Goal: Transaction & Acquisition: Download file/media

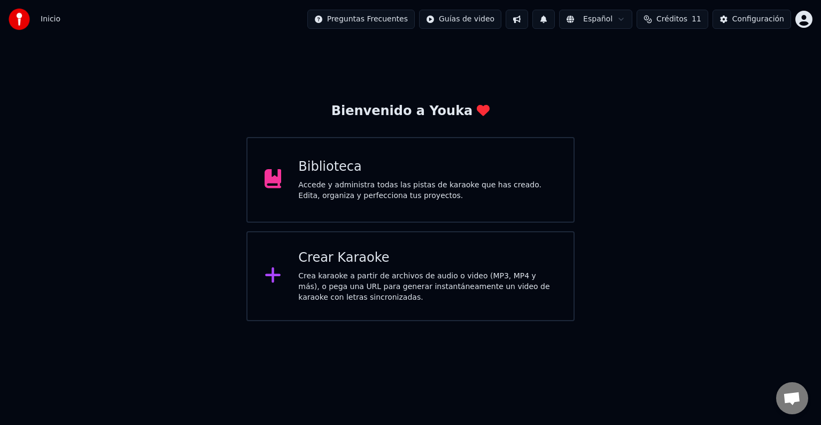
click at [367, 279] on div "Crea karaoke a partir de archivos de audio o video (MP3, MP4 y más), o pega una…" at bounding box center [427, 287] width 258 height 32
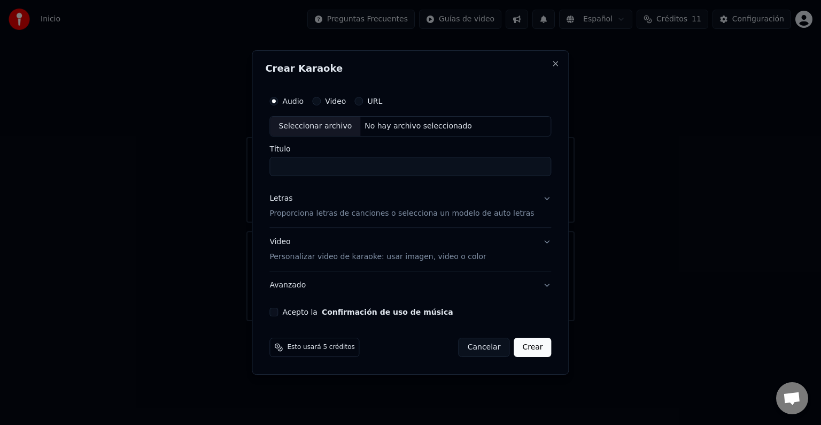
click at [318, 126] on div "Seleccionar archivo" at bounding box center [315, 126] width 90 height 19
click at [385, 169] on input "**********" at bounding box center [411, 166] width 282 height 19
click at [374, 165] on input "**********" at bounding box center [411, 166] width 282 height 19
type input "**********"
click at [399, 171] on input "**********" at bounding box center [411, 166] width 282 height 19
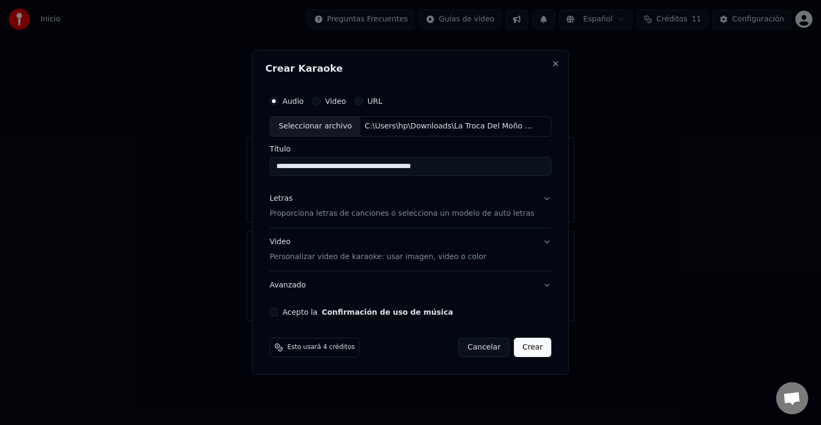
click at [494, 213] on p "Proporciona letras de canciones o selecciona un modelo de auto letras" at bounding box center [402, 213] width 265 height 11
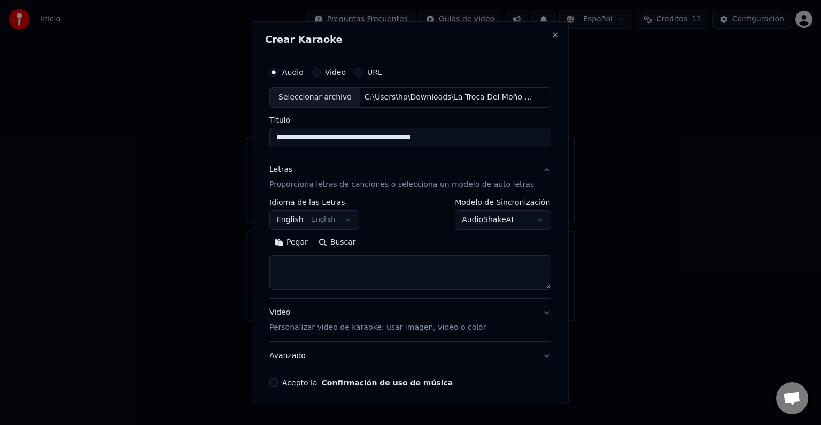
click at [321, 271] on textarea at bounding box center [411, 272] width 282 height 34
paste textarea "**********"
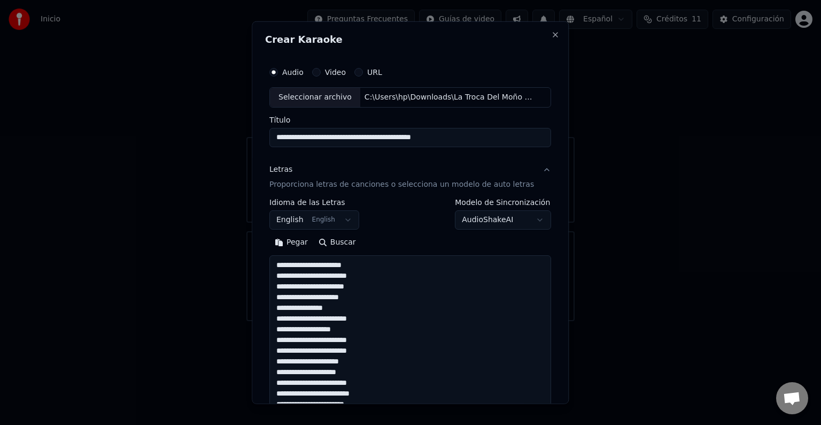
scroll to position [419, 0]
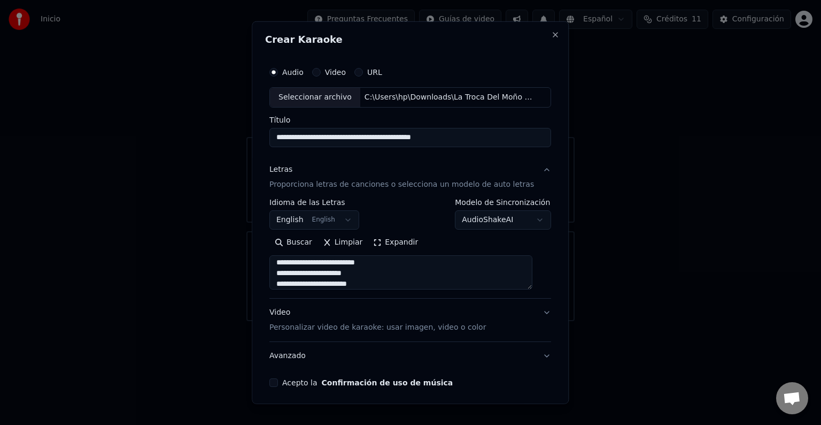
click at [321, 271] on textarea at bounding box center [401, 272] width 263 height 34
type textarea "**********"
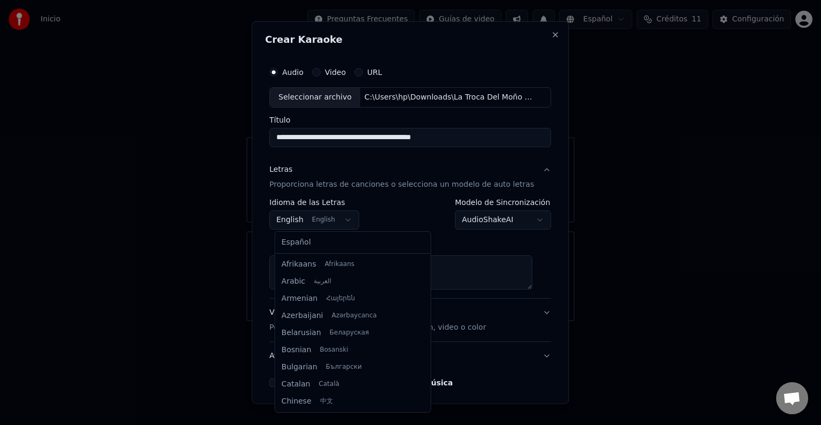
click at [348, 219] on body "**********" at bounding box center [410, 160] width 821 height 321
select select "**"
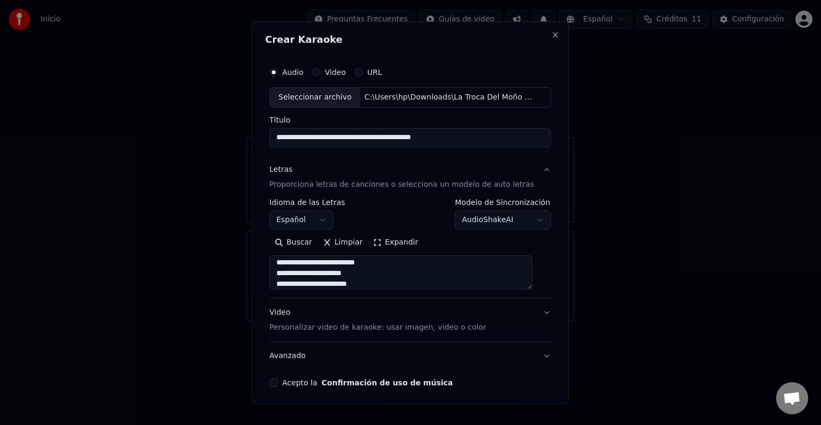
click at [533, 286] on textarea at bounding box center [401, 272] width 263 height 34
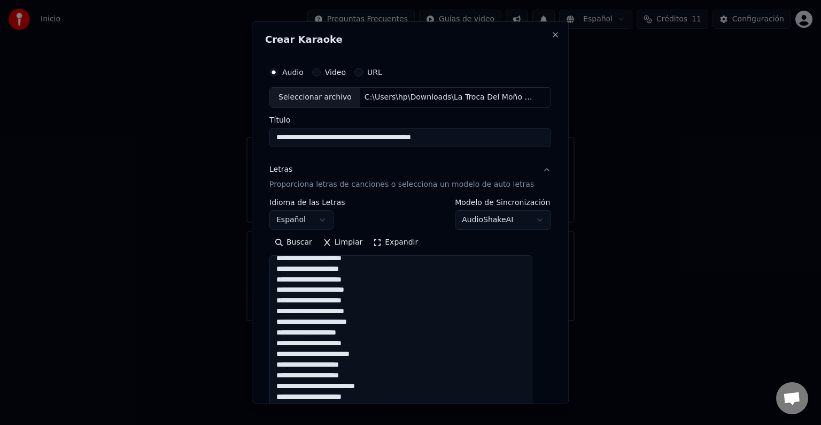
drag, startPoint x: 534, startPoint y: 286, endPoint x: 547, endPoint y: 414, distance: 128.9
click at [547, 321] on body "**********" at bounding box center [410, 160] width 821 height 321
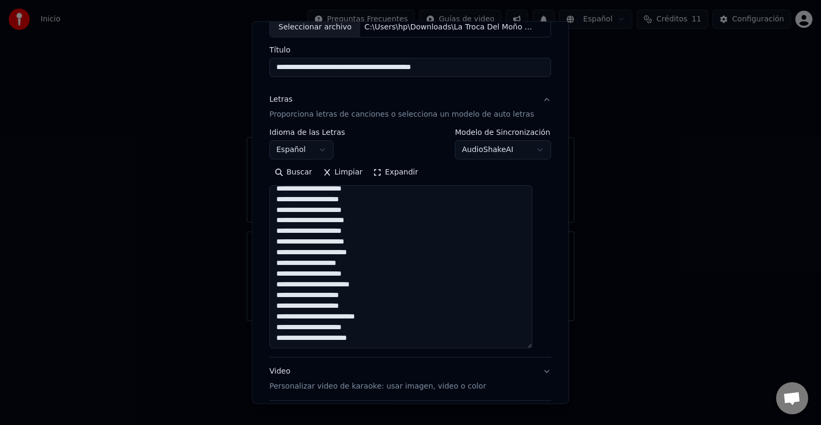
scroll to position [0, 0]
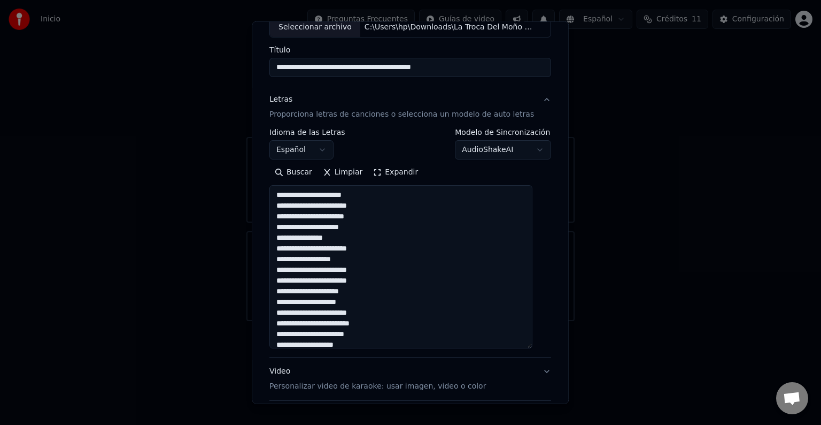
click at [358, 207] on textarea at bounding box center [401, 266] width 263 height 163
click at [381, 205] on textarea at bounding box center [401, 266] width 263 height 163
click at [376, 229] on textarea at bounding box center [401, 266] width 263 height 163
click at [376, 227] on textarea at bounding box center [401, 266] width 263 height 163
click at [381, 249] on textarea at bounding box center [401, 266] width 263 height 163
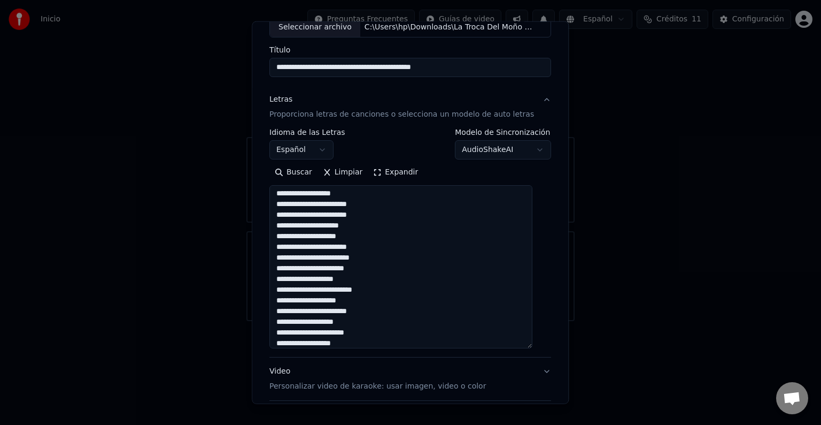
scroll to position [90, 0]
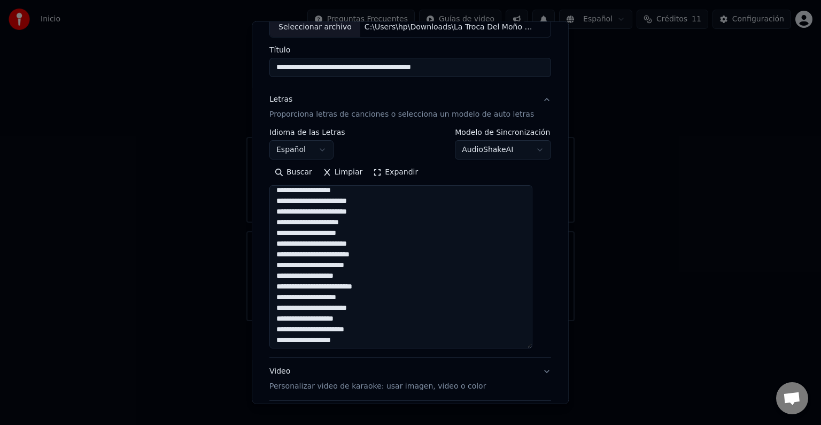
click at [322, 201] on textarea at bounding box center [401, 266] width 263 height 163
click at [362, 202] on textarea at bounding box center [401, 266] width 263 height 163
click at [373, 240] on textarea at bounding box center [401, 266] width 263 height 163
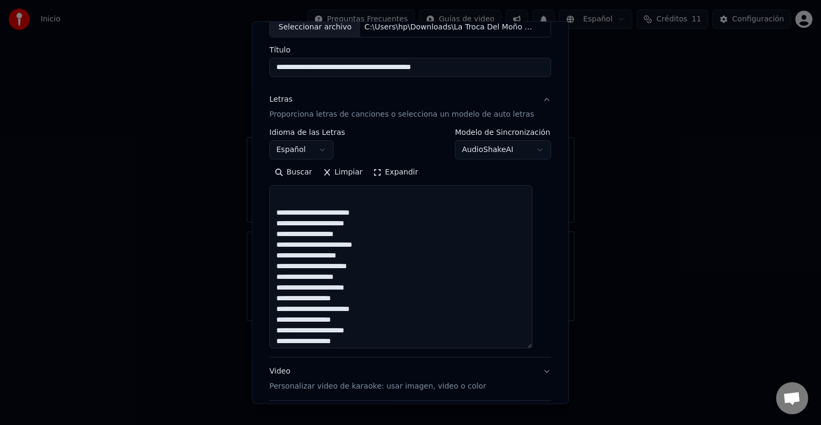
scroll to position [164, 0]
click at [379, 254] on textarea at bounding box center [401, 266] width 263 height 163
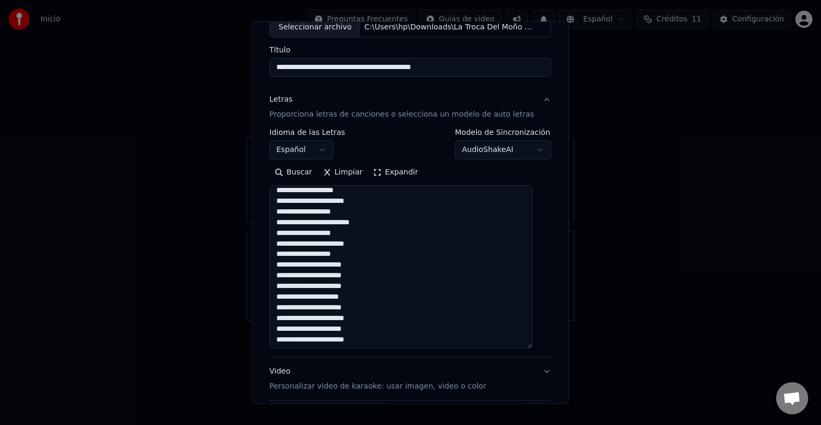
click at [375, 245] on textarea at bounding box center [401, 266] width 263 height 163
click at [367, 253] on textarea at bounding box center [401, 266] width 263 height 163
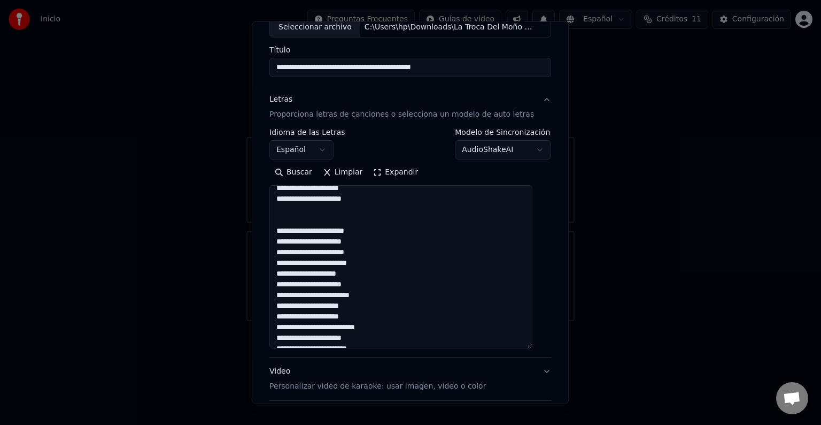
scroll to position [402, 0]
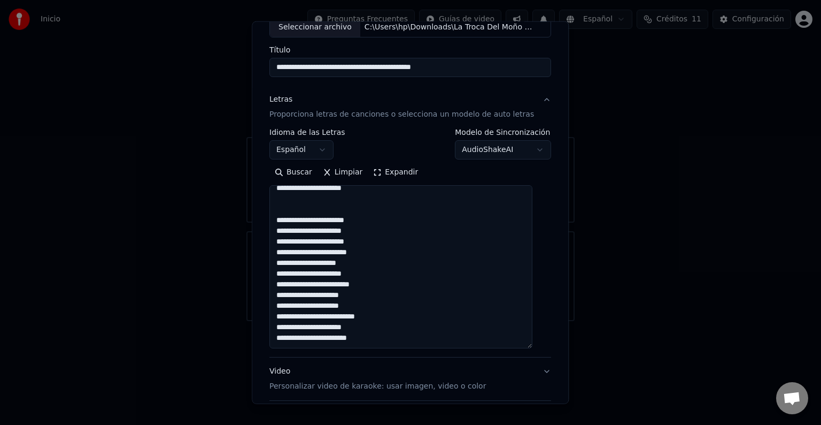
click at [376, 274] on textarea at bounding box center [401, 266] width 263 height 163
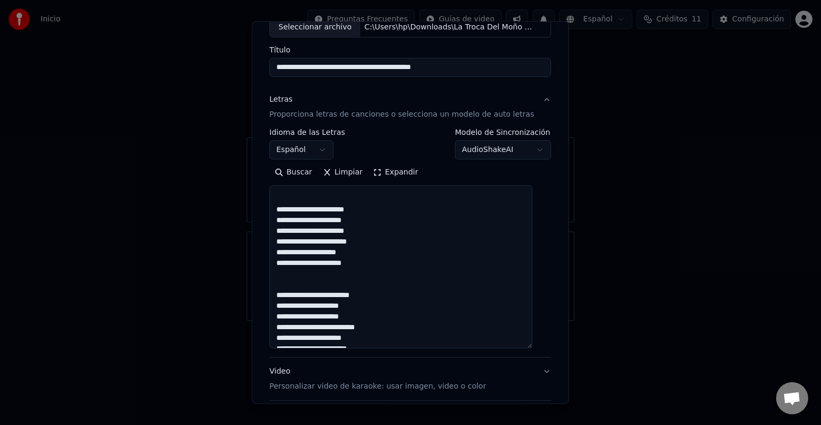
scroll to position [424, 0]
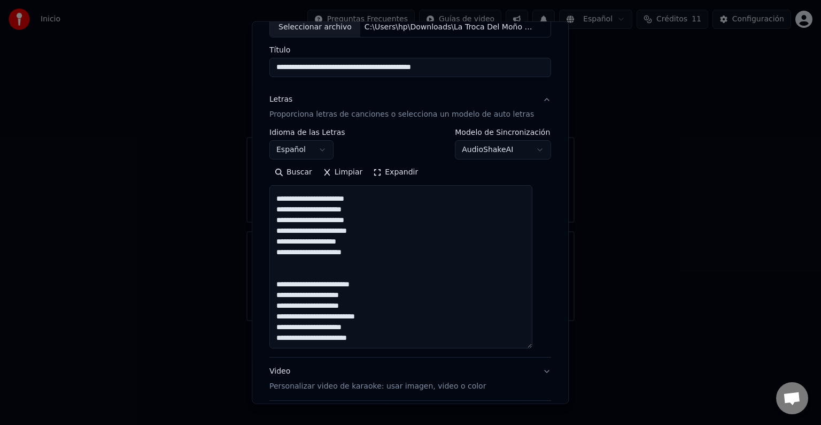
type textarea "**********"
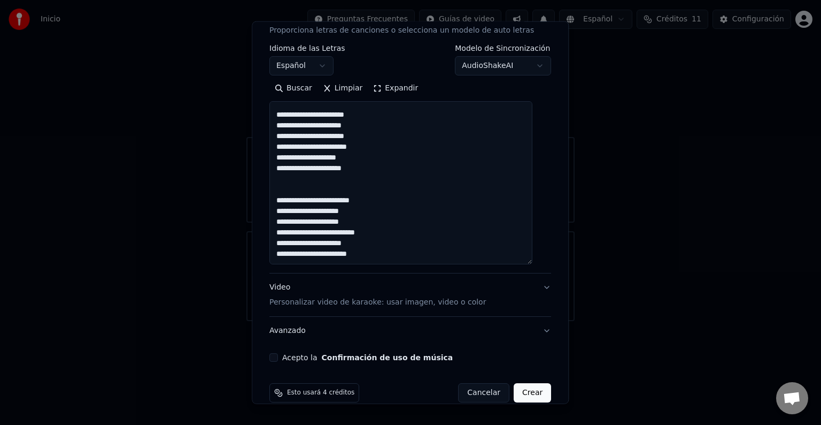
scroll to position [170, 0]
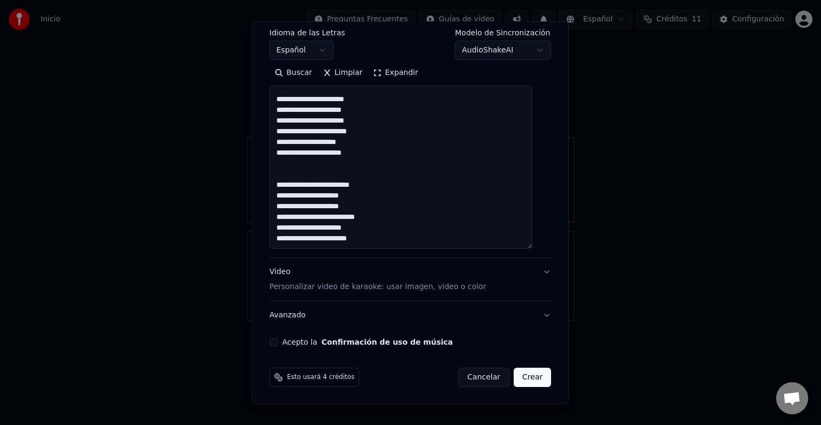
click at [460, 289] on p "Personalizar video de karaoke: usar imagen, video o color" at bounding box center [378, 286] width 217 height 11
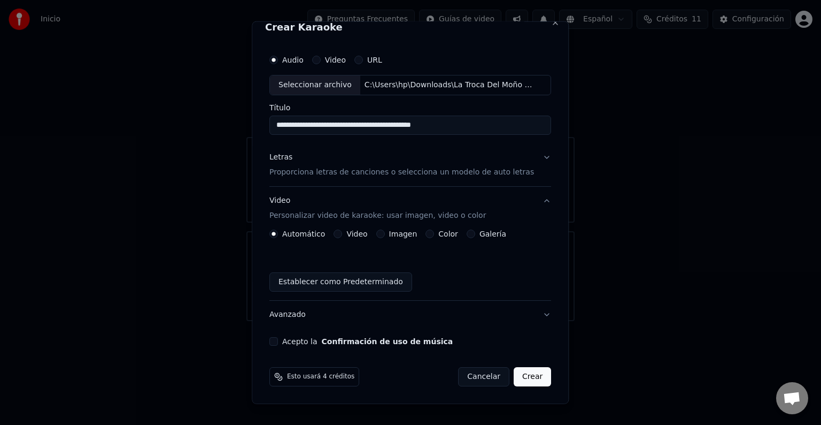
scroll to position [12, 0]
click at [490, 234] on label "Galería" at bounding box center [493, 233] width 27 height 7
click at [475, 234] on button "Galería" at bounding box center [471, 234] width 9 height 9
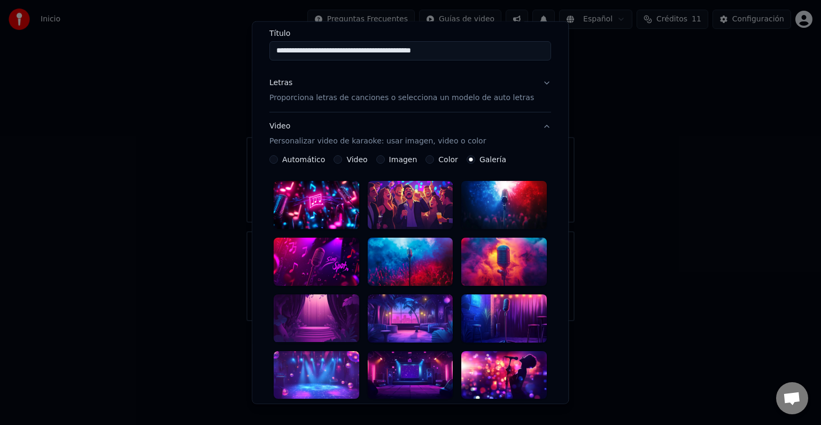
scroll to position [88, 0]
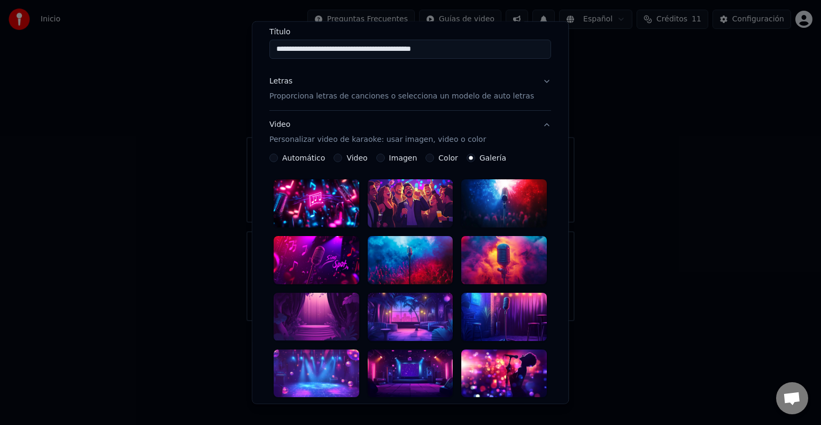
click at [401, 199] on div at bounding box center [411, 203] width 86 height 48
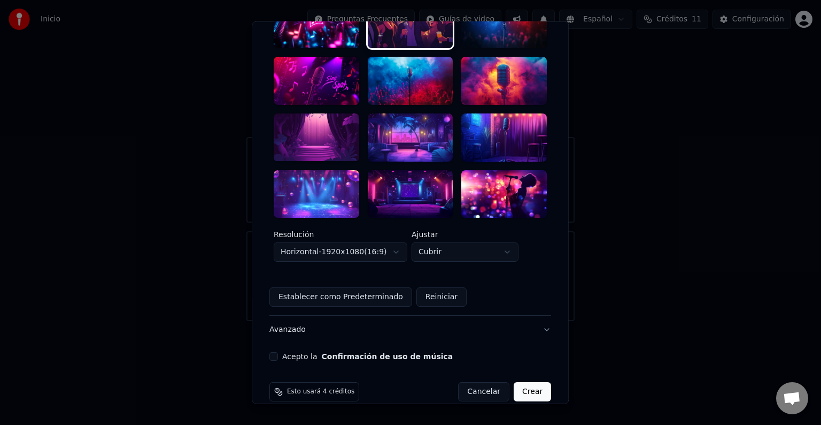
scroll to position [268, 0]
click at [278, 351] on button "Acepto la Confirmación de uso de música" at bounding box center [274, 355] width 9 height 9
click at [516, 381] on button "Crear" at bounding box center [532, 390] width 37 height 19
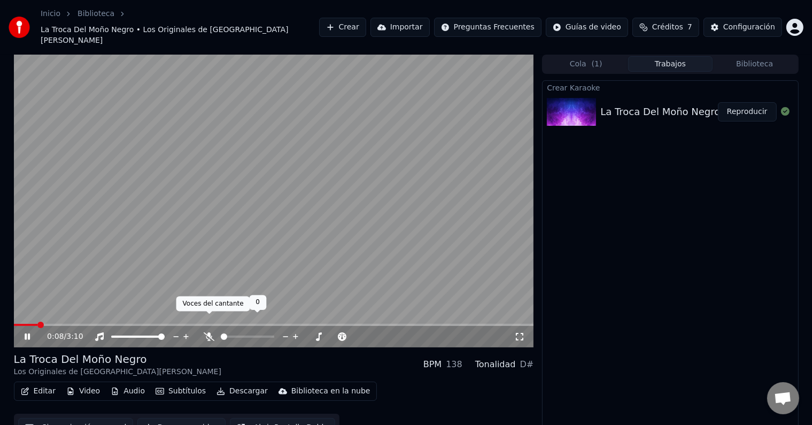
click at [209, 332] on icon at bounding box center [209, 336] width 11 height 9
click at [26, 333] on icon at bounding box center [27, 336] width 5 height 6
click at [56, 19] on link "Inicio" at bounding box center [51, 14] width 20 height 11
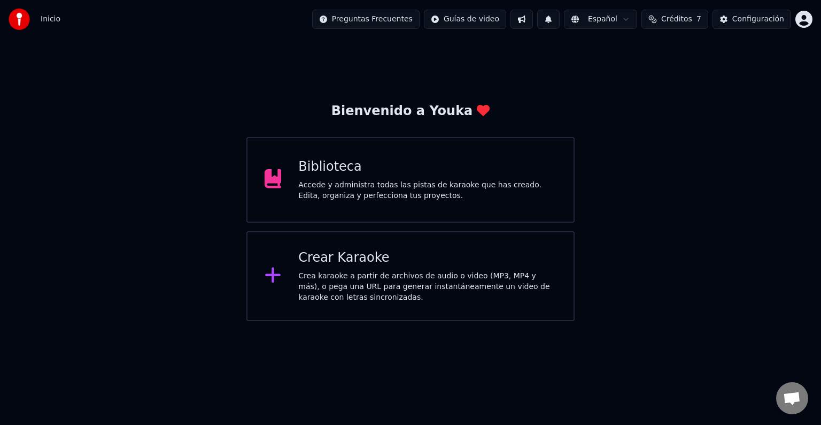
click at [357, 207] on div "Biblioteca Accede y administra todas las pistas de karaoke que has creado. Edit…" at bounding box center [411, 180] width 328 height 86
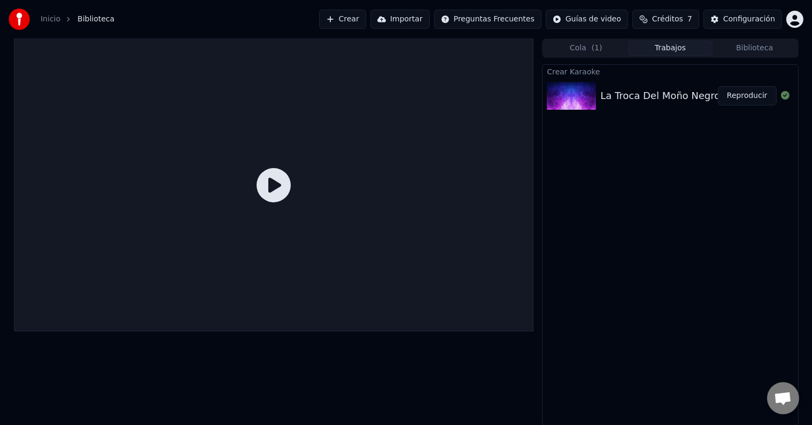
click at [746, 92] on button "Reproducir" at bounding box center [747, 95] width 59 height 19
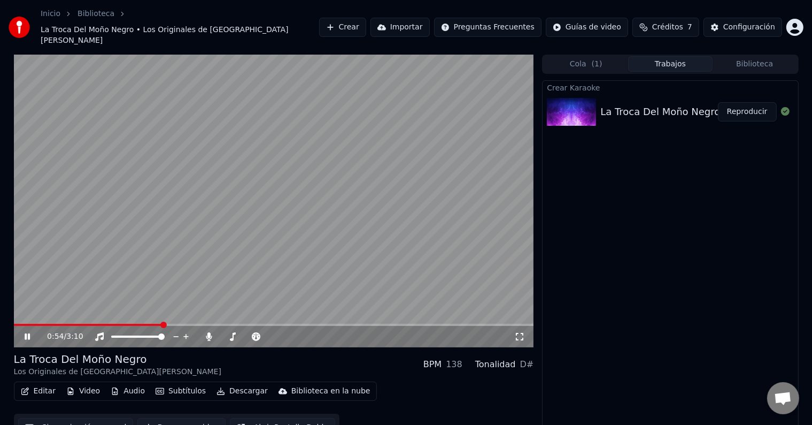
click at [27, 332] on icon at bounding box center [34, 336] width 25 height 9
click at [25, 333] on icon at bounding box center [27, 336] width 6 height 7
click at [25, 333] on icon at bounding box center [27, 336] width 5 height 6
click at [26, 333] on icon at bounding box center [27, 336] width 6 height 7
click at [320, 324] on span at bounding box center [274, 325] width 520 height 2
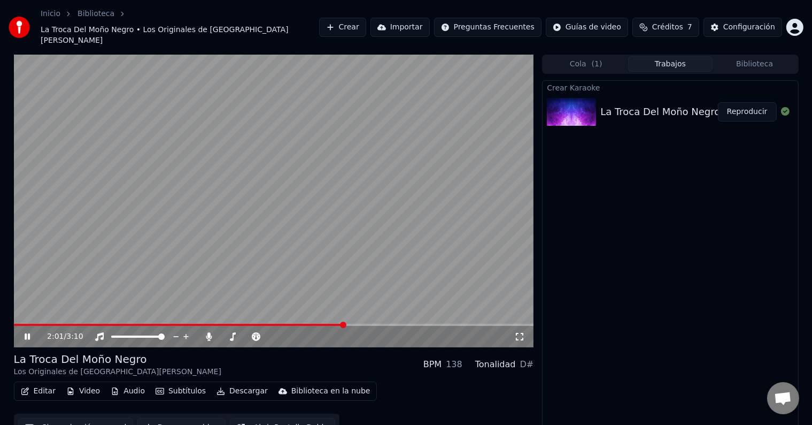
click at [343, 324] on span at bounding box center [274, 325] width 520 height 2
click at [402, 324] on span at bounding box center [274, 325] width 520 height 2
click at [456, 324] on span at bounding box center [274, 325] width 520 height 2
click at [24, 332] on icon at bounding box center [34, 336] width 25 height 9
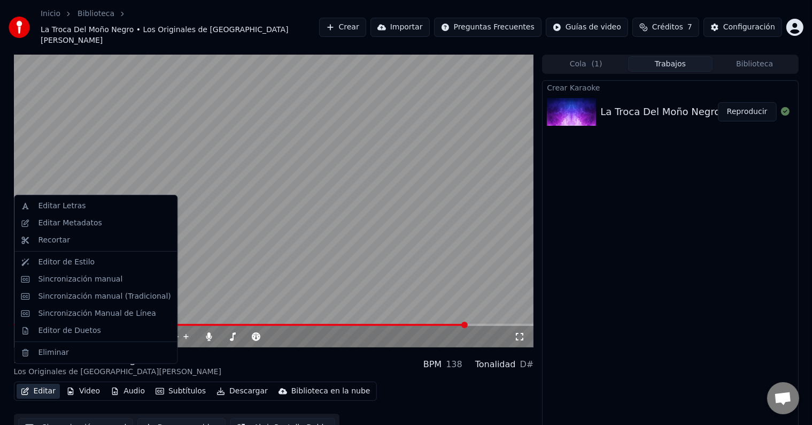
click at [42, 383] on button "Editar" at bounding box center [38, 390] width 43 height 15
click at [60, 280] on div "Sincronización manual" at bounding box center [80, 279] width 84 height 11
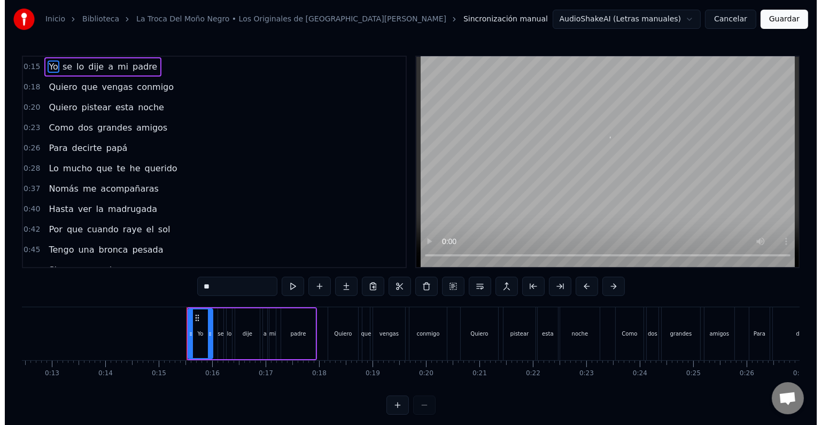
scroll to position [0, 776]
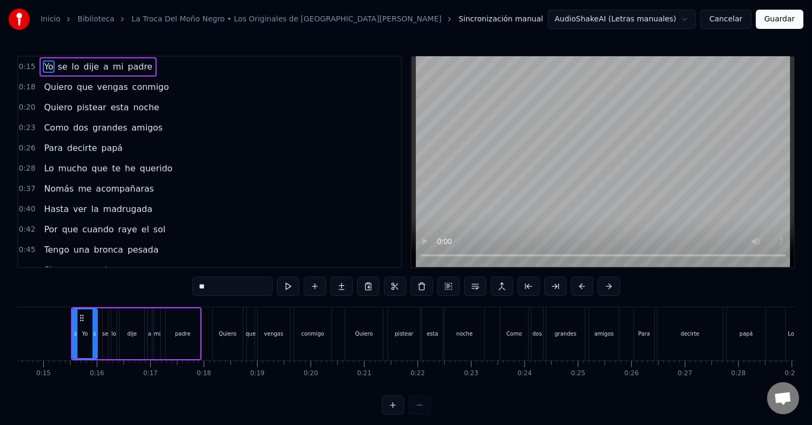
click at [740, 24] on button "Cancelar" at bounding box center [726, 19] width 51 height 19
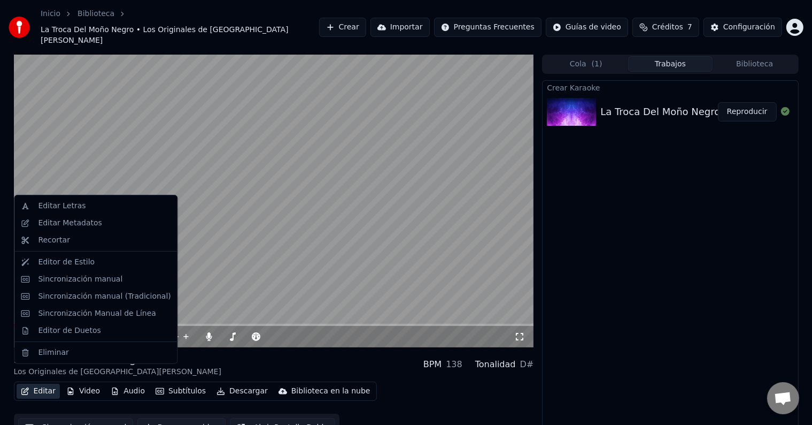
click at [38, 383] on button "Editar" at bounding box center [38, 390] width 43 height 15
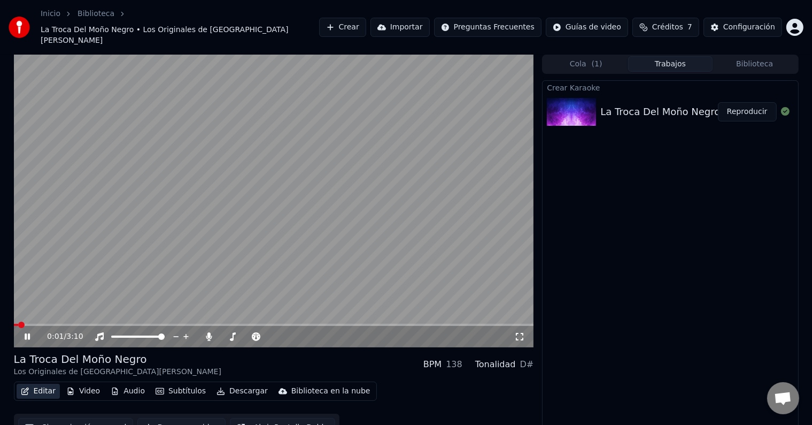
click at [38, 383] on button "Editar" at bounding box center [38, 390] width 43 height 15
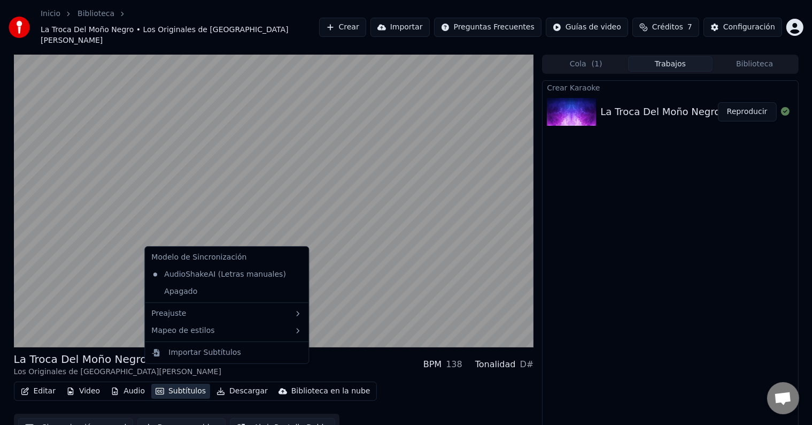
click at [174, 383] on button "Subtítulos" at bounding box center [180, 390] width 59 height 15
click at [251, 329] on div "Mapeo de estilos" at bounding box center [226, 330] width 159 height 17
click at [313, 332] on div "Default" at bounding box center [324, 333] width 63 height 17
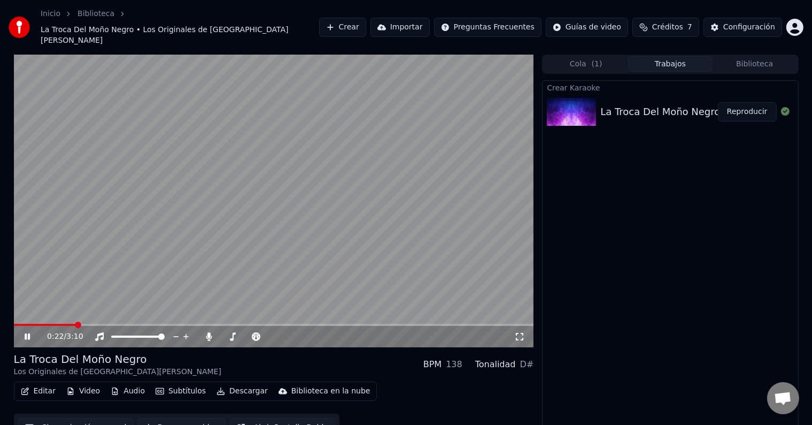
click at [26, 333] on icon at bounding box center [27, 336] width 5 height 6
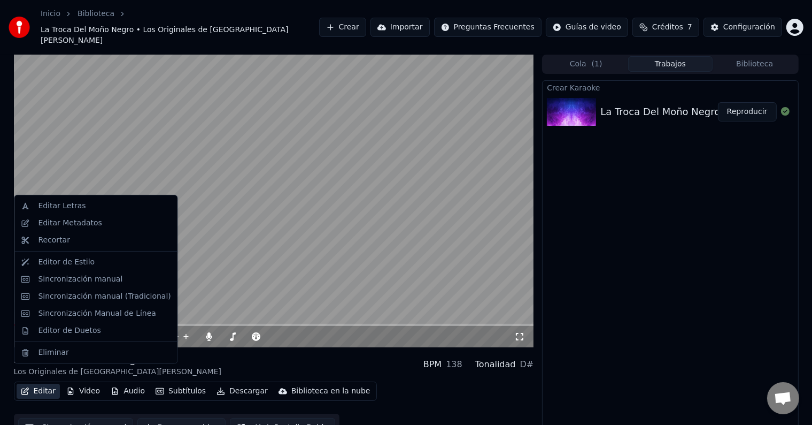
click at [41, 383] on button "Editar" at bounding box center [38, 390] width 43 height 15
click at [72, 264] on div "Editor de Estilo" at bounding box center [66, 262] width 57 height 11
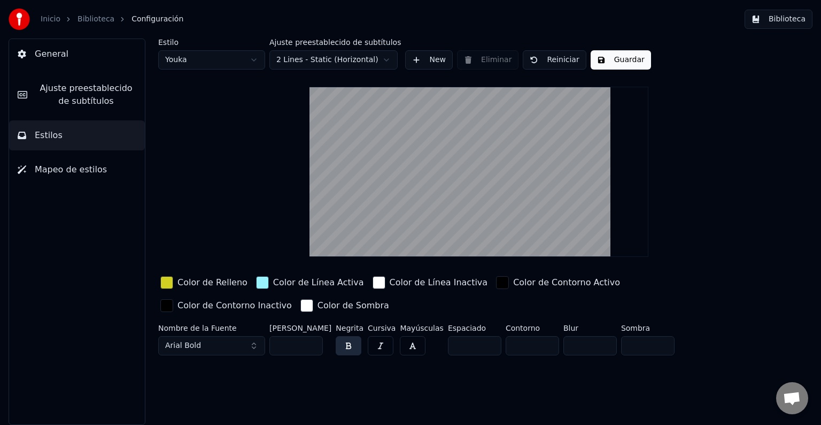
click at [53, 172] on span "Mapeo de estilos" at bounding box center [71, 169] width 72 height 13
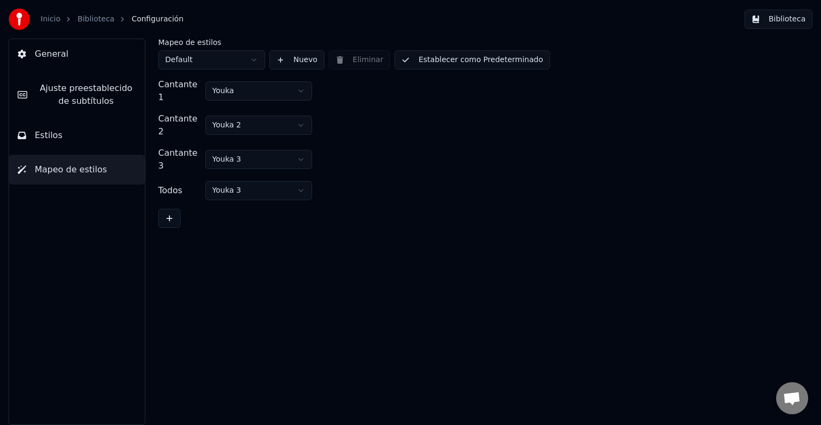
click at [60, 139] on button "Estilos" at bounding box center [77, 135] width 136 height 30
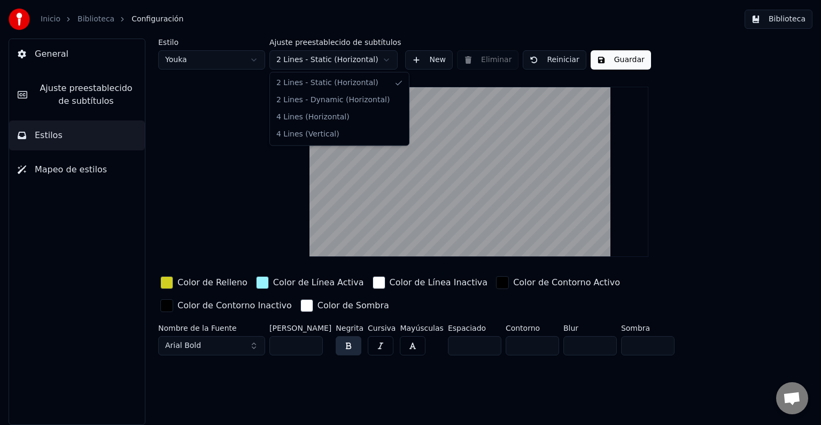
click at [385, 60] on html "Inicio Biblioteca Configuración Biblioteca General Ajuste preestablecido de sub…" at bounding box center [410, 212] width 821 height 425
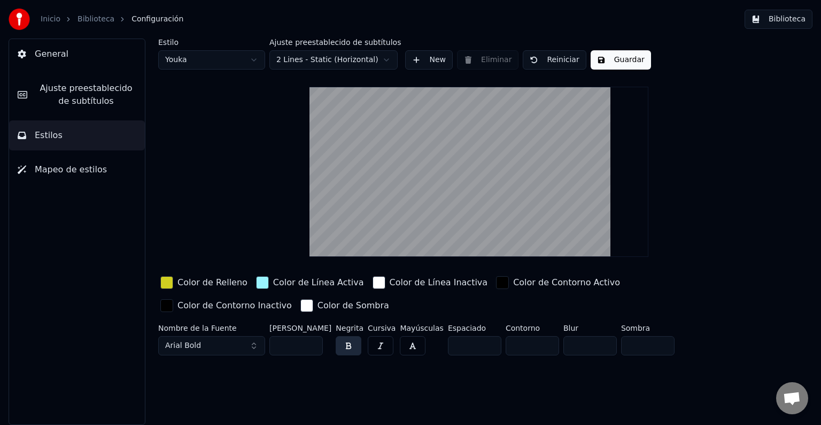
click at [385, 60] on html "Inicio Biblioteca Configuración Biblioteca General Ajuste preestablecido de sub…" at bounding box center [410, 212] width 821 height 425
click at [60, 94] on span "Ajuste preestablecido de subtítulos" at bounding box center [86, 95] width 101 height 26
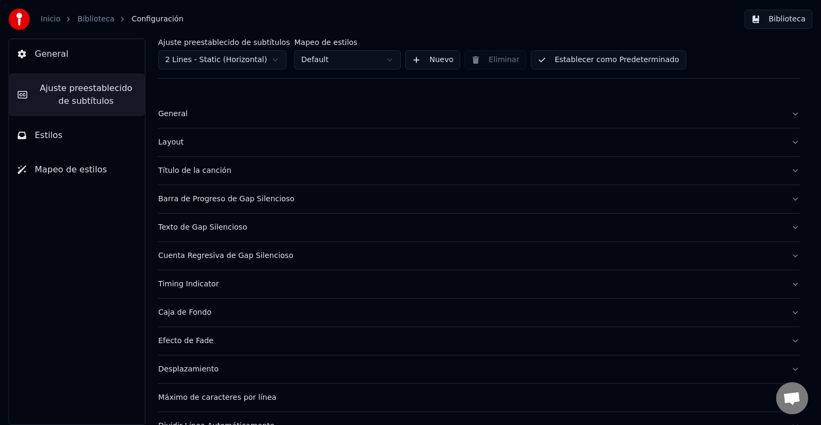
click at [210, 171] on div "Título de la canción" at bounding box center [470, 170] width 625 height 11
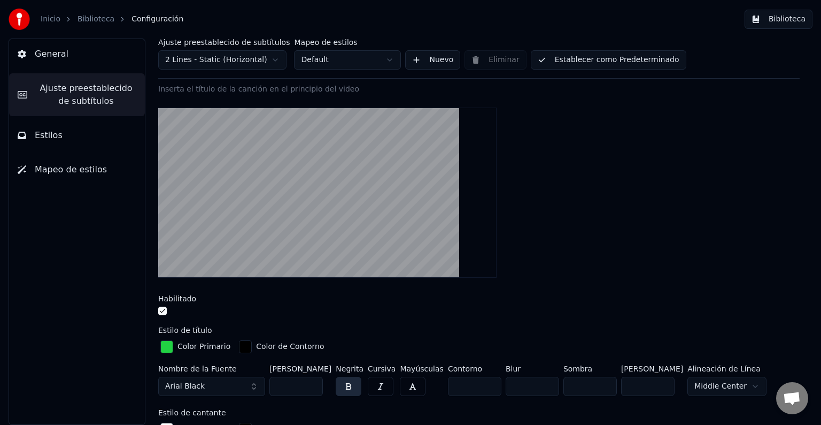
scroll to position [101, 0]
click at [299, 385] on input "***" at bounding box center [296, 385] width 53 height 19
click at [314, 386] on input "***" at bounding box center [296, 385] width 53 height 19
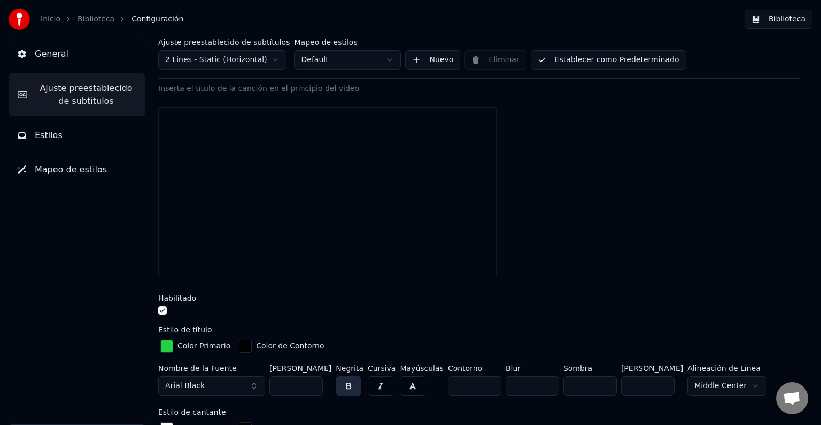
click at [314, 386] on input "***" at bounding box center [296, 385] width 53 height 19
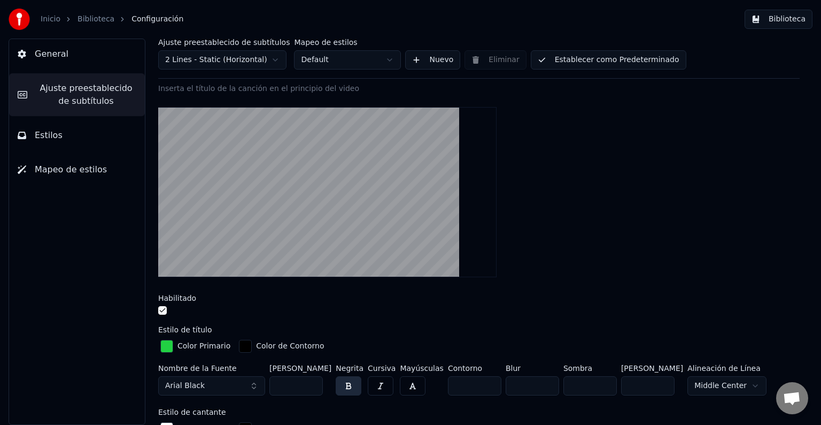
click at [314, 386] on input "***" at bounding box center [296, 385] width 53 height 19
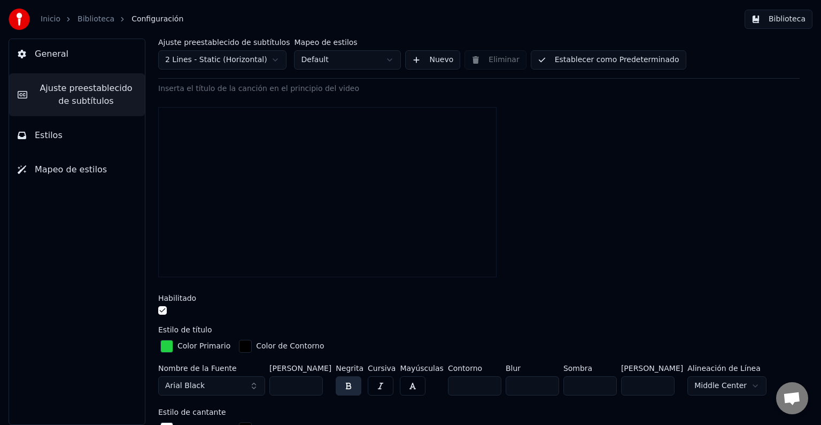
click at [314, 386] on input "***" at bounding box center [296, 385] width 53 height 19
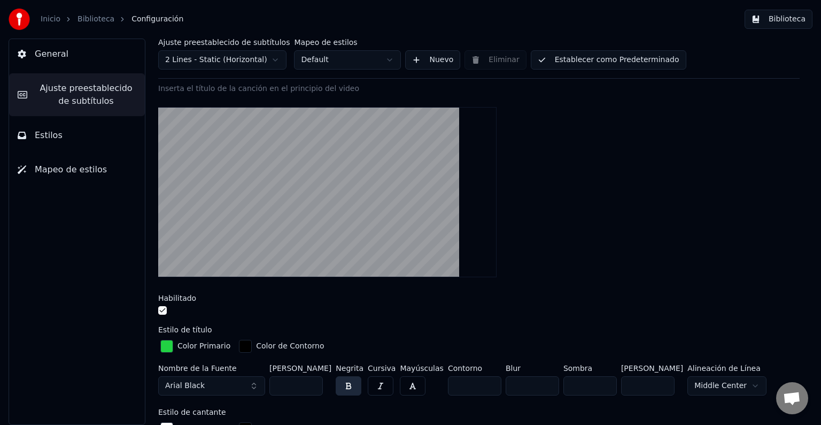
click at [314, 386] on input "***" at bounding box center [296, 385] width 53 height 19
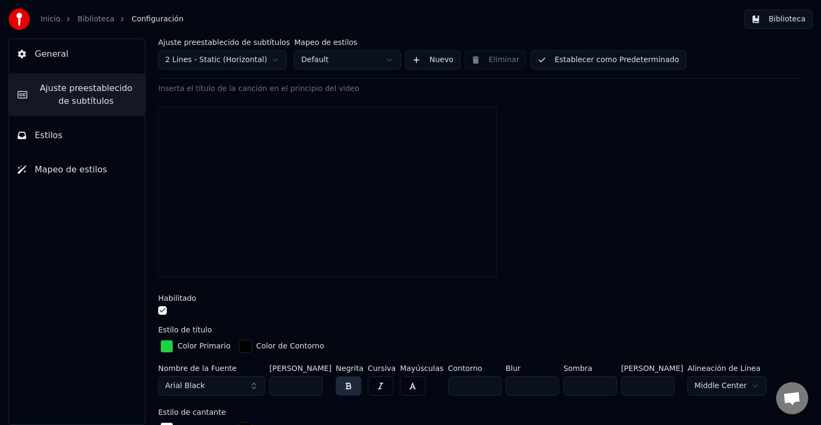
click at [314, 386] on input "***" at bounding box center [296, 385] width 53 height 19
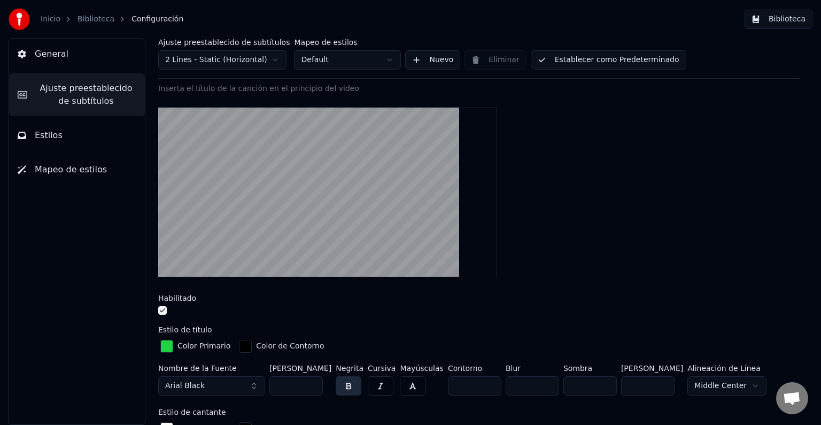
click at [314, 386] on input "***" at bounding box center [296, 385] width 53 height 19
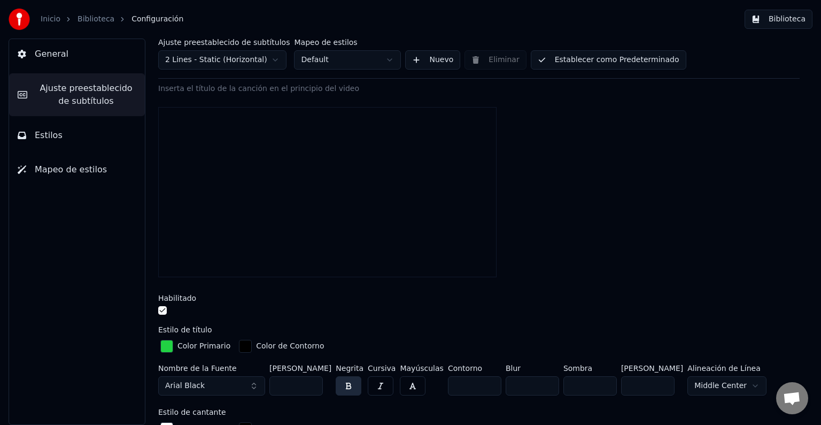
click at [314, 386] on input "***" at bounding box center [296, 385] width 53 height 19
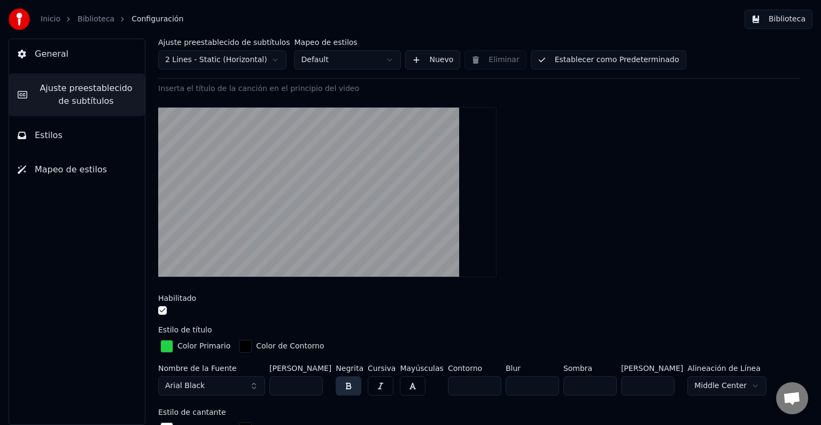
click at [314, 386] on input "***" at bounding box center [296, 385] width 53 height 19
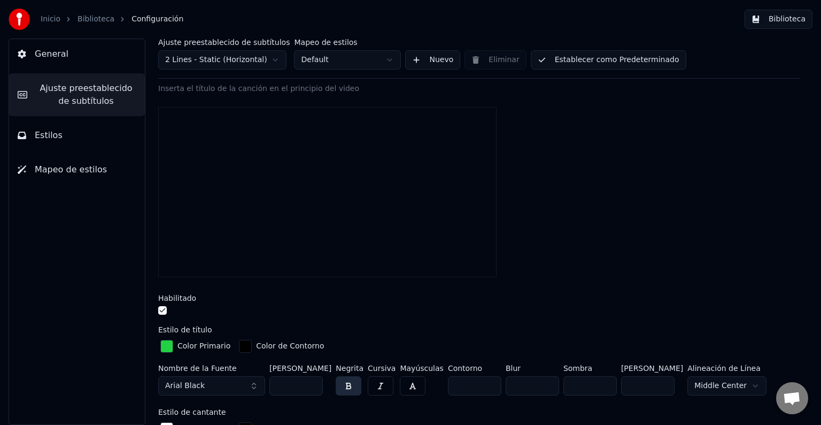
click at [314, 386] on input "***" at bounding box center [296, 385] width 53 height 19
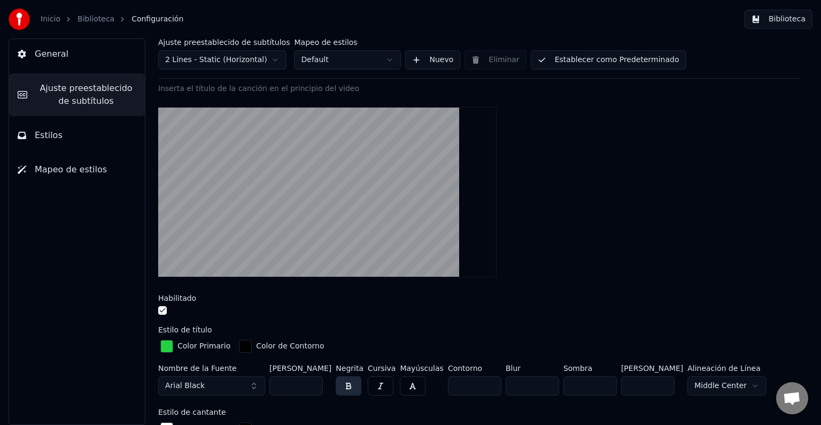
click at [314, 386] on input "***" at bounding box center [296, 385] width 53 height 19
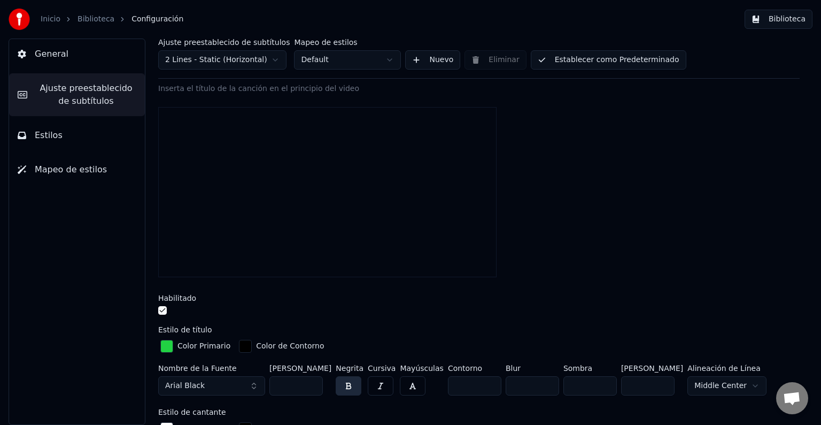
click at [314, 386] on input "***" at bounding box center [296, 385] width 53 height 19
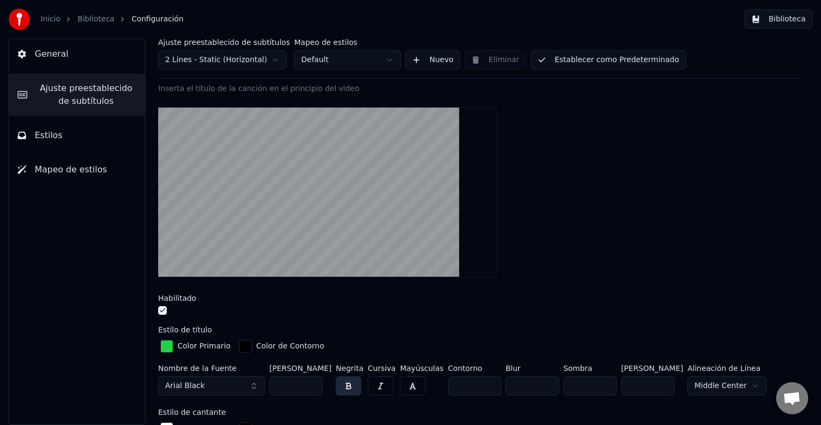
click at [314, 386] on input "***" at bounding box center [296, 385] width 53 height 19
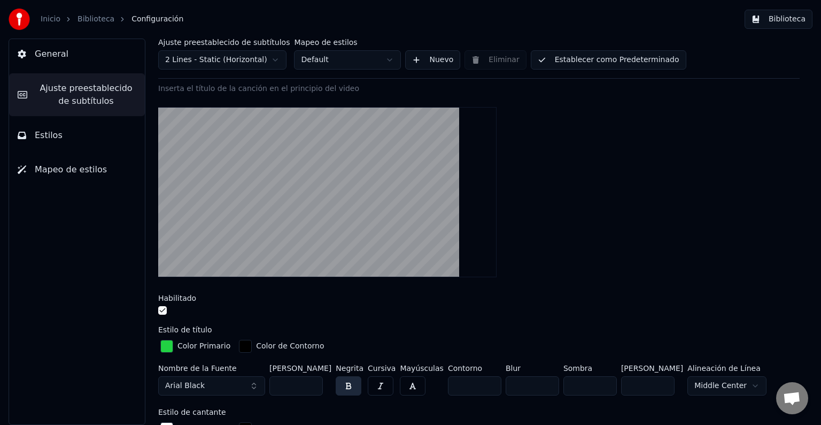
click at [314, 386] on input "***" at bounding box center [296, 385] width 53 height 19
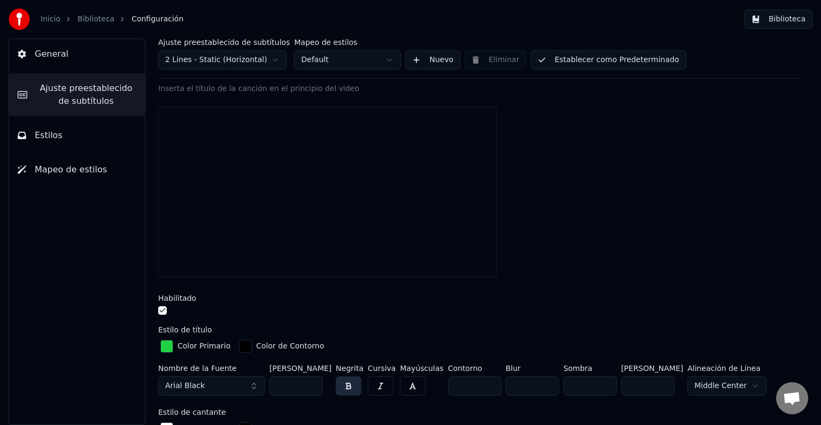
click at [314, 386] on input "***" at bounding box center [296, 385] width 53 height 19
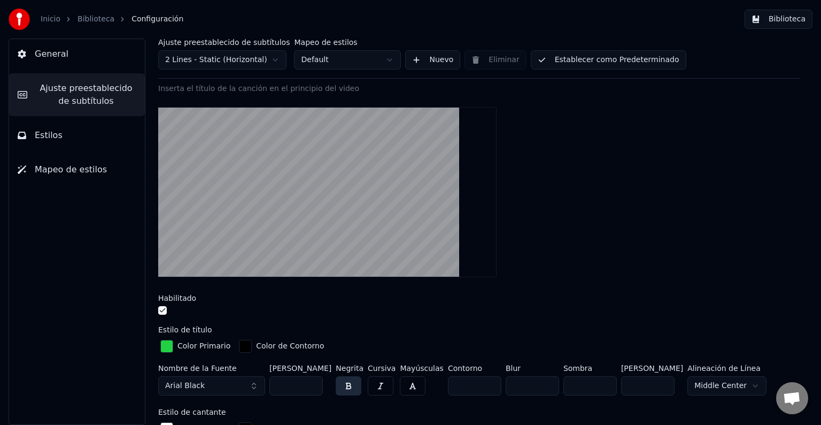
click at [314, 386] on input "***" at bounding box center [296, 385] width 53 height 19
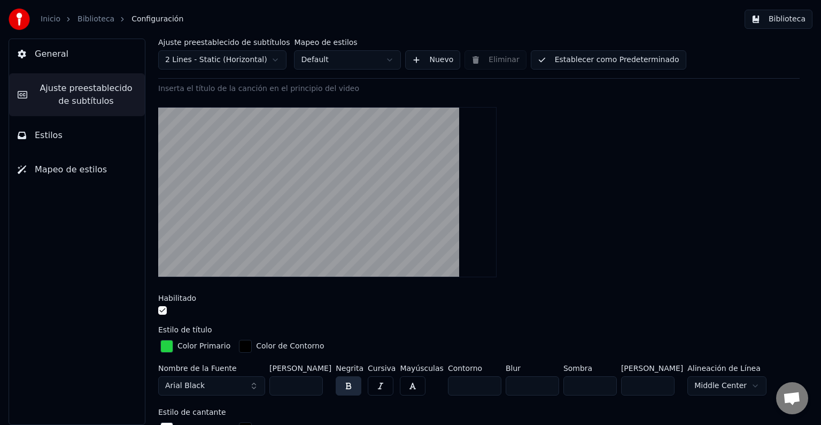
click at [314, 386] on input "***" at bounding box center [296, 385] width 53 height 19
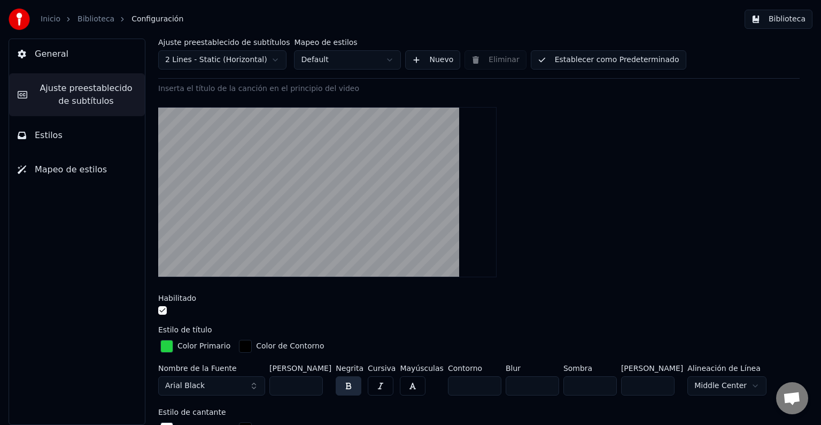
click at [314, 386] on input "***" at bounding box center [296, 385] width 53 height 19
type input "***"
click at [314, 386] on input "***" at bounding box center [296, 385] width 53 height 19
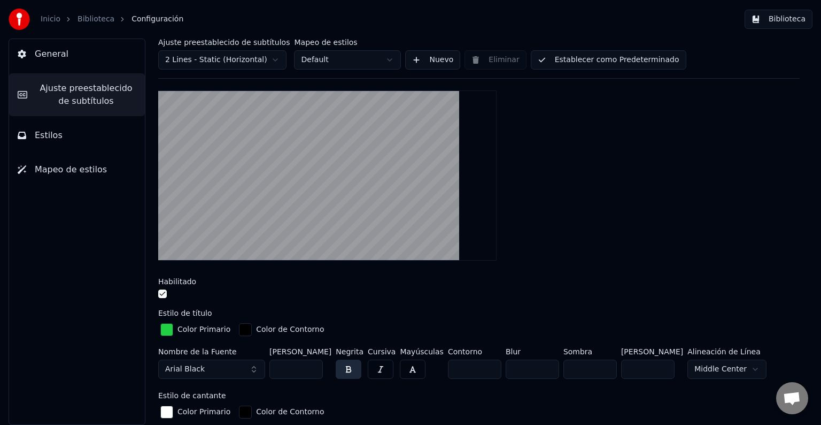
scroll to position [116, 0]
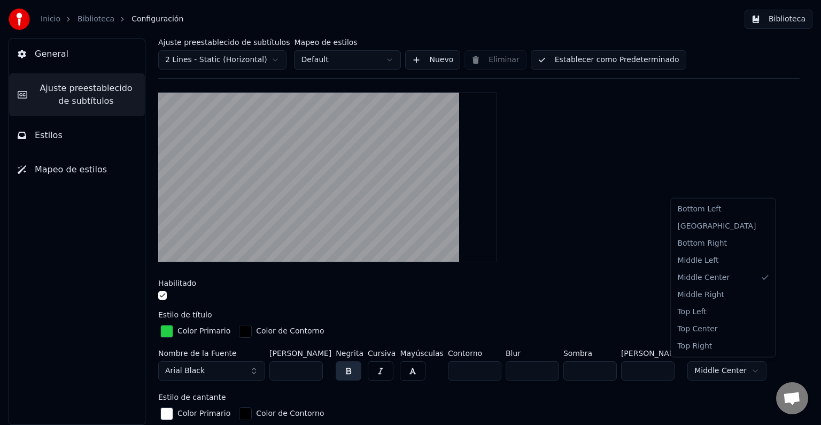
click at [736, 368] on html "Inicio Biblioteca Configuración Biblioteca General Ajuste preestablecido de sub…" at bounding box center [410, 212] width 821 height 425
click at [786, 279] on html "Inicio Biblioteca Configuración Biblioteca General Ajuste preestablecido de sub…" at bounding box center [410, 212] width 821 height 425
click at [593, 65] on button "Establecer como Predeterminado" at bounding box center [609, 59] width 156 height 19
click at [89, 19] on link "Biblioteca" at bounding box center [96, 19] width 37 height 11
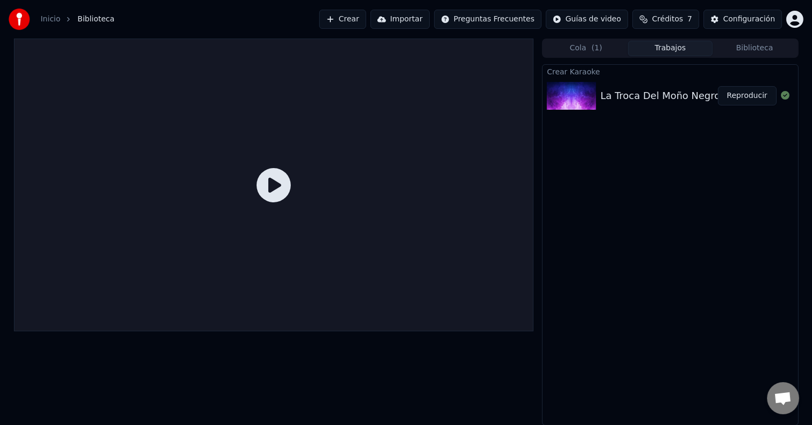
click at [743, 94] on button "Reproducir" at bounding box center [747, 95] width 59 height 19
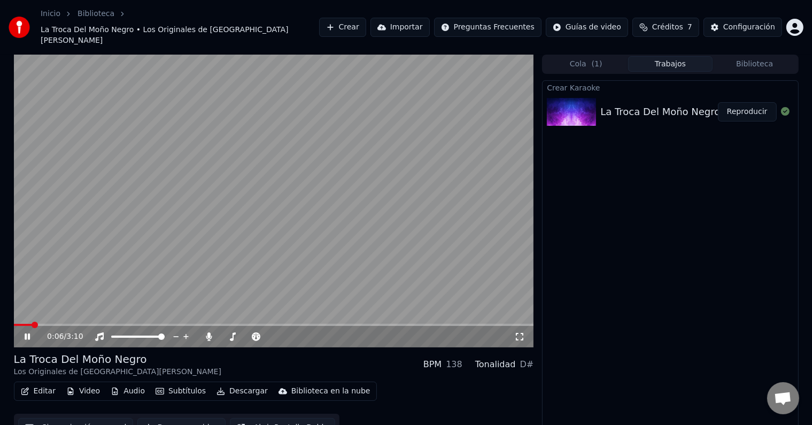
click at [26, 333] on icon at bounding box center [27, 336] width 5 height 6
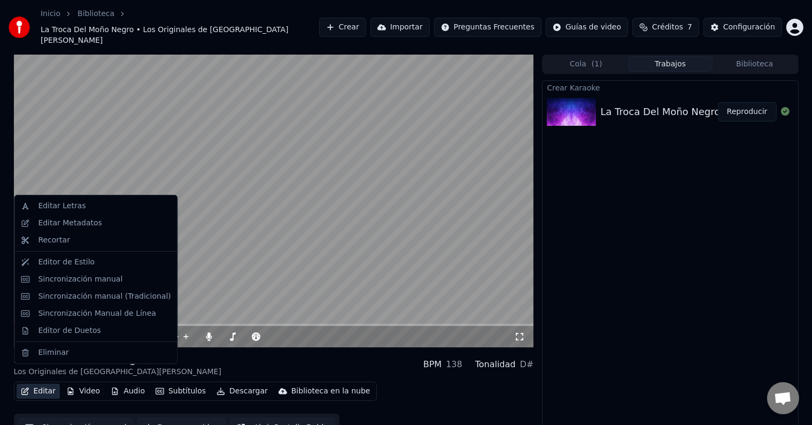
click at [45, 383] on button "Editar" at bounding box center [38, 390] width 43 height 15
click at [66, 264] on div "Editor de Estilo" at bounding box center [66, 262] width 57 height 11
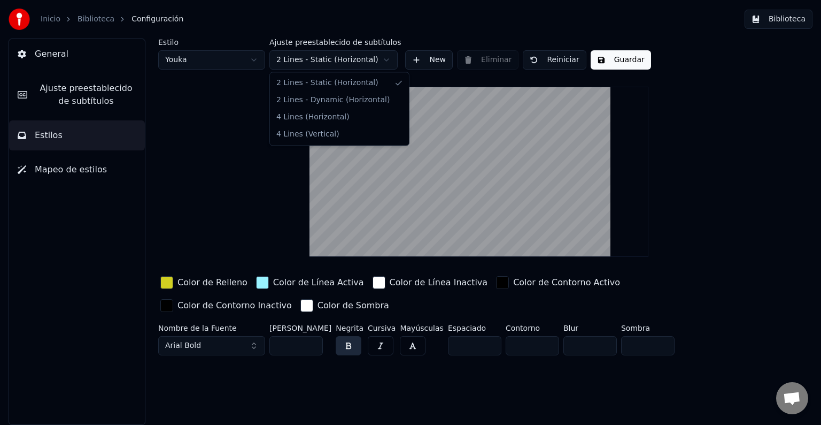
click at [385, 60] on html "Inicio Biblioteca Configuración Biblioteca General Ajuste preestablecido de sub…" at bounding box center [410, 212] width 821 height 425
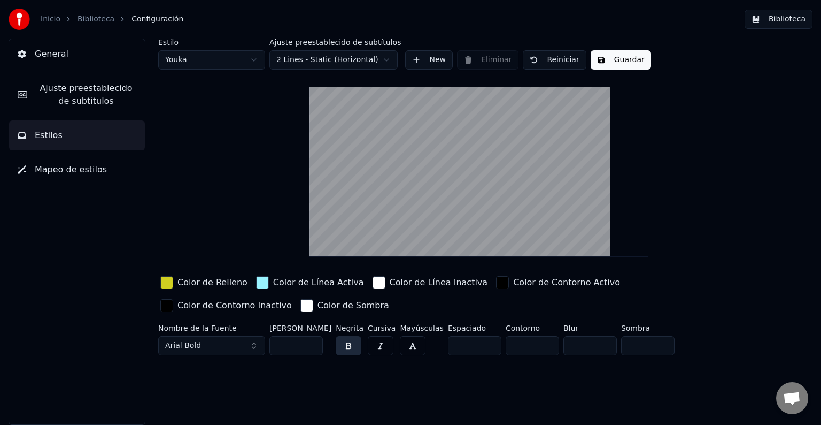
click at [385, 60] on html "Inicio Biblioteca Configuración Biblioteca General Ajuste preestablecido de sub…" at bounding box center [410, 212] width 821 height 425
click at [109, 93] on span "Ajuste preestablecido de subtítulos" at bounding box center [86, 95] width 101 height 26
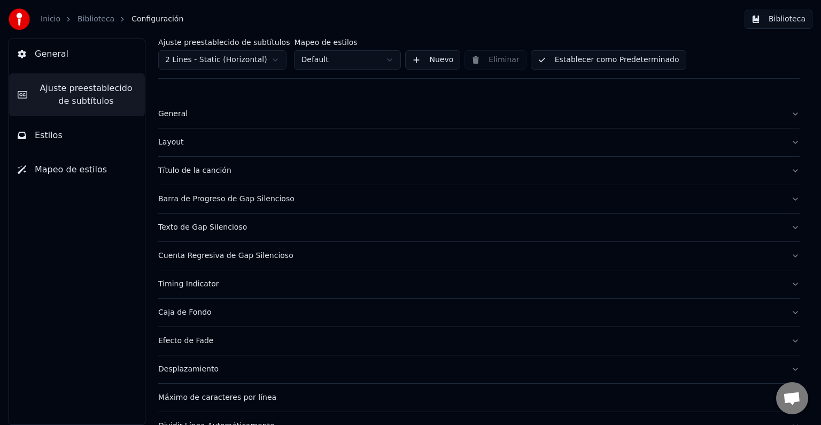
click at [785, 144] on button "Layout" at bounding box center [479, 142] width 642 height 28
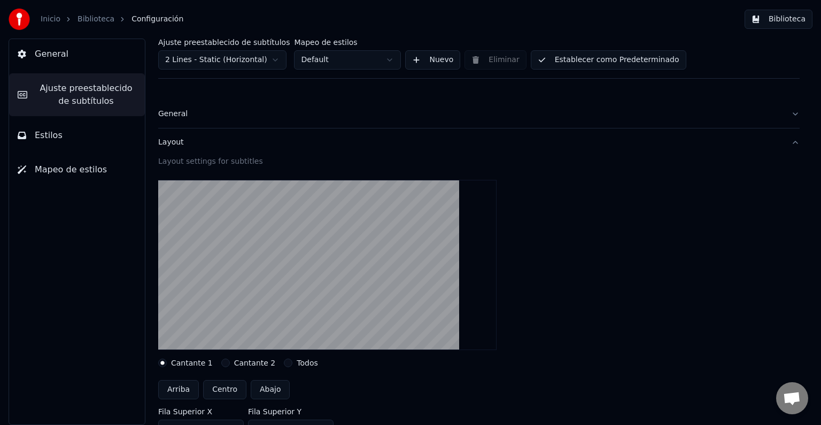
click at [785, 144] on button "Layout" at bounding box center [479, 142] width 642 height 28
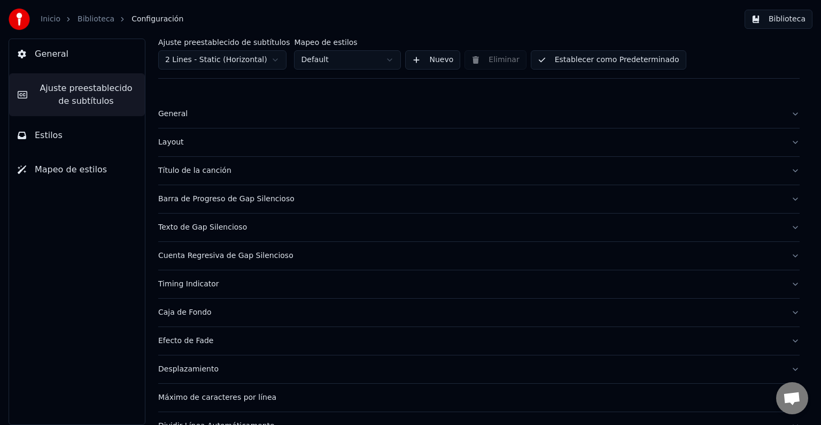
click at [175, 116] on div "General" at bounding box center [470, 114] width 625 height 11
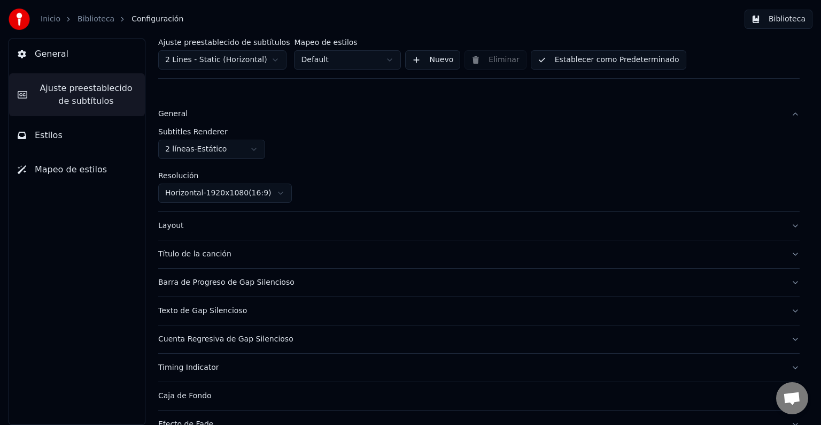
click at [175, 116] on div "General" at bounding box center [470, 114] width 625 height 11
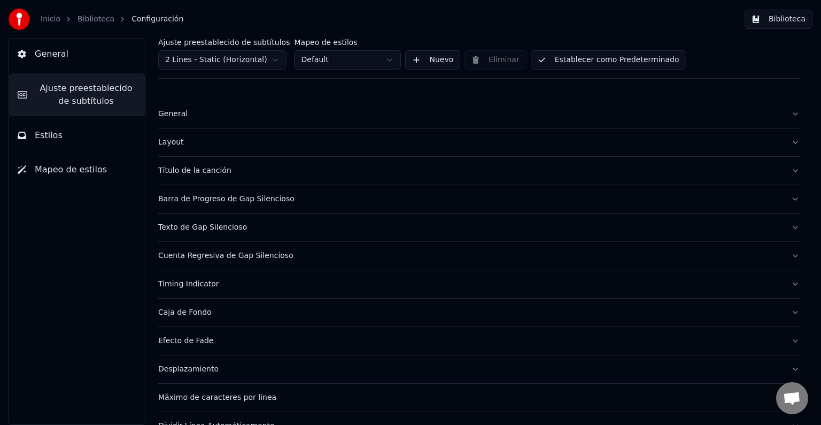
click at [172, 143] on div "Layout" at bounding box center [470, 142] width 625 height 11
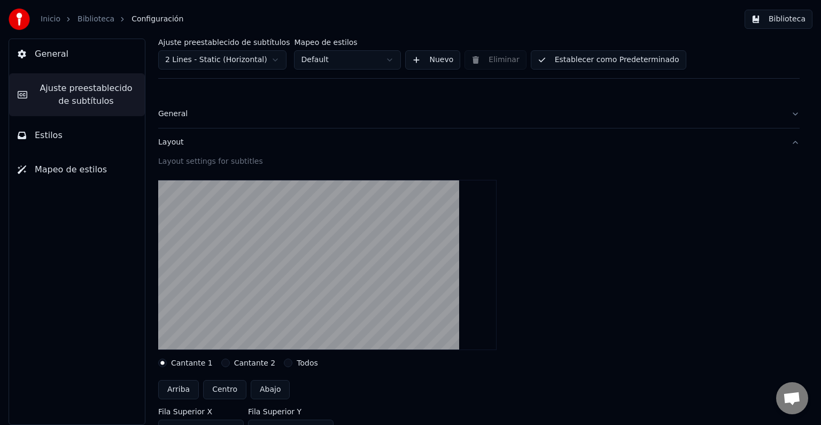
click at [172, 143] on div "Layout" at bounding box center [470, 142] width 625 height 11
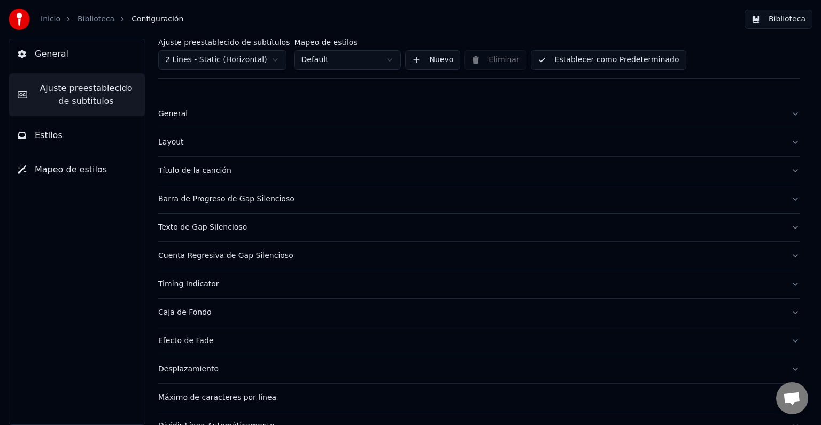
click at [169, 172] on div "Título de la canción" at bounding box center [470, 170] width 625 height 11
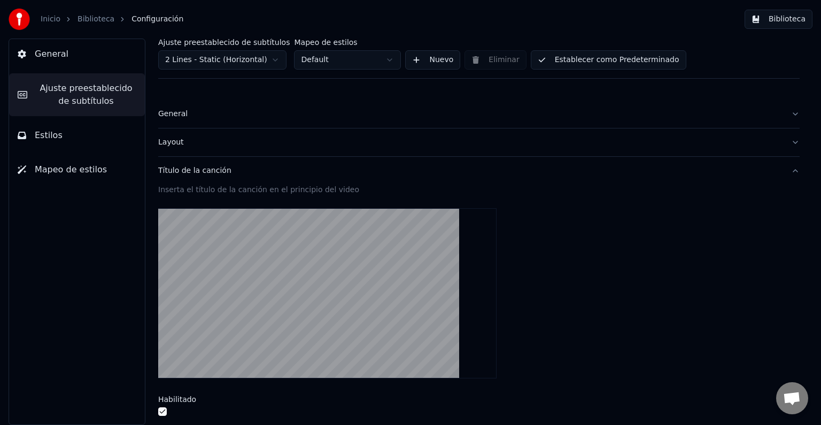
click at [169, 172] on div "Título de la canción" at bounding box center [470, 170] width 625 height 11
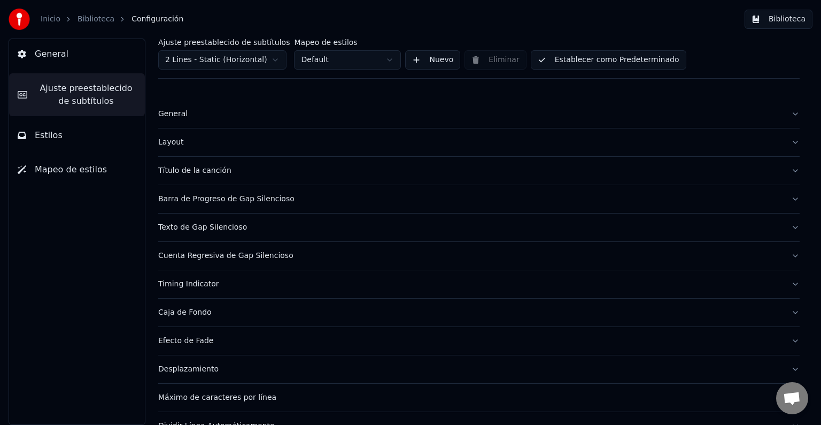
click at [169, 172] on div "Título de la canción" at bounding box center [470, 170] width 625 height 11
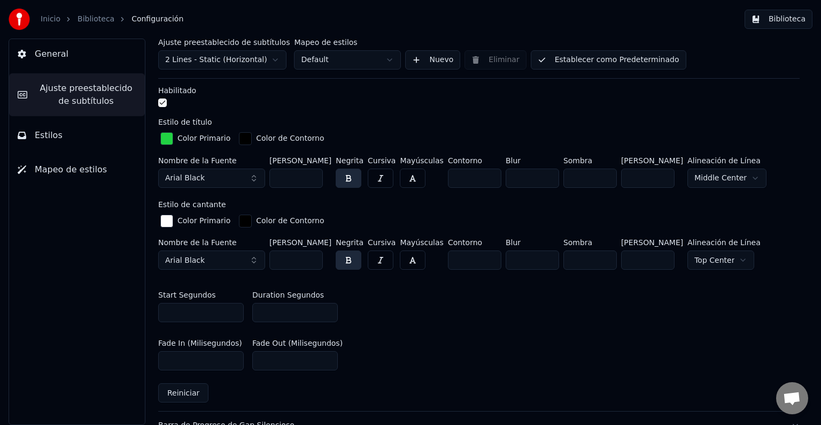
scroll to position [312, 0]
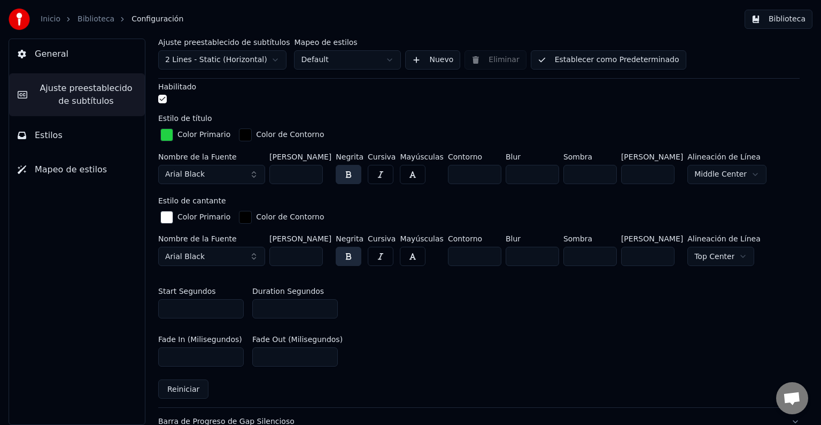
click at [296, 248] on input "***" at bounding box center [296, 256] width 53 height 19
type input "*"
type input "***"
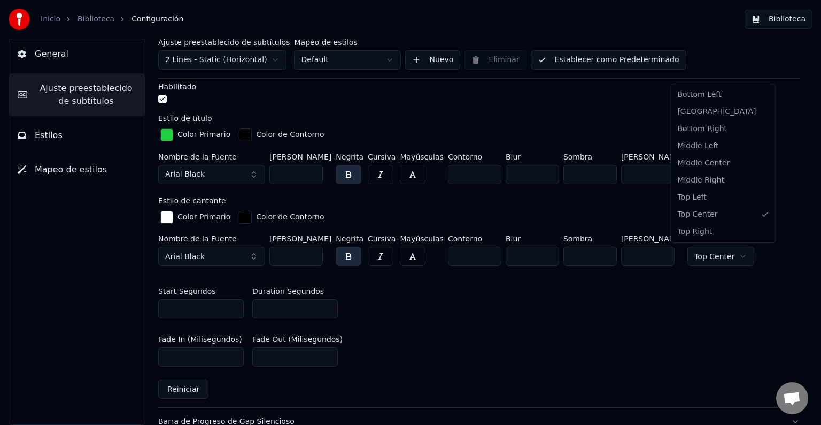
click at [725, 257] on html "Inicio Biblioteca Configuración Biblioteca General Ajuste preestablecido de sub…" at bounding box center [410, 212] width 821 height 425
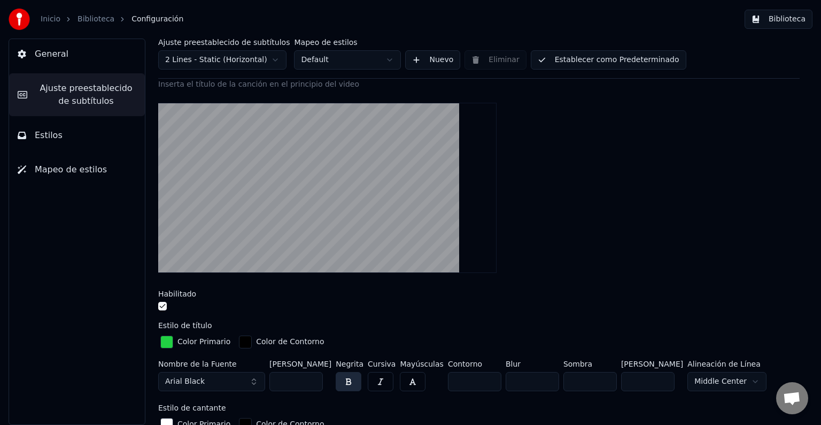
scroll to position [101, 0]
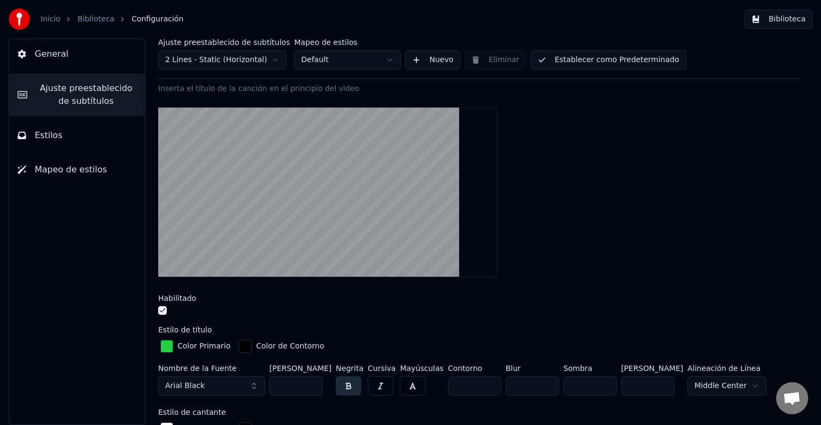
click at [590, 63] on button "Establecer como Predeterminado" at bounding box center [609, 59] width 156 height 19
click at [554, 71] on div "Ajuste preestablecido de subtítulos 2 Lines - Static (Horizontal) Mapeo de esti…" at bounding box center [479, 59] width 642 height 40
click at [553, 65] on button "Establecer como Predeterminado" at bounding box center [609, 59] width 156 height 19
click at [797, 21] on button "Biblioteca" at bounding box center [779, 19] width 68 height 19
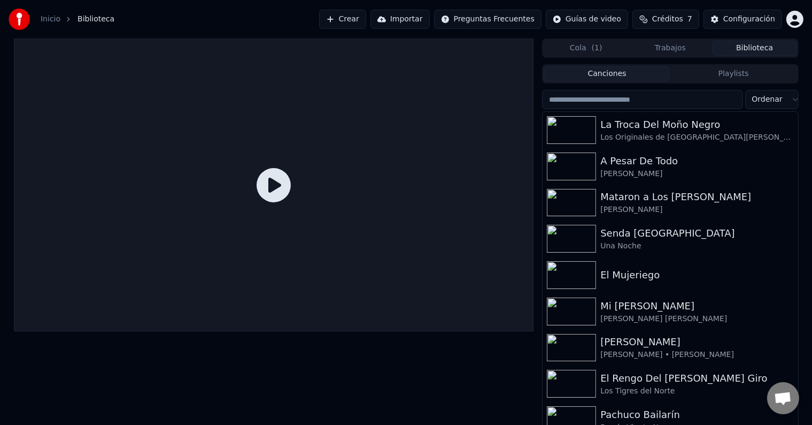
click at [47, 16] on link "Inicio" at bounding box center [51, 19] width 20 height 11
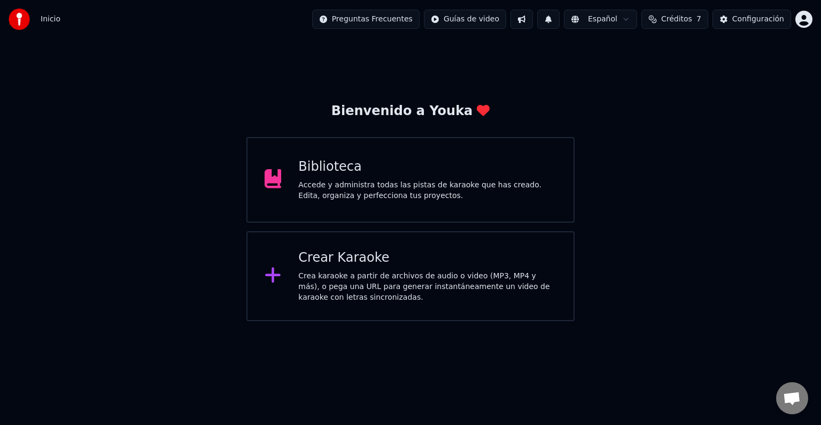
click at [366, 187] on div "Accede y administra todas las pistas de karaoke que has creado. Edita, organiza…" at bounding box center [427, 190] width 258 height 21
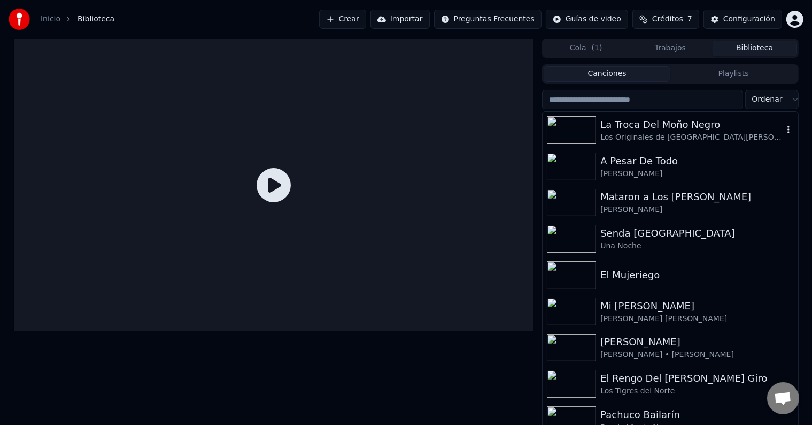
click at [673, 126] on div "La Troca Del Moño Negro" at bounding box center [692, 124] width 182 height 15
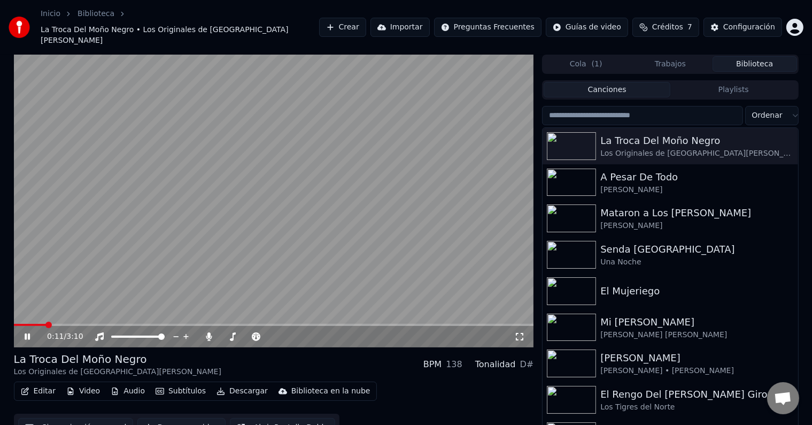
click at [519, 332] on icon at bounding box center [519, 336] width 11 height 9
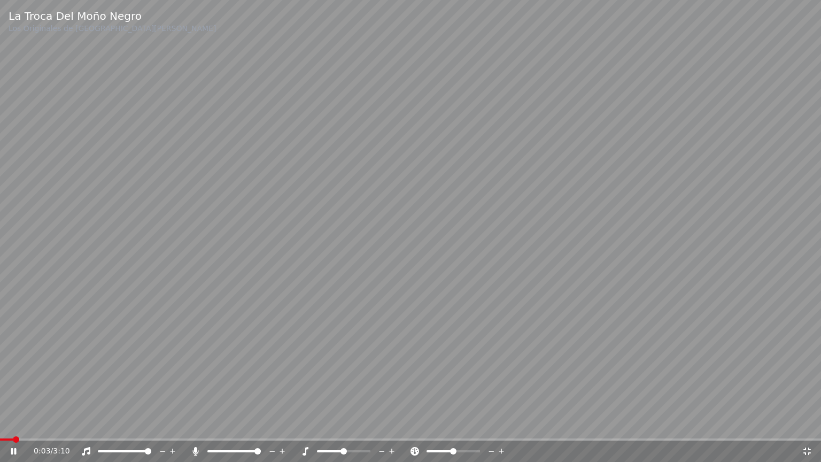
click at [11, 424] on span at bounding box center [6, 440] width 13 height 2
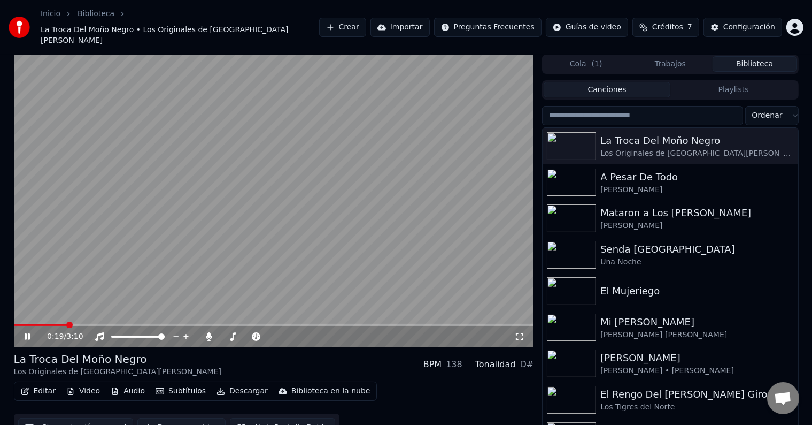
click at [234, 295] on video at bounding box center [274, 201] width 520 height 293
click at [209, 332] on icon at bounding box center [209, 336] width 6 height 9
click at [20, 324] on span at bounding box center [18, 325] width 8 height 2
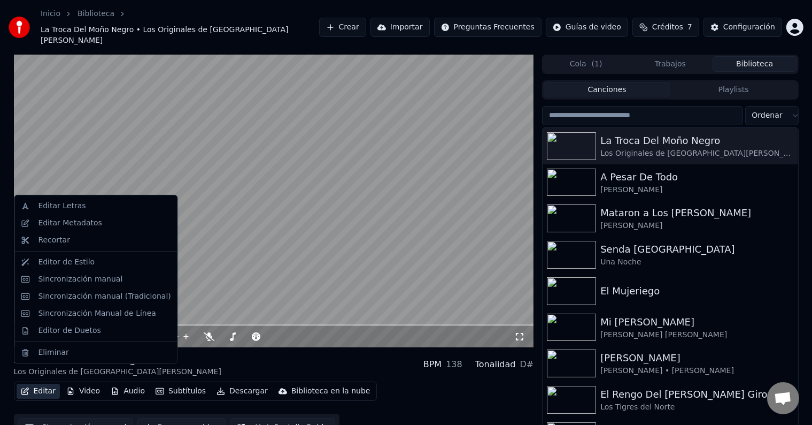
click at [39, 383] on button "Editar" at bounding box center [38, 390] width 43 height 15
click at [65, 259] on div "Editor de Estilo" at bounding box center [66, 262] width 57 height 11
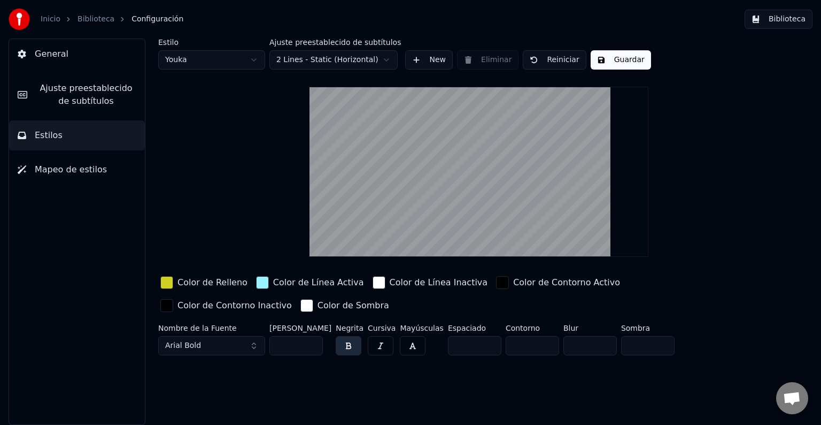
click at [82, 101] on span "Ajuste preestablecido de subtítulos" at bounding box center [86, 95] width 101 height 26
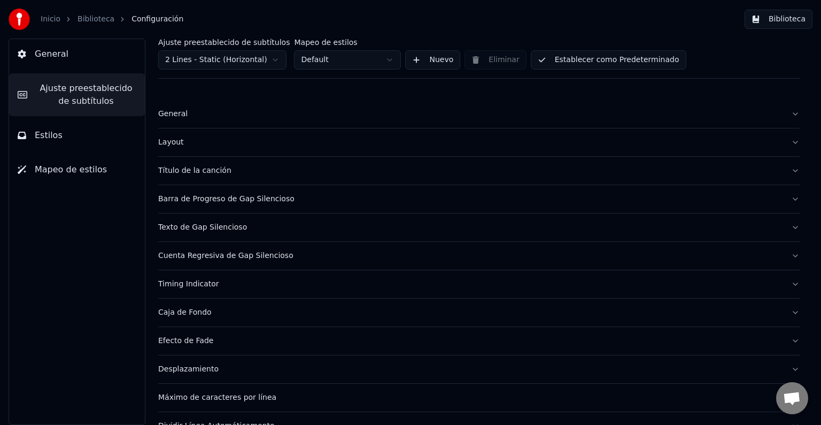
click at [195, 173] on div "Título de la canción" at bounding box center [470, 170] width 625 height 11
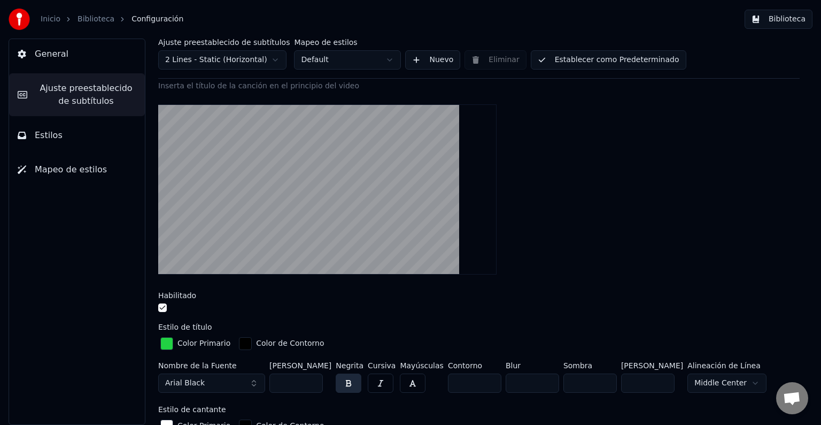
scroll to position [101, 0]
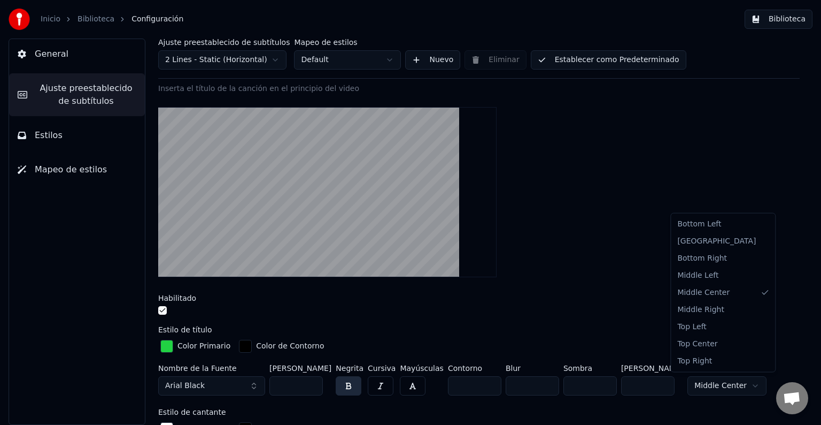
click at [722, 381] on html "Inicio Biblioteca Configuración Biblioteca General Ajuste preestablecido de sub…" at bounding box center [410, 212] width 821 height 425
click at [720, 383] on html "Inicio Biblioteca Configuración Biblioteca General Ajuste preestablecido de sub…" at bounding box center [410, 212] width 821 height 425
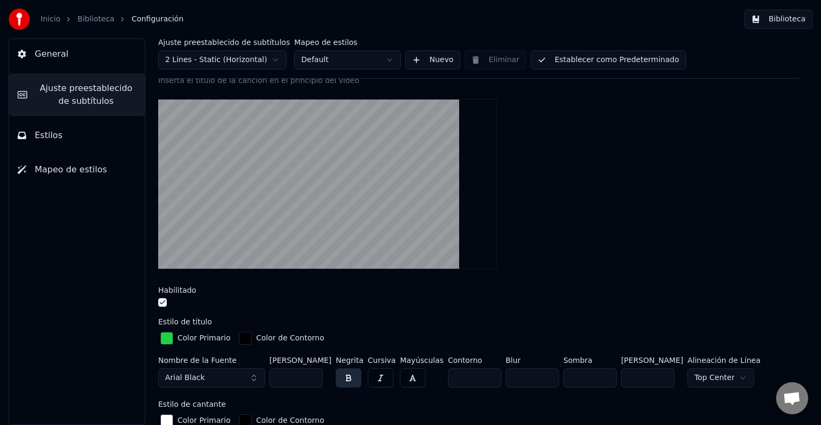
scroll to position [106, 0]
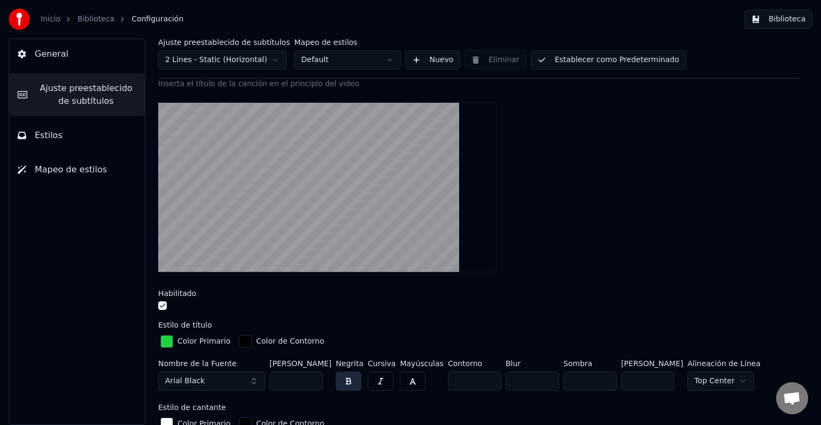
click at [242, 341] on div "button" at bounding box center [245, 341] width 13 height 13
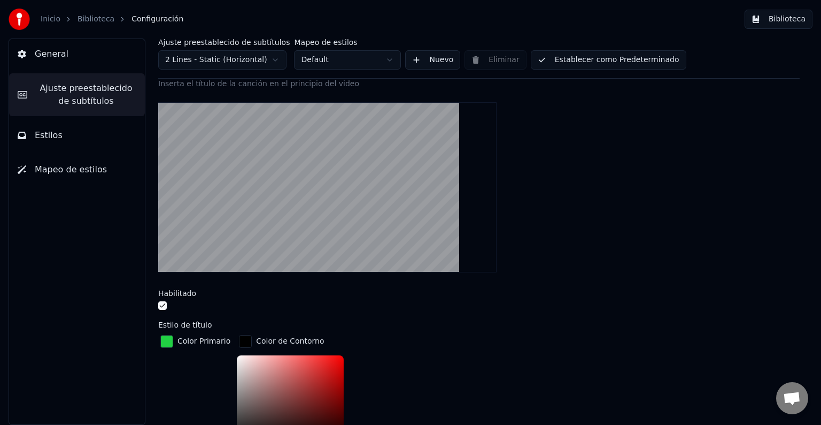
click at [169, 340] on div "button" at bounding box center [166, 341] width 13 height 13
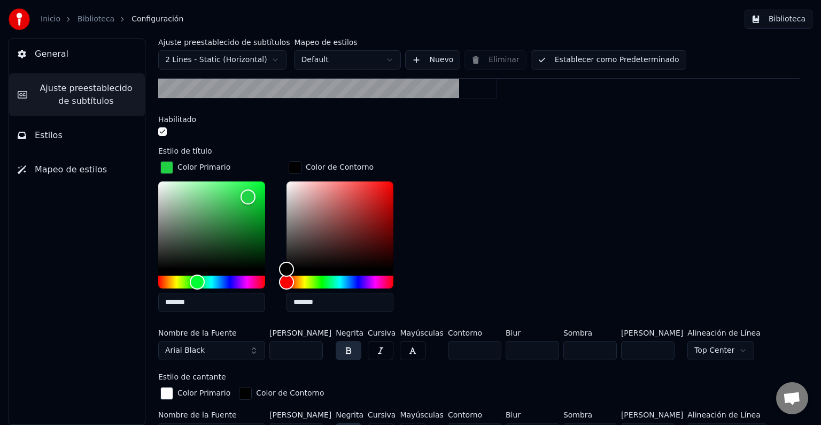
scroll to position [283, 0]
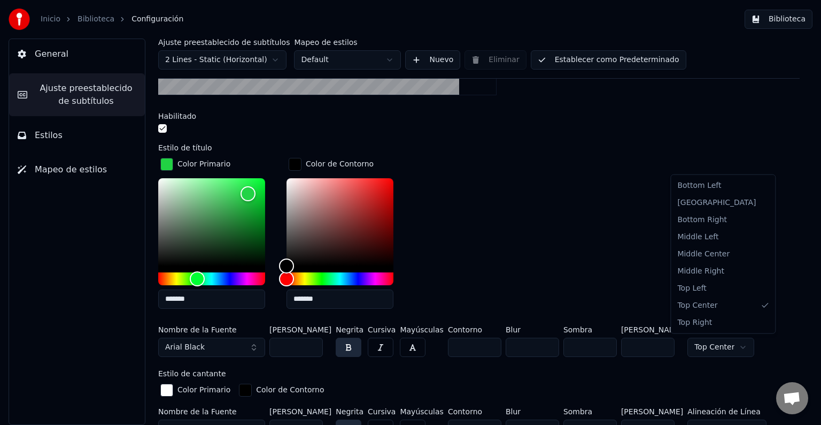
click at [725, 342] on html "Inicio Biblioteca Configuración Biblioteca General Ajuste preestablecido de sub…" at bounding box center [410, 212] width 821 height 425
click at [711, 346] on html "Inicio Biblioteca Configuración Biblioteca General Ajuste preestablecido de sub…" at bounding box center [410, 212] width 821 height 425
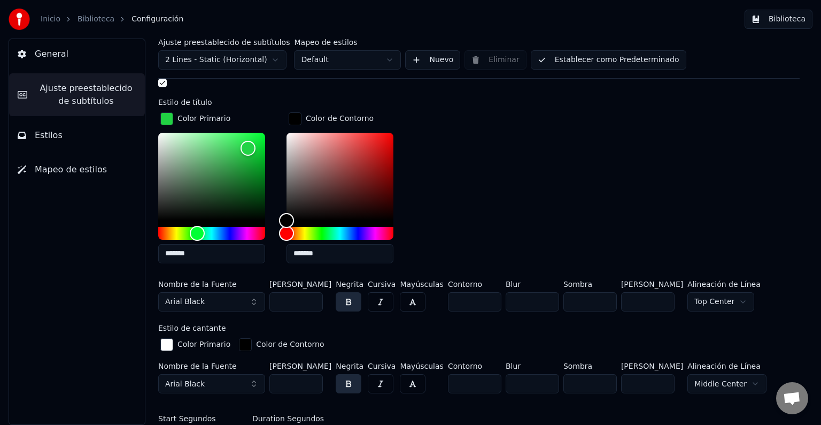
scroll to position [326, 0]
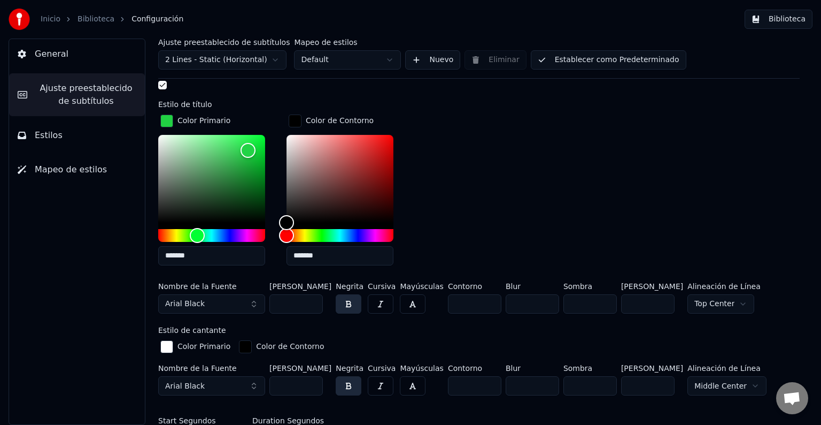
click at [647, 304] on input "***" at bounding box center [647, 303] width 53 height 19
type input "*"
click at [744, 299] on div "Nombre de la Fuente Arial Black [PERSON_NAME] *** Negrita Cursiva Mayúsculas Co…" at bounding box center [479, 299] width 642 height 35
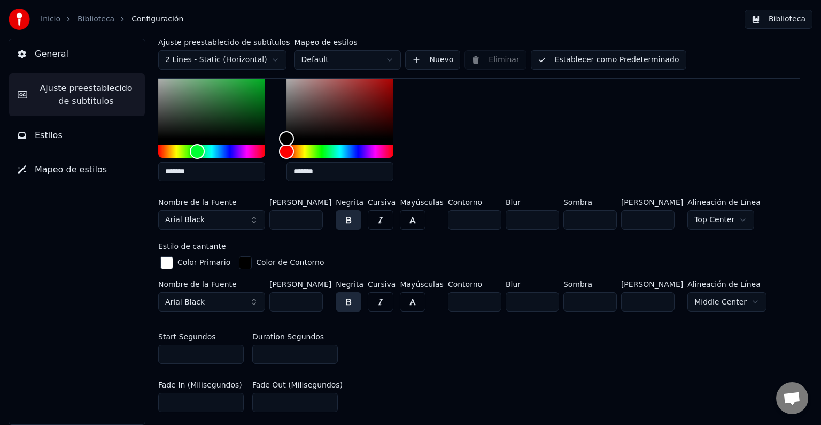
scroll to position [415, 0]
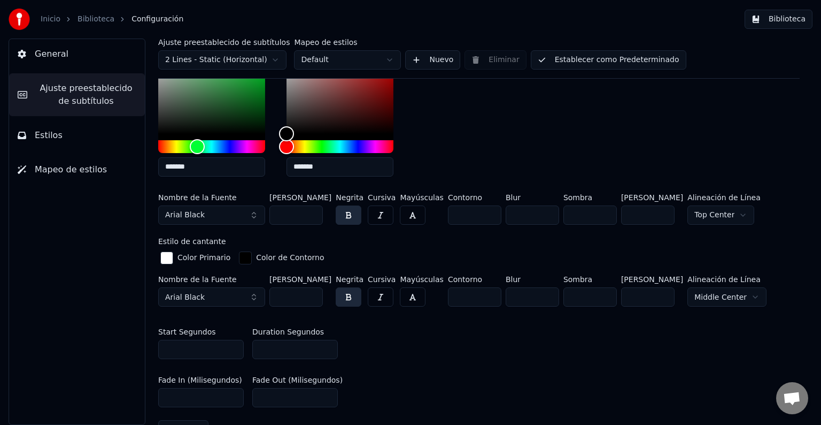
click at [633, 213] on input "**" at bounding box center [647, 214] width 53 height 19
type input "*"
type input "***"
click at [63, 136] on button "Estilos" at bounding box center [77, 135] width 136 height 30
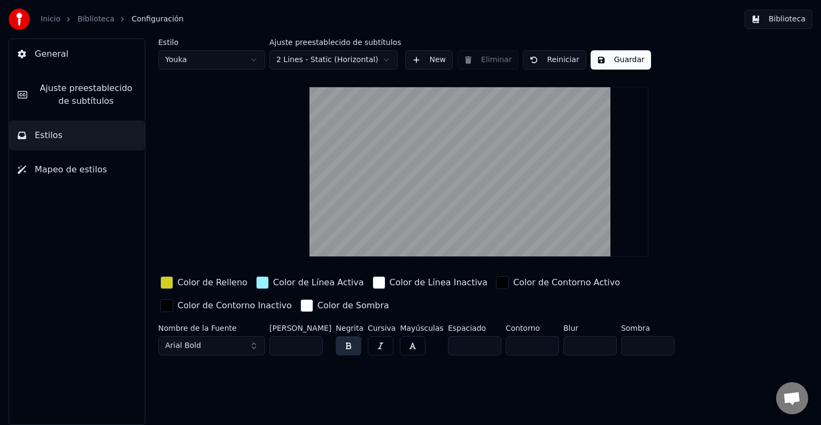
scroll to position [0, 0]
click at [73, 96] on span "Ajuste preestablecido de subtítulos" at bounding box center [86, 95] width 101 height 26
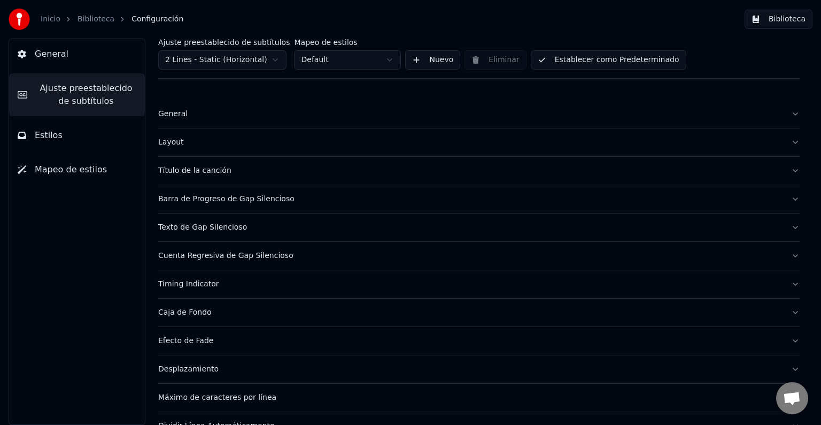
click at [172, 171] on div "Título de la canción" at bounding box center [470, 170] width 625 height 11
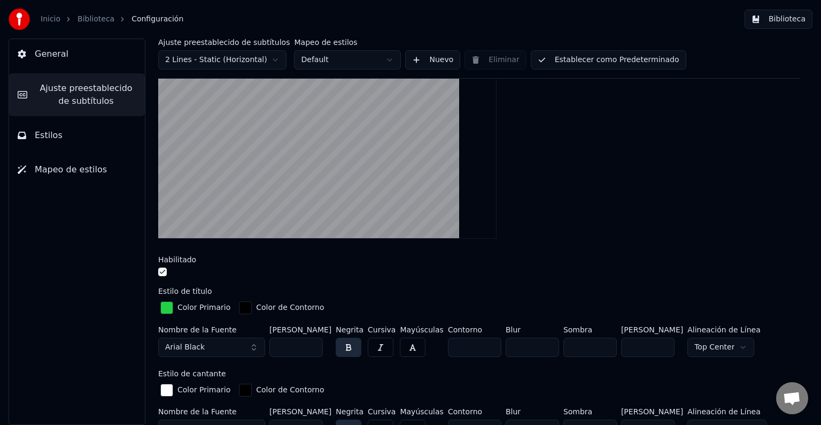
scroll to position [137, 0]
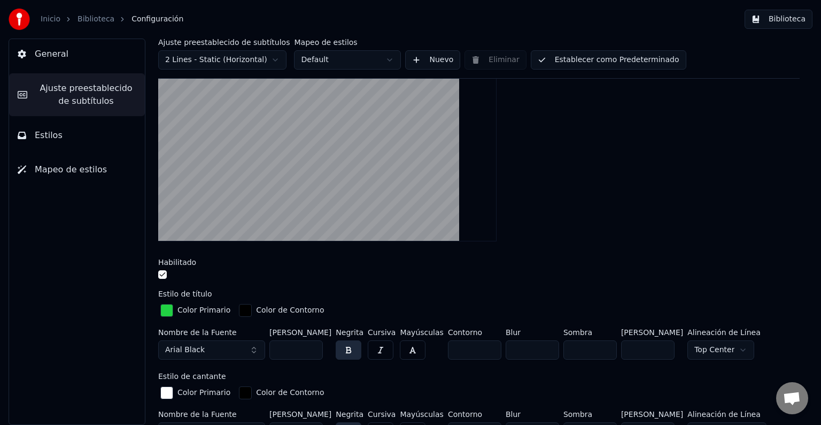
click at [638, 345] on input "***" at bounding box center [647, 349] width 53 height 19
type input "*"
click at [781, 356] on div "Nombre de la Fuente Arial Black [PERSON_NAME] *** Negrita Cursiva Mayúsculas Co…" at bounding box center [479, 345] width 642 height 35
click at [637, 349] on input "**" at bounding box center [647, 349] width 53 height 19
type input "*"
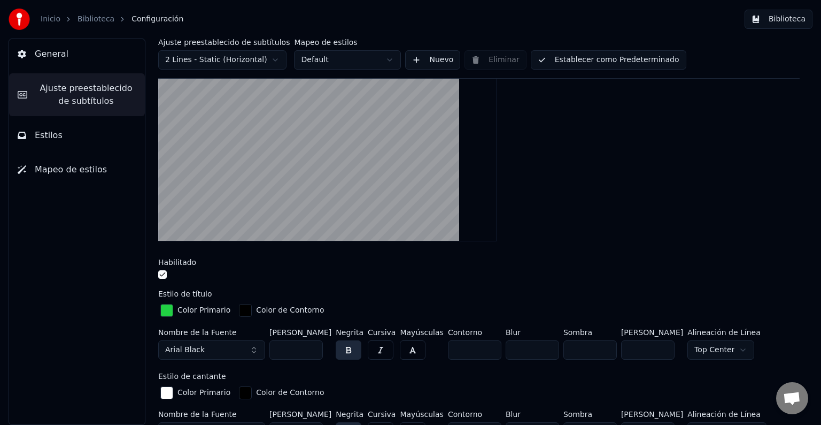
type input "*"
click at [762, 345] on div "Nombre de la Fuente Arial Black [PERSON_NAME] *** Negrita Cursiva Mayúsculas Co…" at bounding box center [479, 345] width 642 height 35
click at [635, 356] on input "*" at bounding box center [647, 349] width 53 height 19
type input "***"
click at [765, 330] on div "Nombre de la Fuente Arial Black [PERSON_NAME] *** Negrita Cursiva Mayúsculas Co…" at bounding box center [479, 345] width 642 height 35
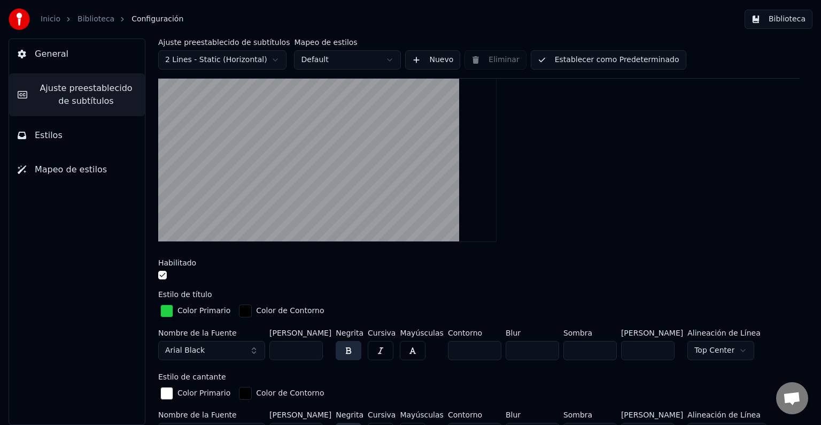
scroll to position [130, 0]
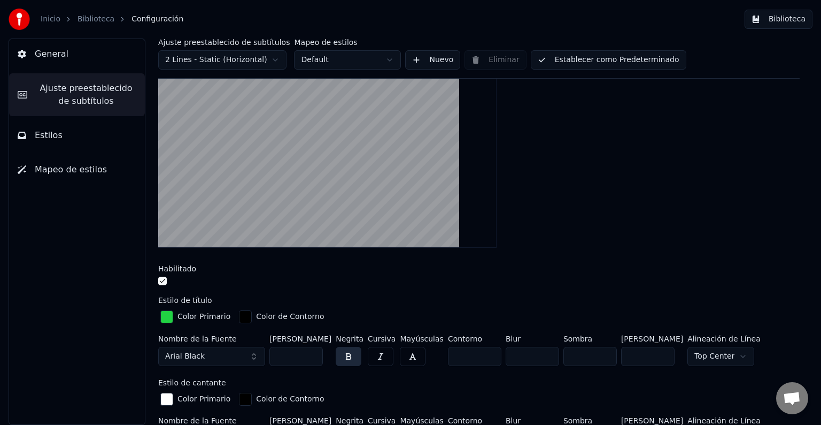
click at [723, 353] on html "Inicio Biblioteca Configuración Biblioteca General Ajuste preestablecido de sub…" at bounding box center [410, 212] width 821 height 425
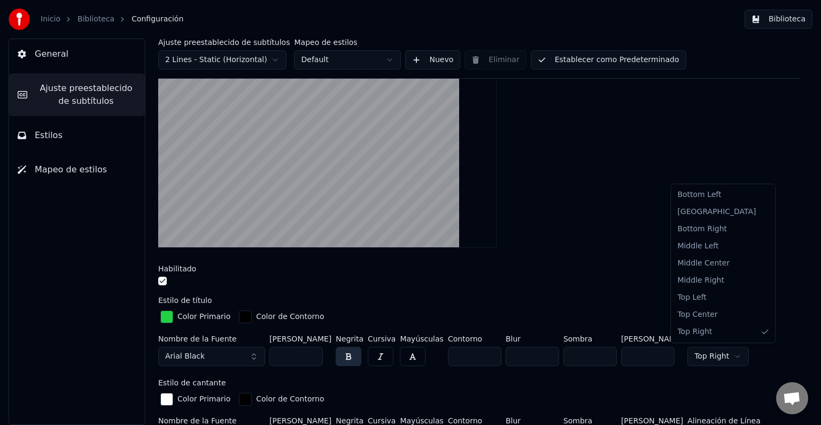
click at [714, 357] on html "Inicio Biblioteca Configuración Biblioteca General Ajuste preestablecido de sub…" at bounding box center [410, 212] width 821 height 425
click at [723, 357] on html "Inicio Biblioteca Configuración Biblioteca General Ajuste preestablecido de sub…" at bounding box center [410, 212] width 821 height 425
click at [729, 357] on html "Inicio Biblioteca Configuración Biblioteca General Ajuste preestablecido de sub…" at bounding box center [410, 212] width 821 height 425
click at [734, 351] on html "Inicio Biblioteca Configuración Biblioteca General Ajuste preestablecido de sub…" at bounding box center [410, 212] width 821 height 425
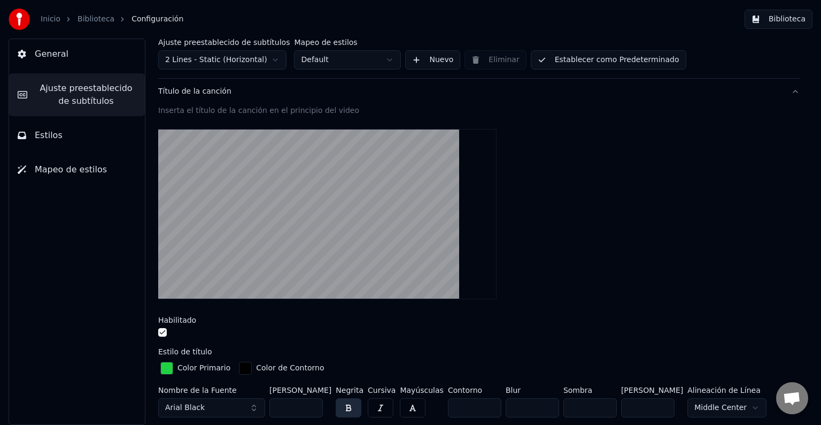
scroll to position [80, 0]
drag, startPoint x: 278, startPoint y: 237, endPoint x: 277, endPoint y: 216, distance: 21.9
click at [277, 217] on video at bounding box center [327, 213] width 339 height 170
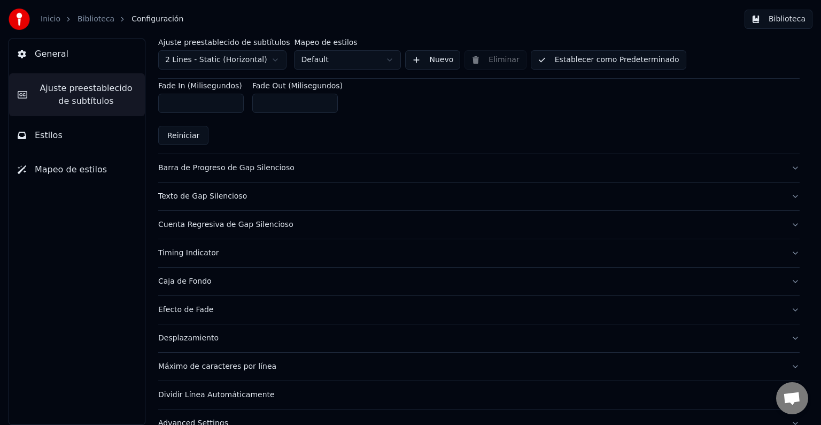
scroll to position [584, 0]
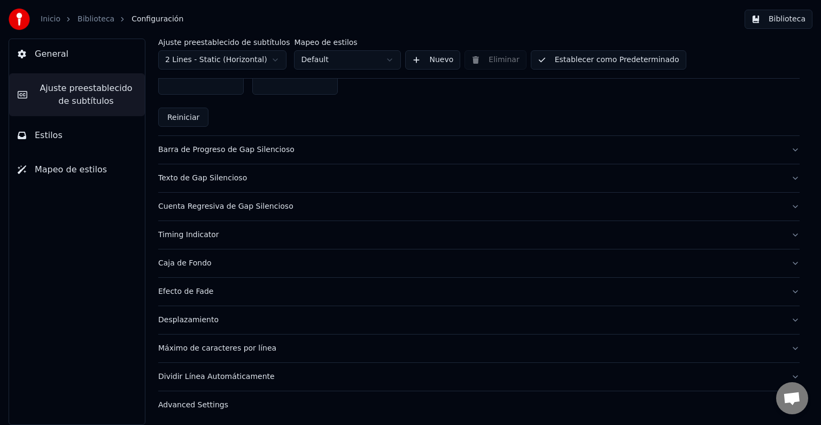
click at [789, 293] on button "Efecto de Fade" at bounding box center [479, 292] width 642 height 28
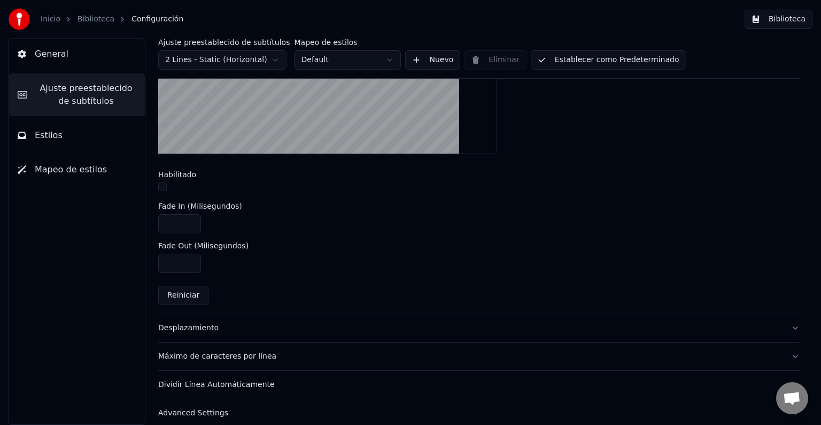
scroll to position [403, 0]
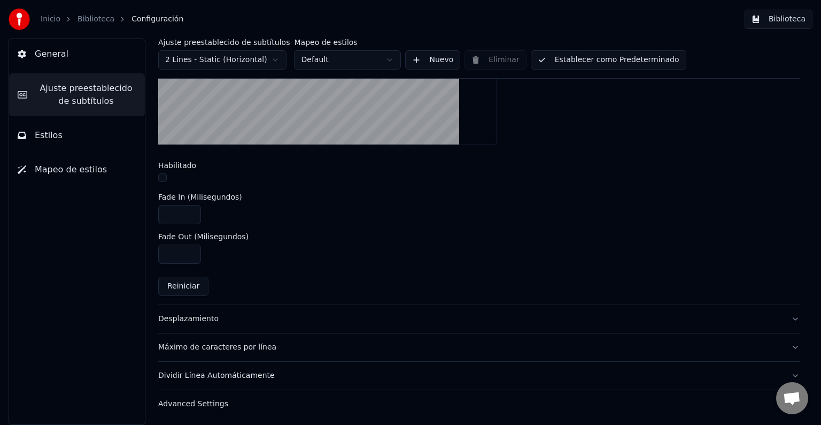
click at [788, 314] on button "Desplazamiento" at bounding box center [479, 319] width 642 height 28
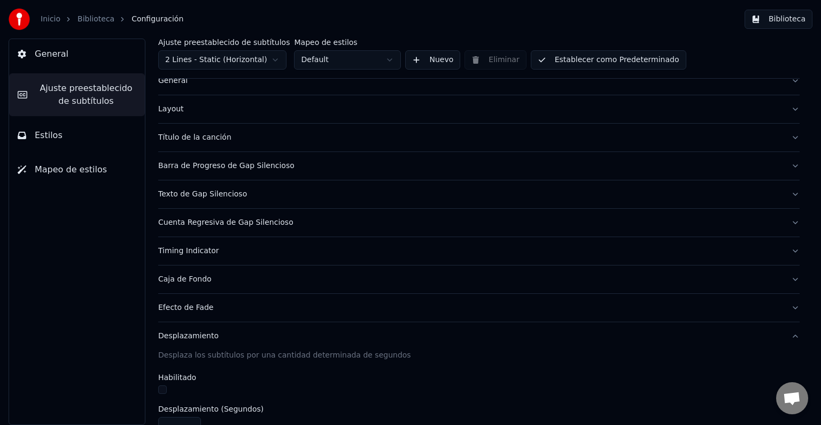
scroll to position [0, 0]
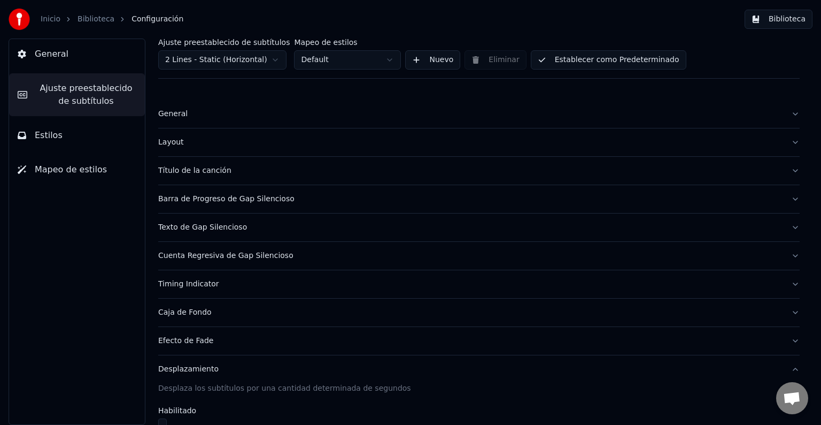
click at [627, 63] on button "Establecer como Predeterminado" at bounding box center [609, 59] width 156 height 19
click at [789, 18] on button "Biblioteca" at bounding box center [779, 19] width 68 height 19
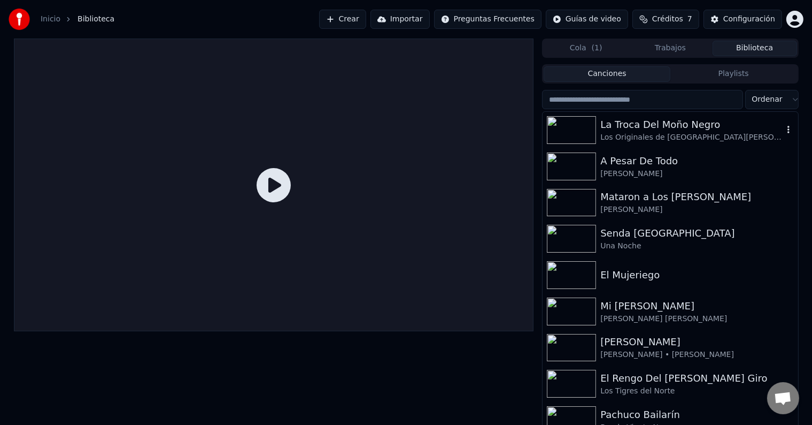
click at [657, 126] on div "La Troca Del Moño Negro" at bounding box center [692, 124] width 182 height 15
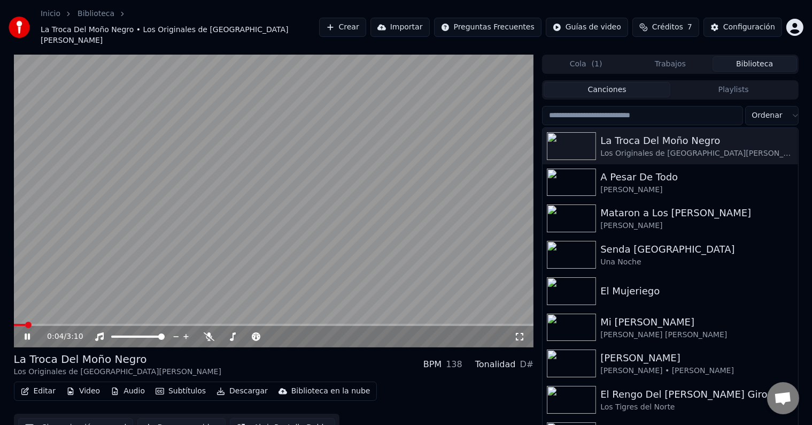
click at [29, 333] on icon at bounding box center [27, 336] width 5 height 6
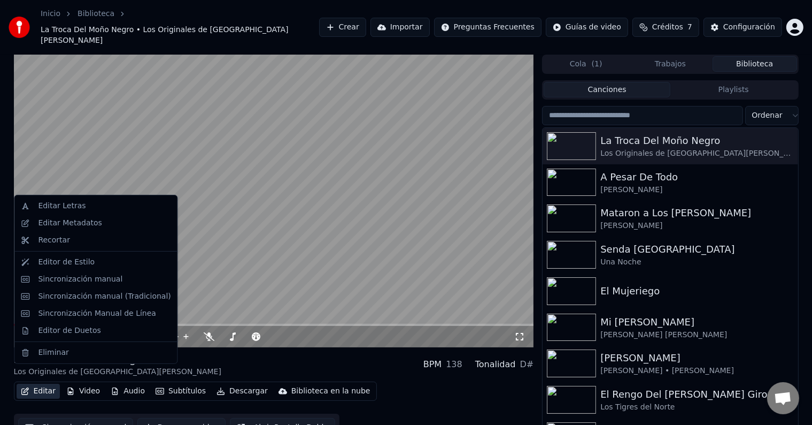
click at [42, 383] on button "Editar" at bounding box center [38, 390] width 43 height 15
click at [68, 259] on div "Editor de Estilo" at bounding box center [66, 262] width 57 height 11
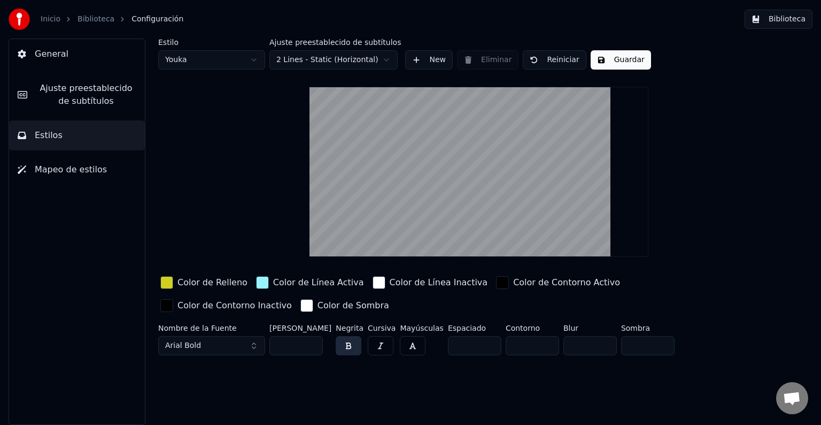
click at [85, 98] on span "Ajuste preestablecido de subtítulos" at bounding box center [86, 95] width 101 height 26
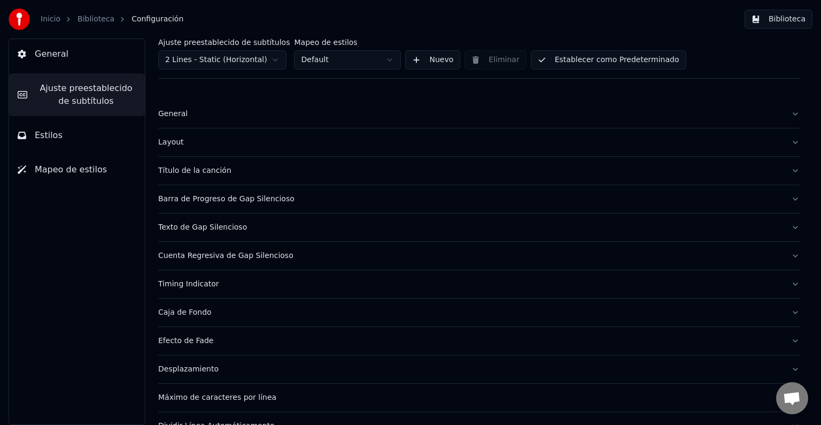
click at [175, 177] on button "Título de la canción" at bounding box center [479, 171] width 642 height 28
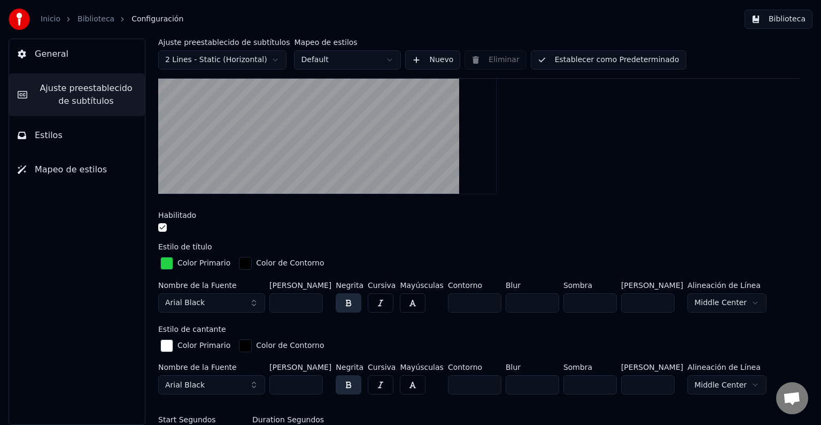
scroll to position [191, 0]
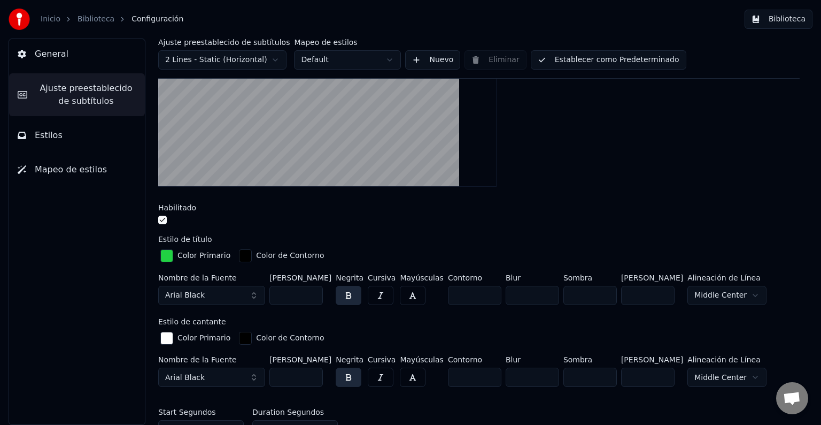
click at [170, 253] on div "button" at bounding box center [166, 255] width 13 height 13
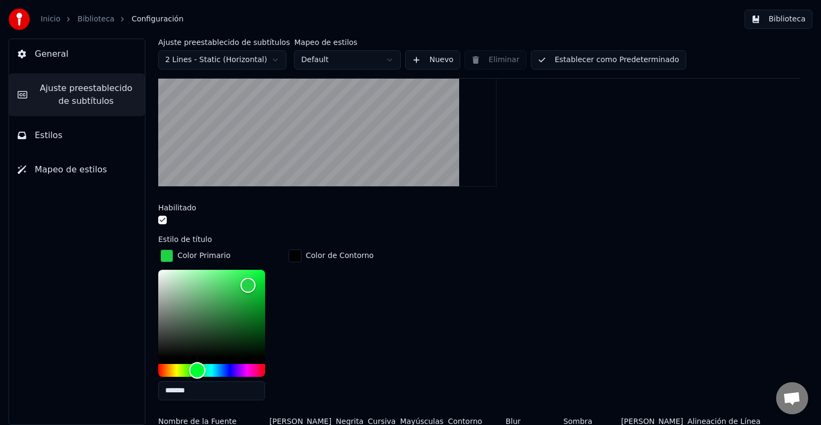
type input "*******"
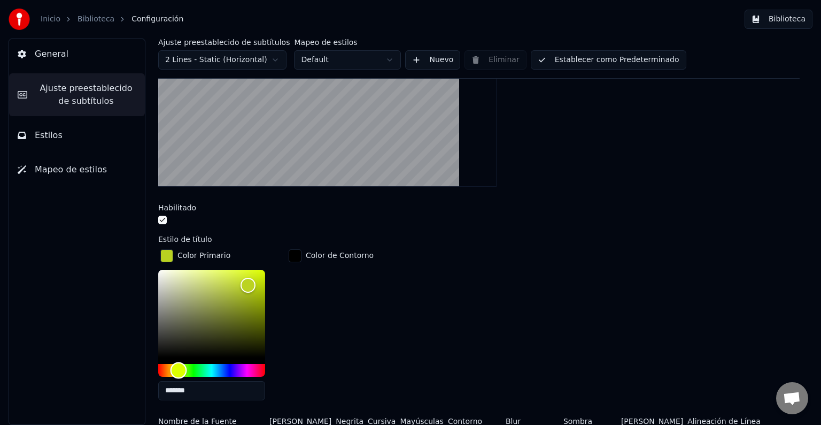
click at [179, 367] on div "Hue" at bounding box center [211, 370] width 107 height 13
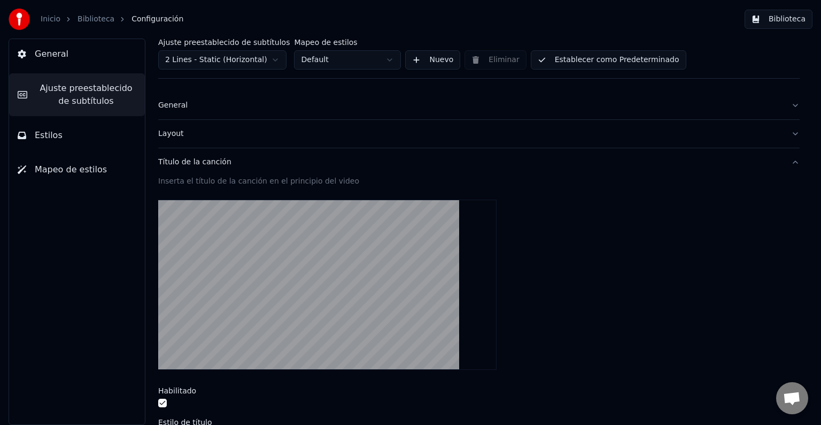
scroll to position [0, 0]
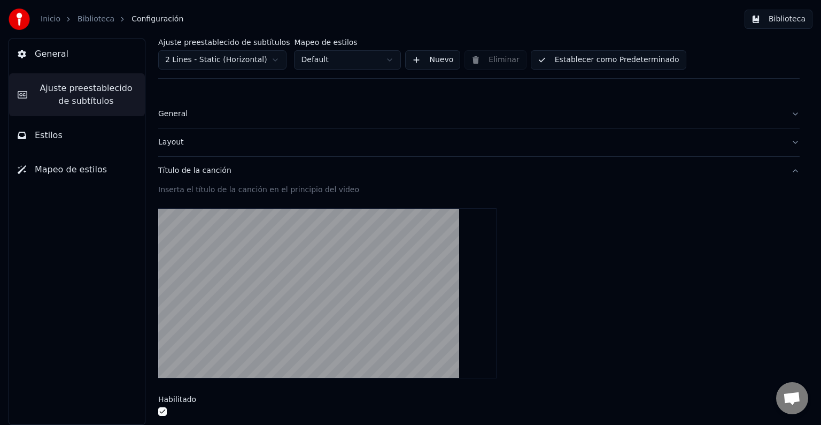
click at [629, 68] on button "Establecer como Predeterminado" at bounding box center [609, 59] width 156 height 19
click at [791, 15] on button "Biblioteca" at bounding box center [779, 19] width 68 height 19
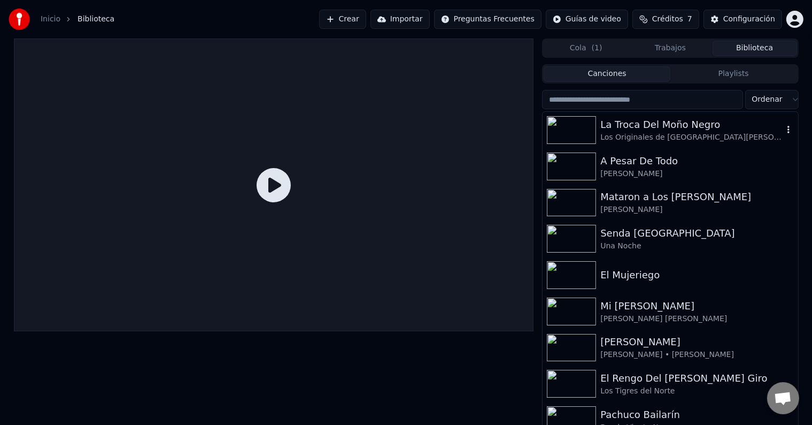
click at [662, 137] on div "Los Originales de [GEOGRAPHIC_DATA][PERSON_NAME]" at bounding box center [692, 137] width 182 height 11
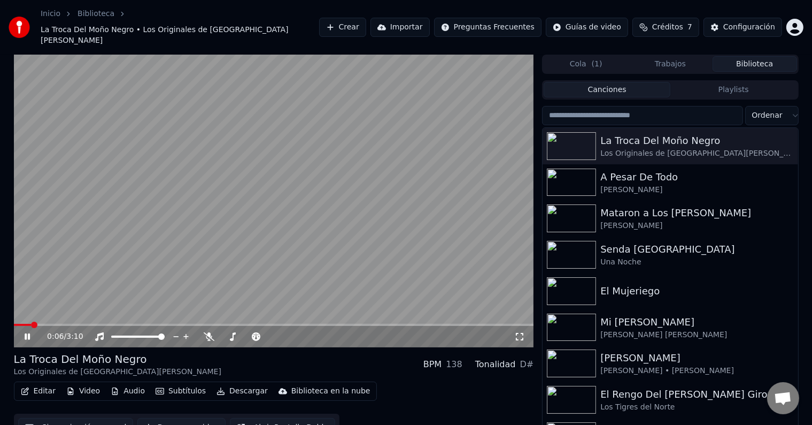
click at [24, 332] on icon at bounding box center [34, 336] width 25 height 9
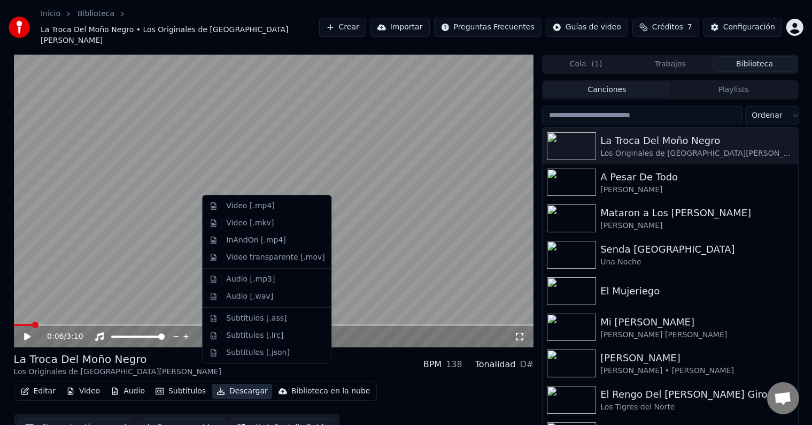
click at [234, 383] on button "Descargar" at bounding box center [242, 390] width 60 height 15
click at [244, 207] on div "Video [.mp4]" at bounding box center [250, 206] width 48 height 11
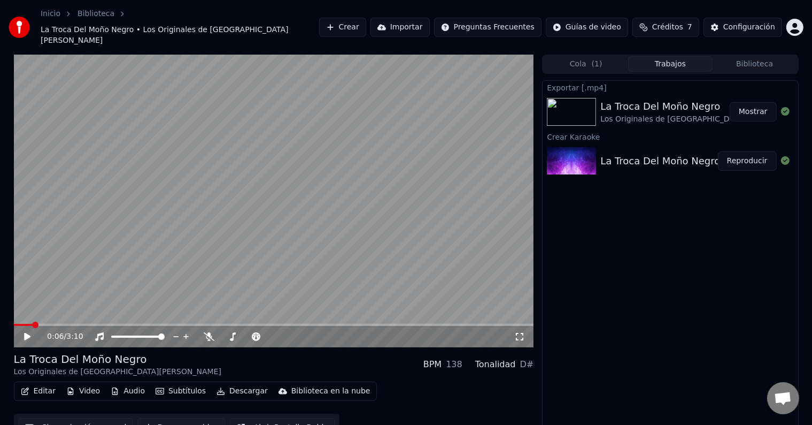
click at [50, 19] on link "Inicio" at bounding box center [51, 14] width 20 height 11
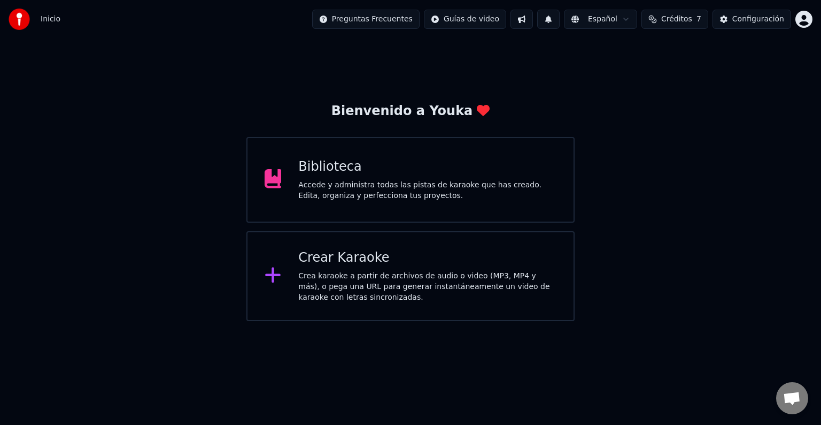
click at [359, 269] on div "Crear Karaoke Crea karaoke a partir de archivos de audio o video (MP3, MP4 y má…" at bounding box center [427, 275] width 258 height 53
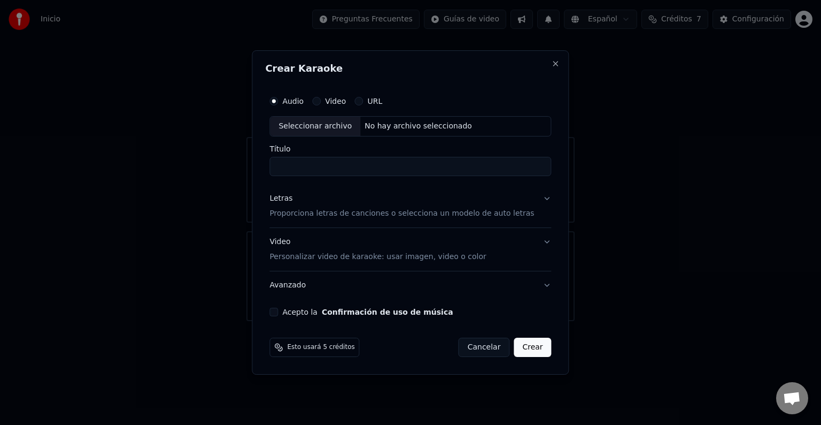
click at [335, 132] on div "Seleccionar archivo" at bounding box center [315, 126] width 90 height 19
click at [497, 168] on input "**********" at bounding box center [411, 166] width 282 height 19
type input "*"
type input "**********"
click at [339, 213] on p "Proporciona letras de canciones o selecciona un modelo de auto letras" at bounding box center [402, 213] width 265 height 11
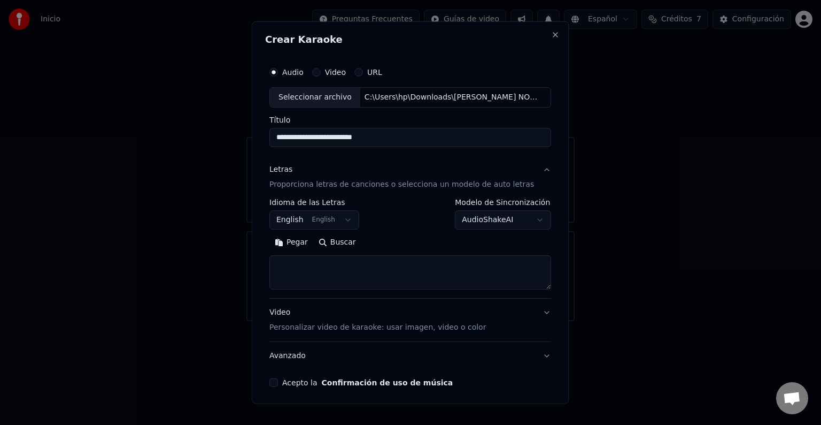
click at [331, 260] on textarea at bounding box center [411, 272] width 282 height 34
paste textarea "**********"
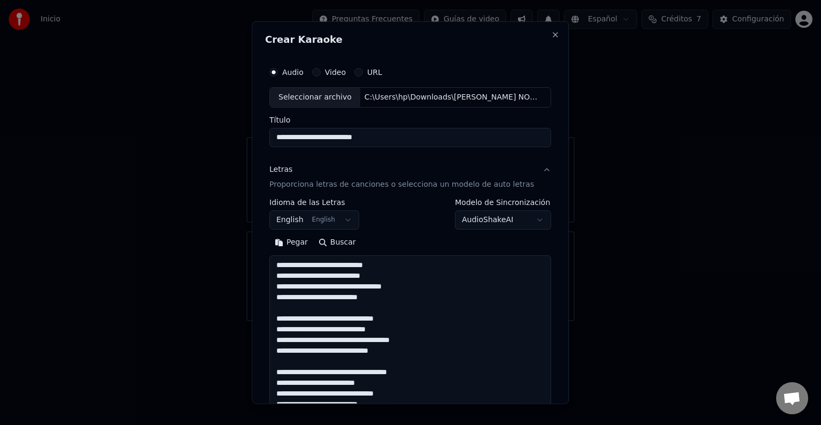
scroll to position [387, 0]
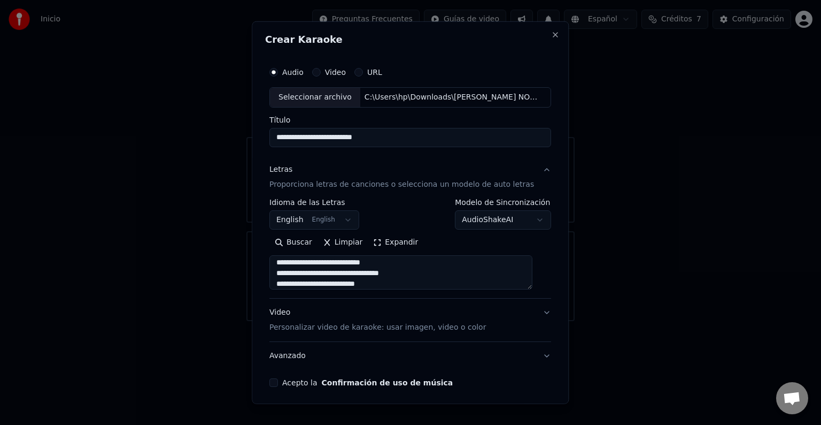
drag, startPoint x: 532, startPoint y: 288, endPoint x: 529, endPoint y: 341, distance: 53.0
click at [532, 385] on div "**********" at bounding box center [410, 224] width 290 height 334
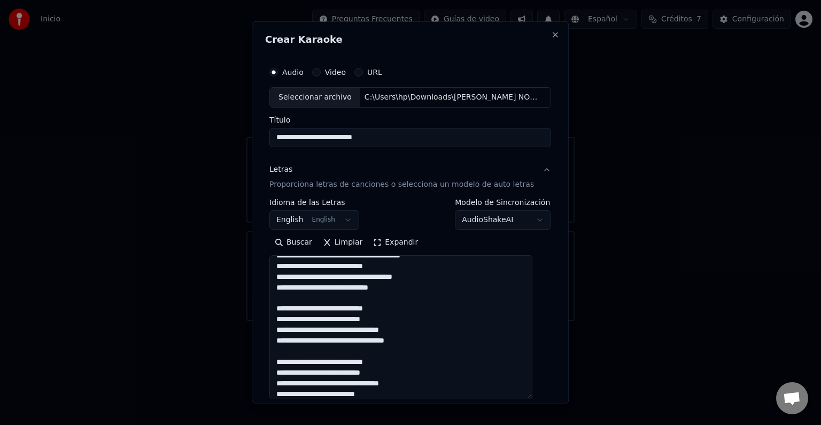
scroll to position [276, 0]
drag, startPoint x: 533, startPoint y: 283, endPoint x: 569, endPoint y: 399, distance: 122.0
click at [569, 321] on body "**********" at bounding box center [410, 160] width 821 height 321
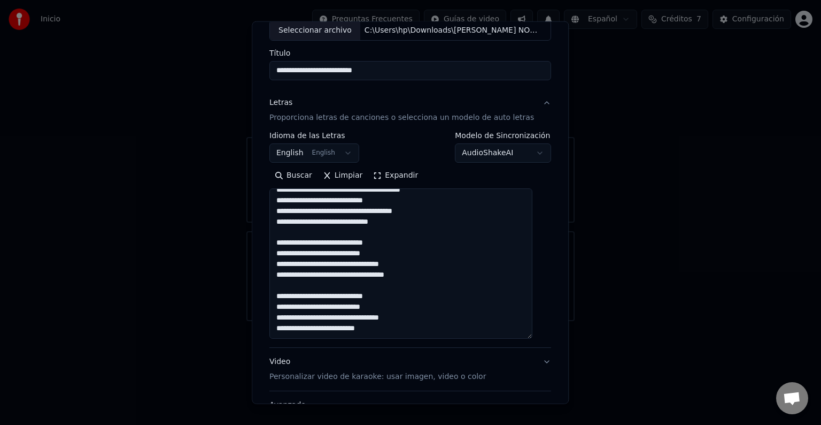
scroll to position [0, 0]
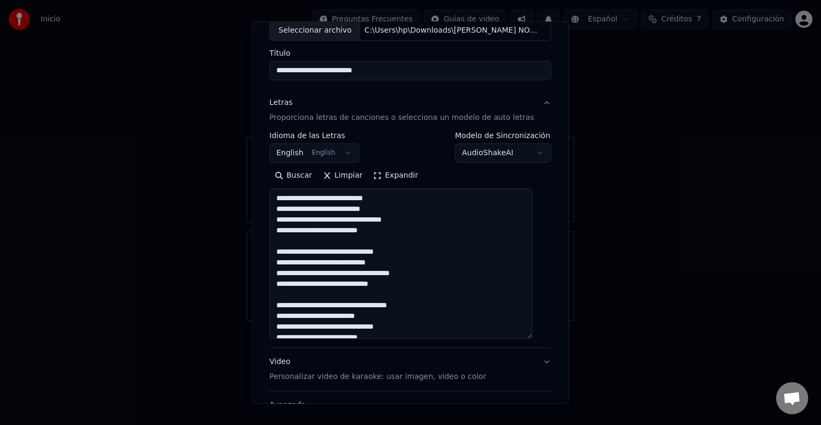
click at [336, 198] on textarea at bounding box center [401, 263] width 263 height 150
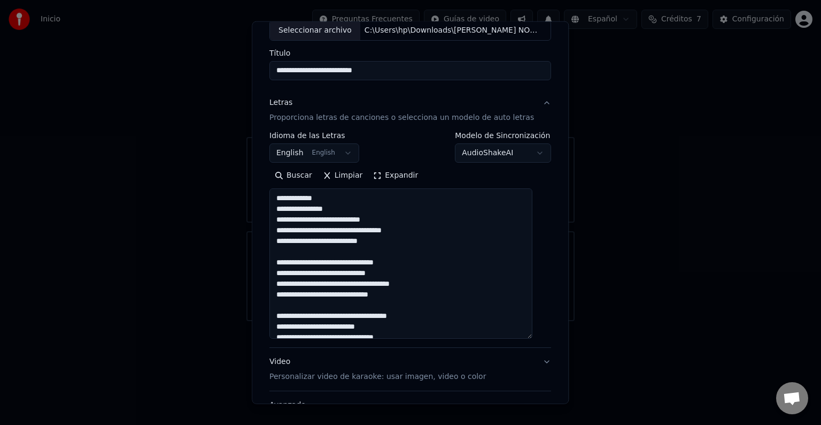
click at [389, 225] on textarea at bounding box center [401, 263] width 263 height 150
click at [387, 218] on textarea at bounding box center [401, 263] width 263 height 150
click at [353, 233] on textarea at bounding box center [401, 263] width 263 height 150
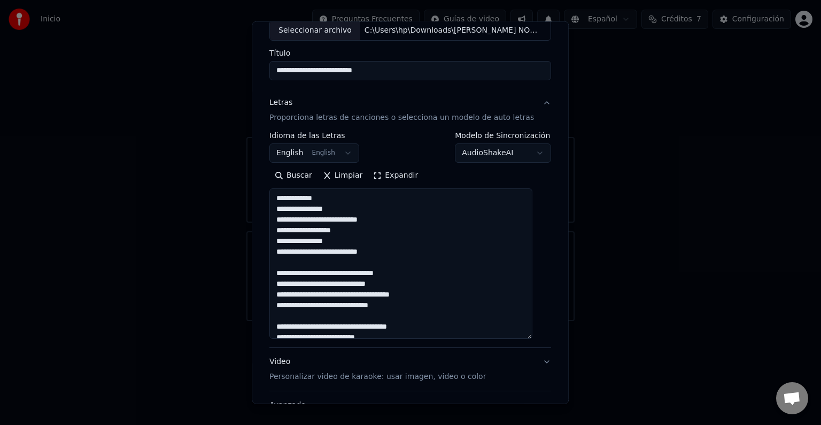
click at [389, 252] on textarea at bounding box center [401, 263] width 263 height 150
click at [455, 264] on textarea at bounding box center [401, 263] width 263 height 150
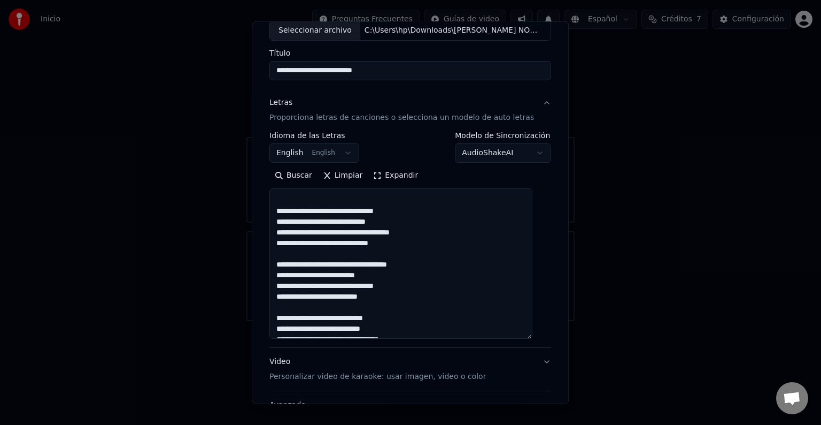
scroll to position [70, 0]
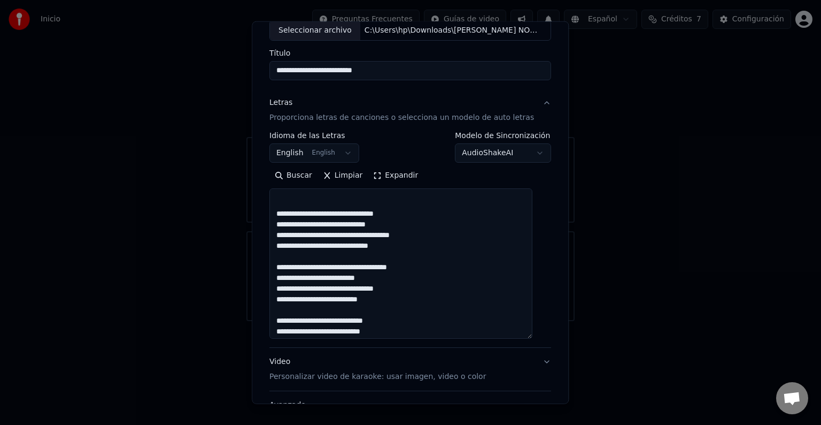
click at [337, 214] on textarea at bounding box center [401, 263] width 263 height 150
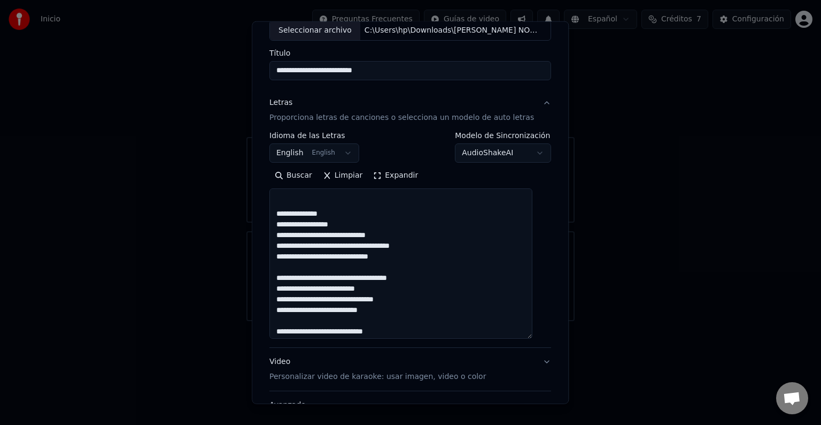
scroll to position [91, 0]
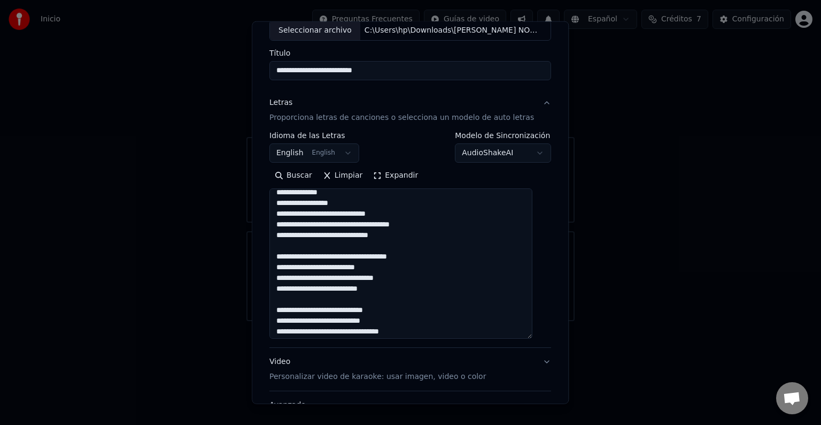
click at [356, 212] on textarea at bounding box center [401, 263] width 263 height 150
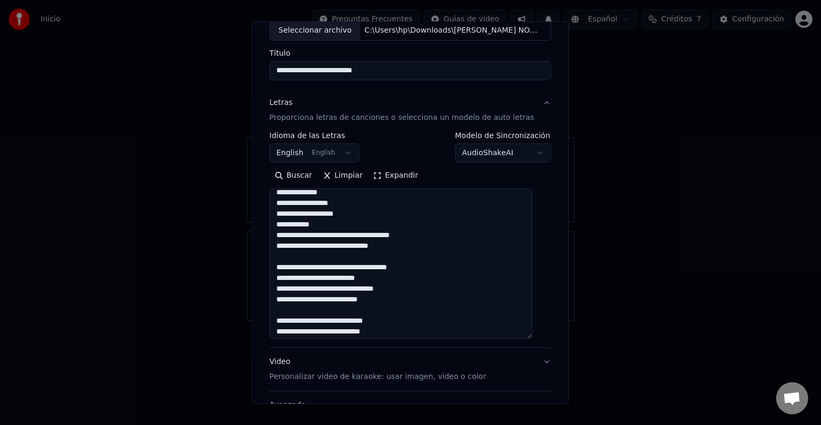
scroll to position [113, 0]
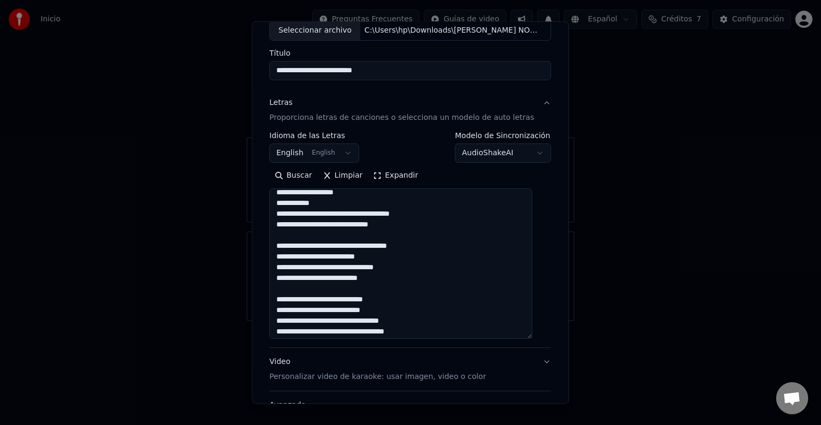
click at [336, 205] on textarea at bounding box center [401, 263] width 263 height 150
click at [352, 214] on textarea at bounding box center [401, 263] width 263 height 150
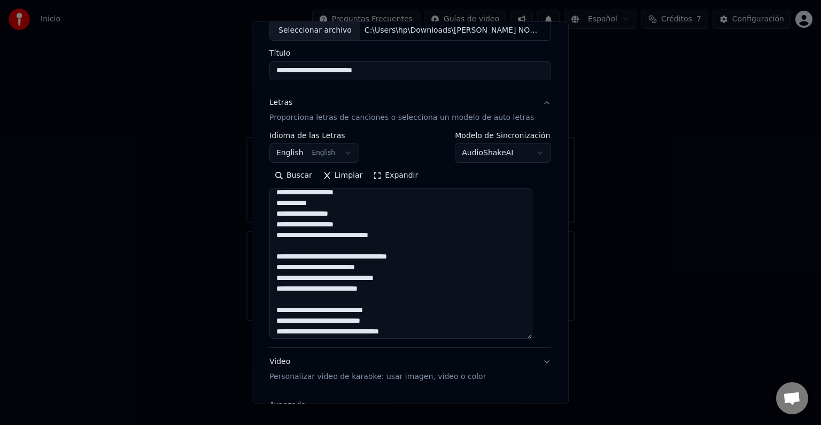
scroll to position [134, 0]
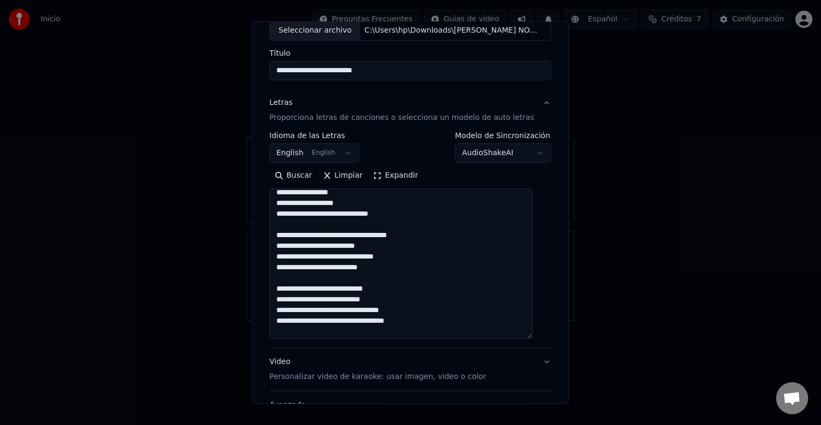
click at [357, 213] on textarea at bounding box center [401, 263] width 263 height 150
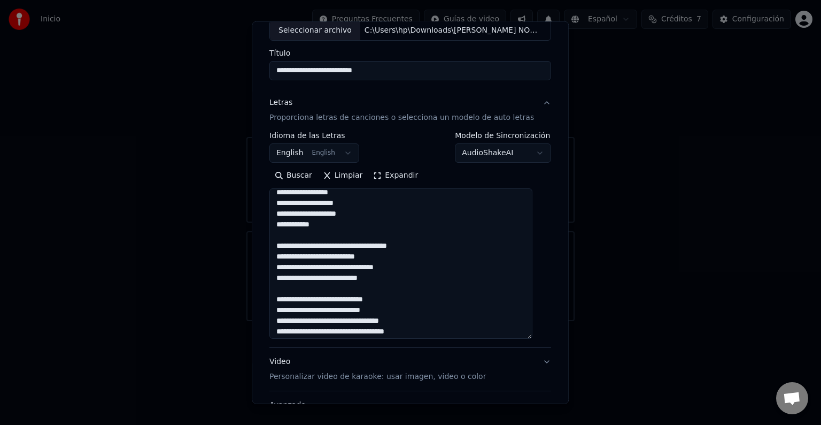
scroll to position [156, 0]
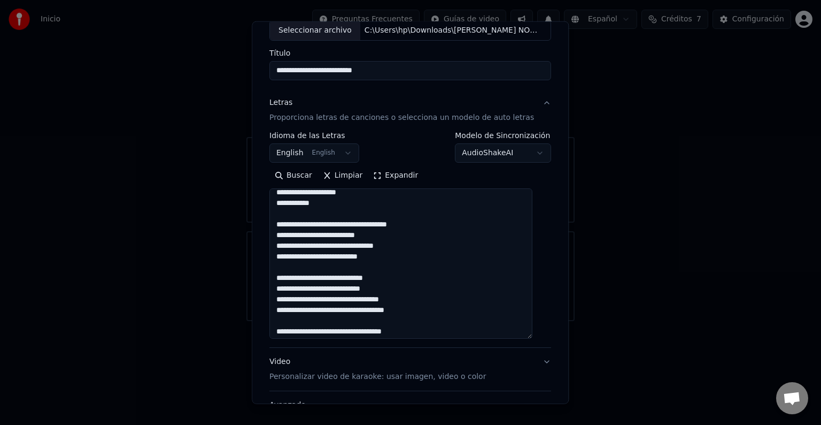
click at [329, 207] on textarea at bounding box center [401, 263] width 263 height 150
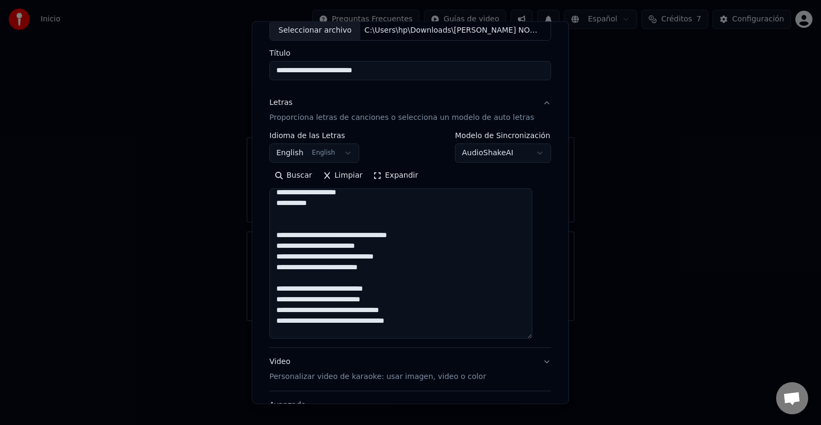
scroll to position [166, 0]
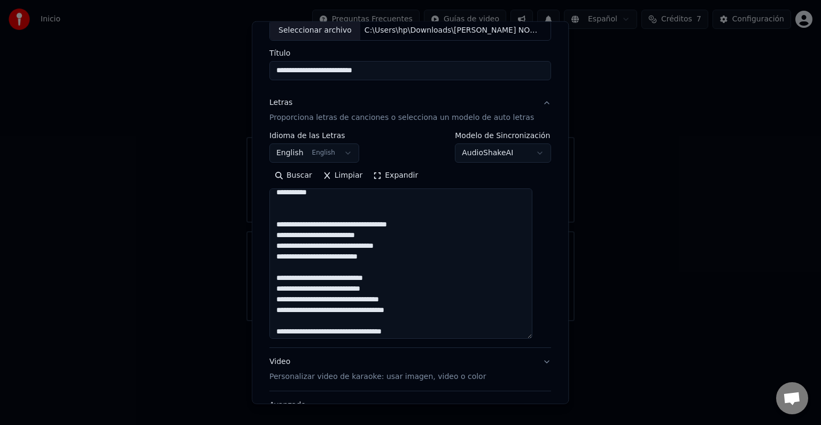
click at [344, 225] on textarea at bounding box center [401, 263] width 263 height 150
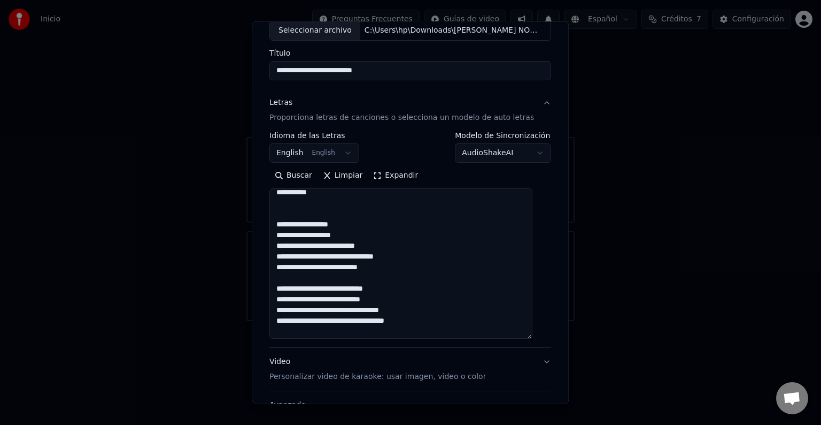
scroll to position [198, 0]
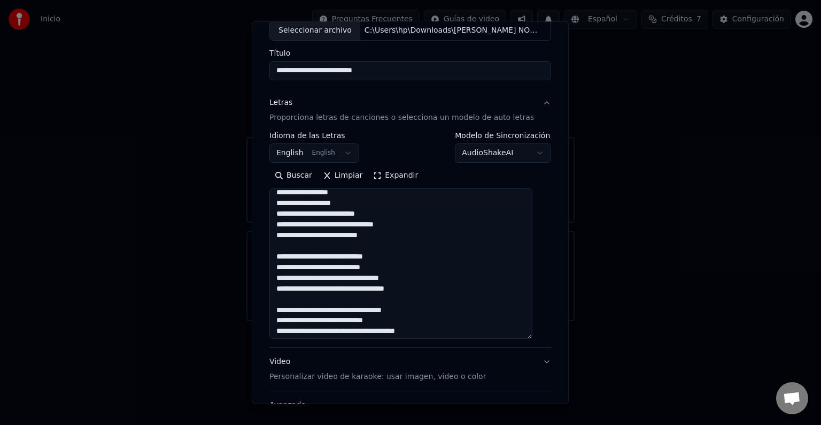
click at [344, 204] on textarea at bounding box center [401, 263] width 263 height 150
click at [349, 213] on textarea at bounding box center [401, 263] width 263 height 150
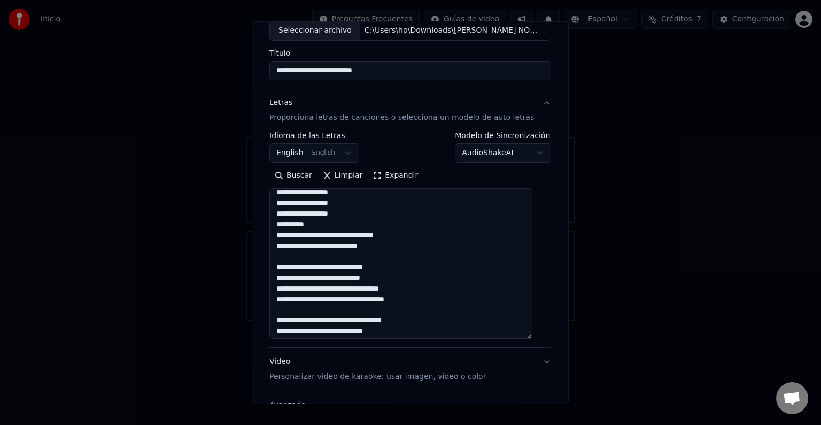
scroll to position [220, 0]
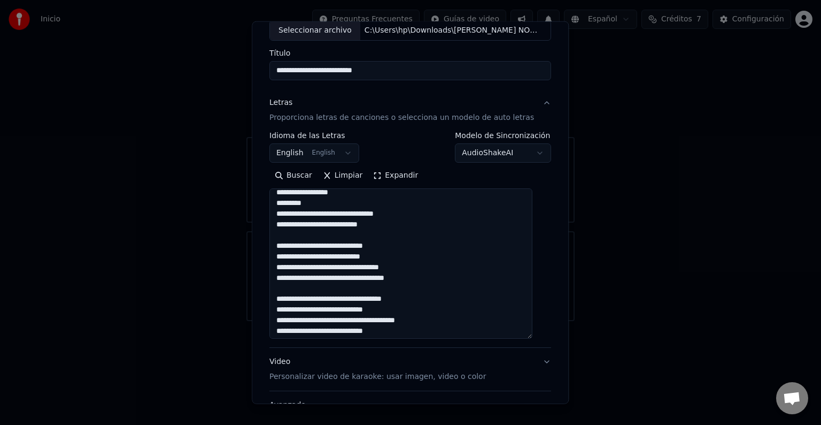
click at [319, 205] on textarea at bounding box center [401, 263] width 263 height 150
click at [342, 212] on textarea at bounding box center [401, 263] width 263 height 150
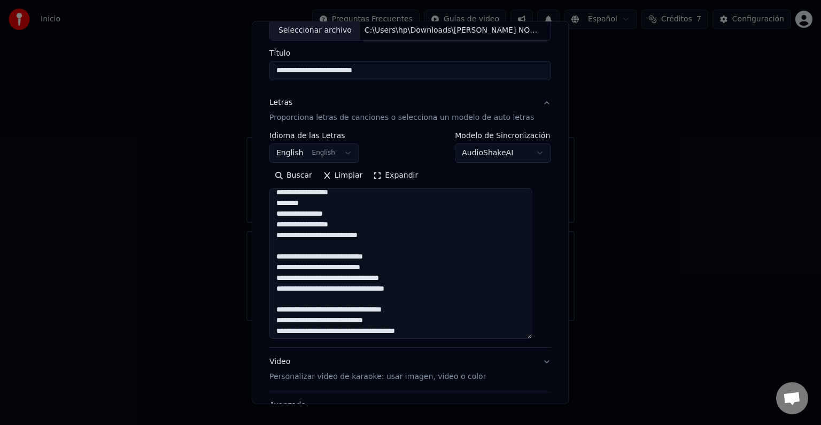
scroll to position [241, 0]
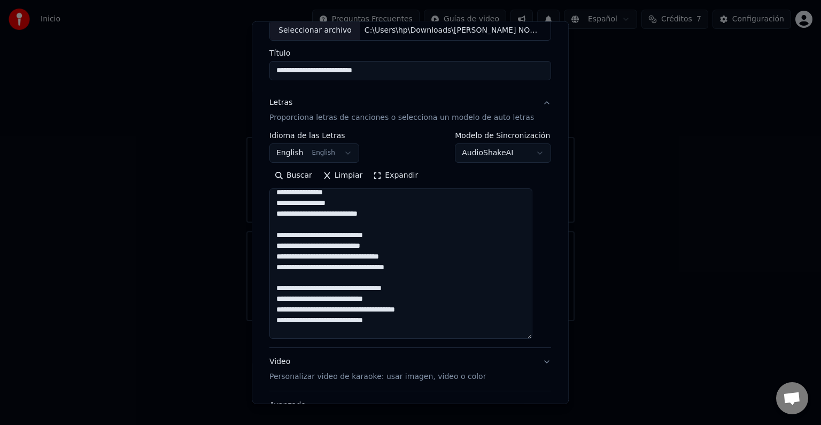
click at [325, 214] on textarea at bounding box center [401, 263] width 263 height 150
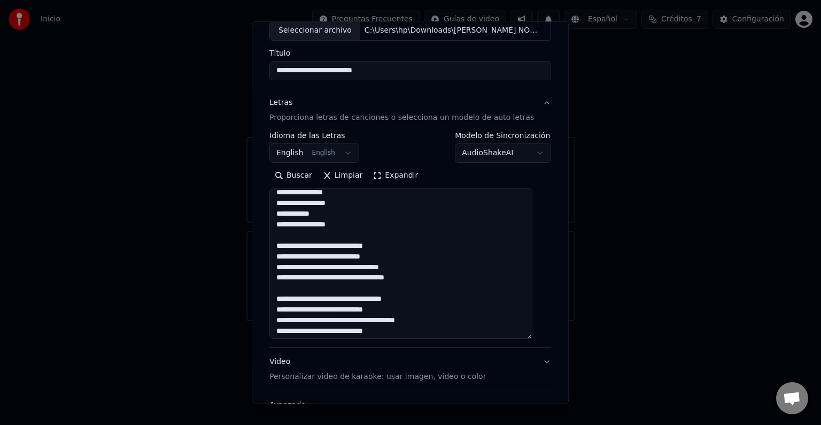
scroll to position [263, 0]
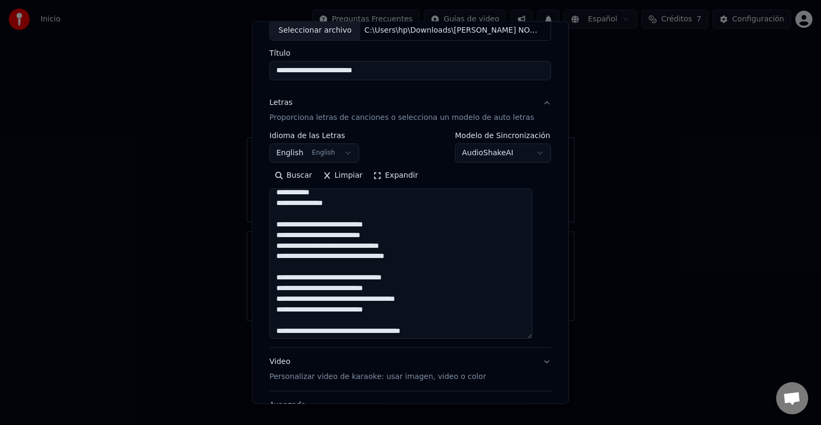
click at [334, 203] on textarea at bounding box center [401, 263] width 263 height 150
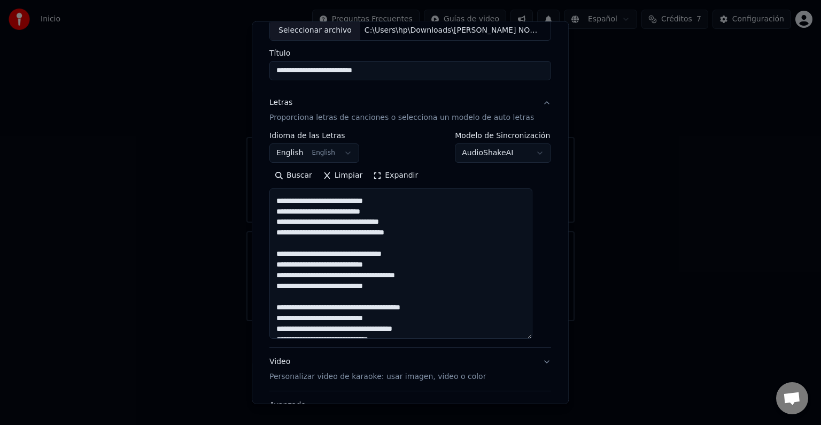
scroll to position [289, 0]
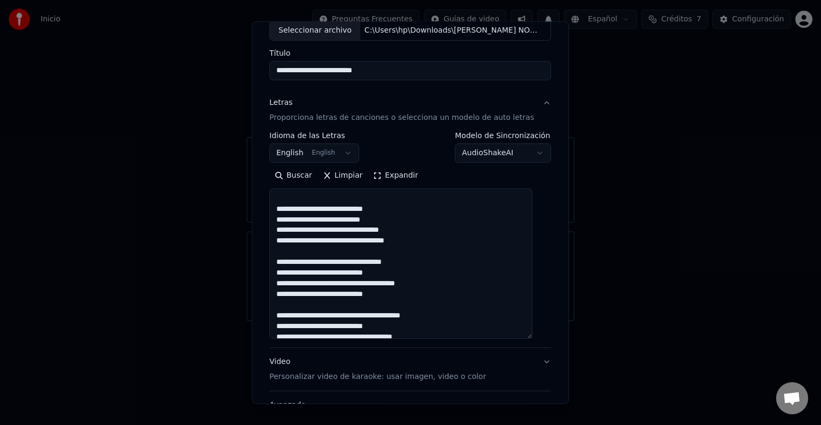
click at [339, 207] on textarea at bounding box center [401, 263] width 263 height 150
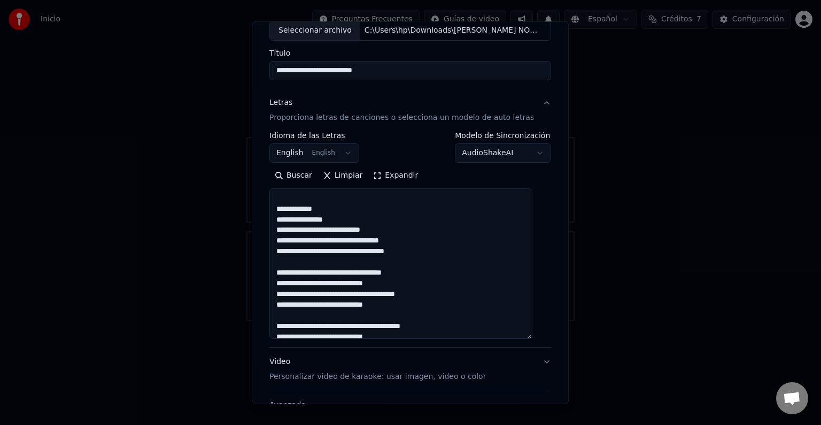
scroll to position [314, 0]
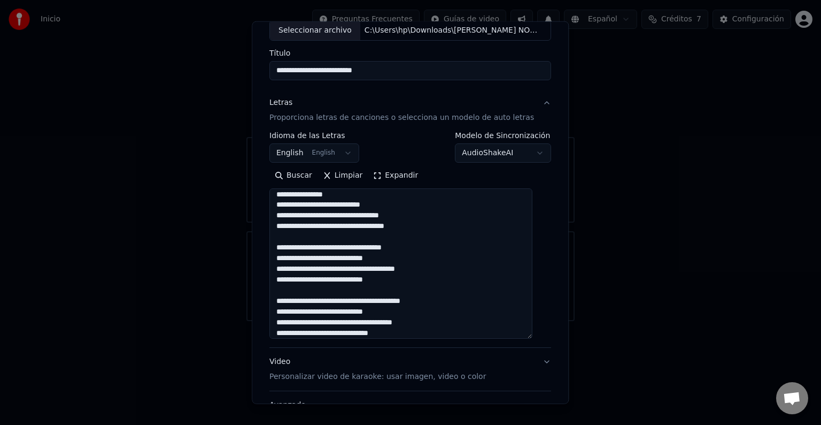
click at [349, 204] on textarea at bounding box center [401, 263] width 263 height 150
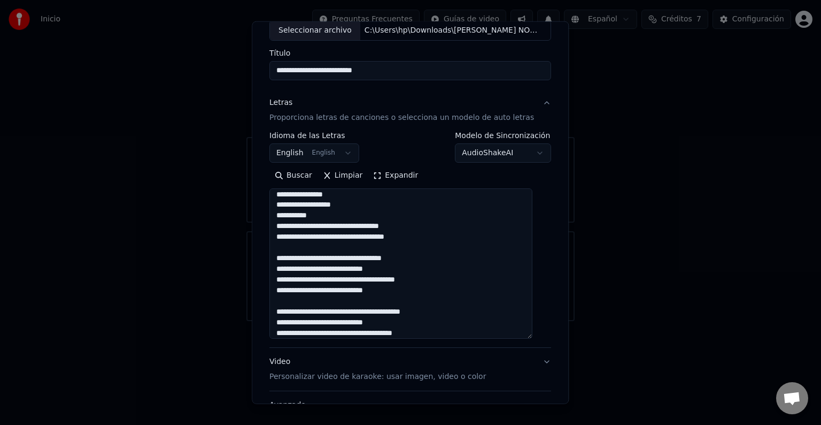
scroll to position [335, 0]
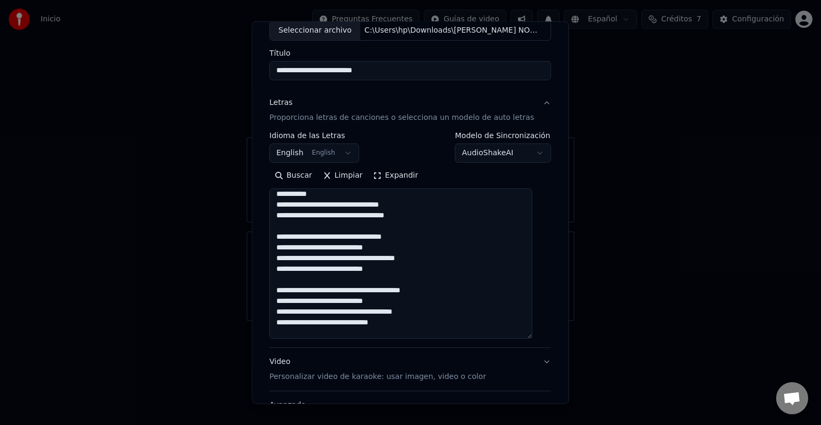
click at [329, 195] on textarea at bounding box center [401, 263] width 263 height 150
click at [353, 207] on textarea at bounding box center [401, 263] width 263 height 150
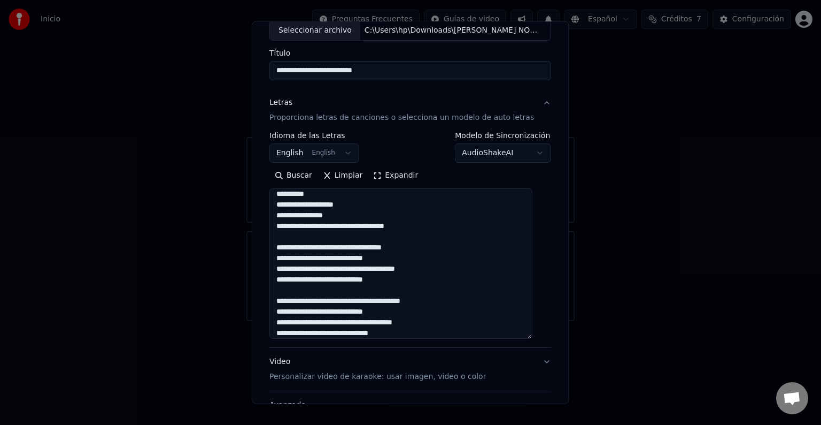
scroll to position [356, 0]
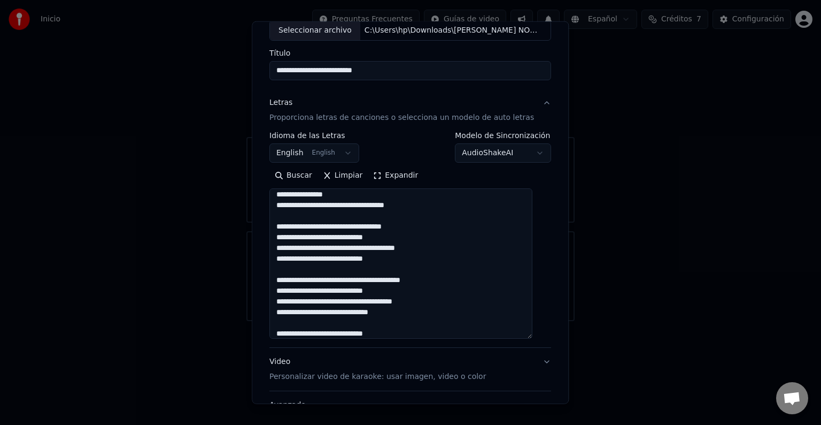
click at [385, 206] on textarea at bounding box center [401, 263] width 263 height 150
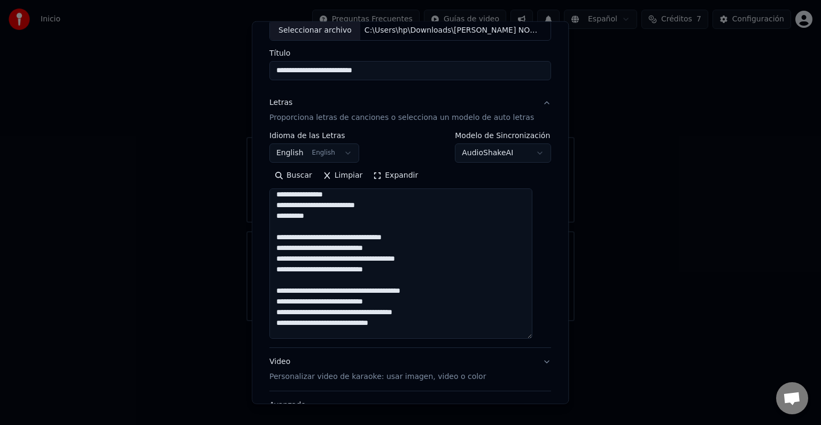
scroll to position [378, 0]
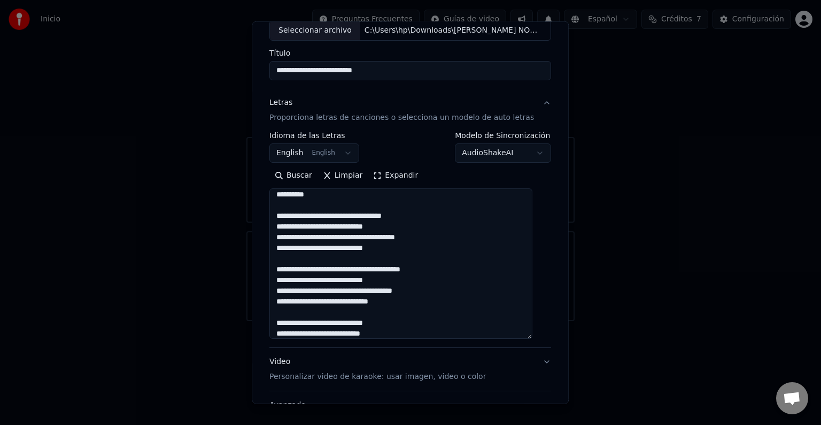
click at [345, 201] on textarea at bounding box center [401, 263] width 263 height 150
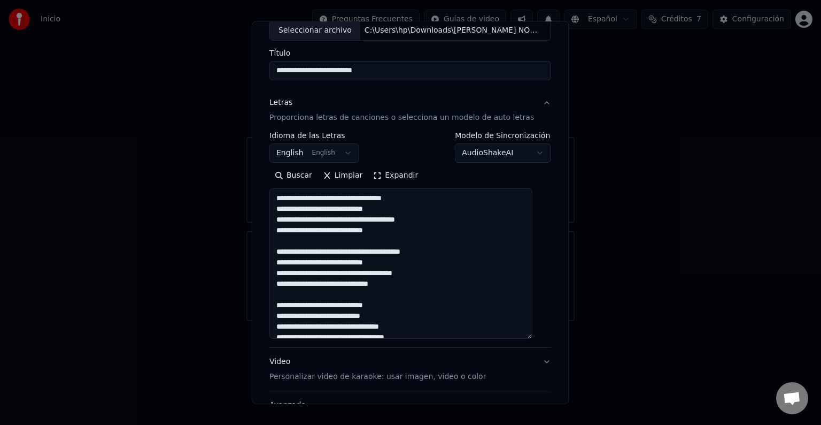
scroll to position [389, 0]
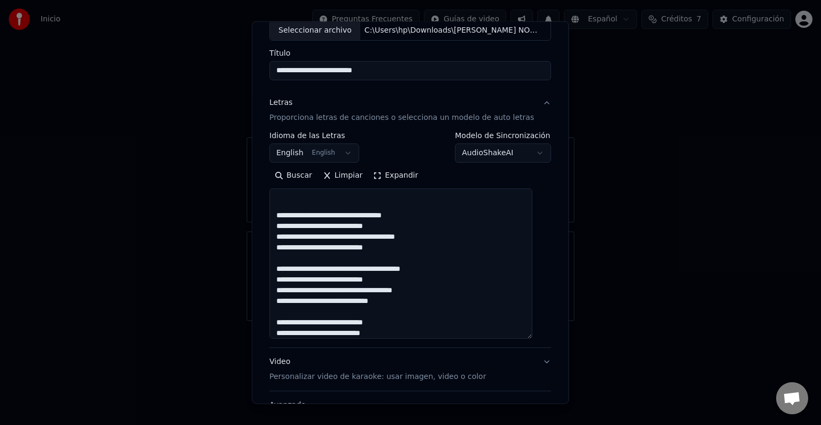
click at [284, 219] on textarea at bounding box center [401, 263] width 263 height 150
click at [350, 216] on textarea at bounding box center [401, 263] width 263 height 150
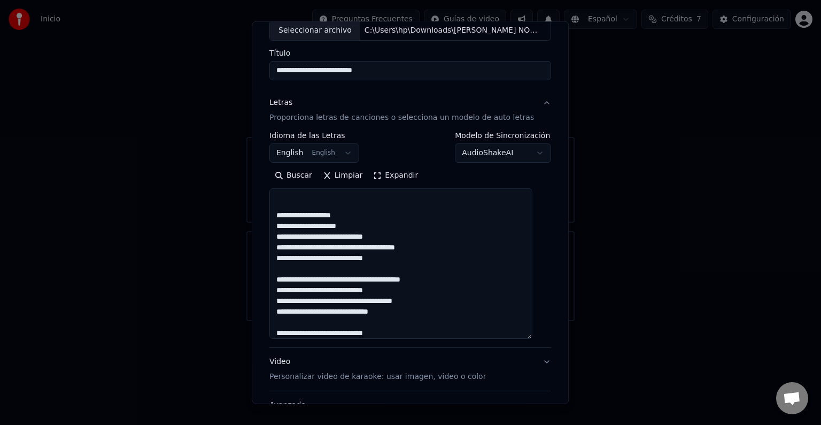
scroll to position [410, 0]
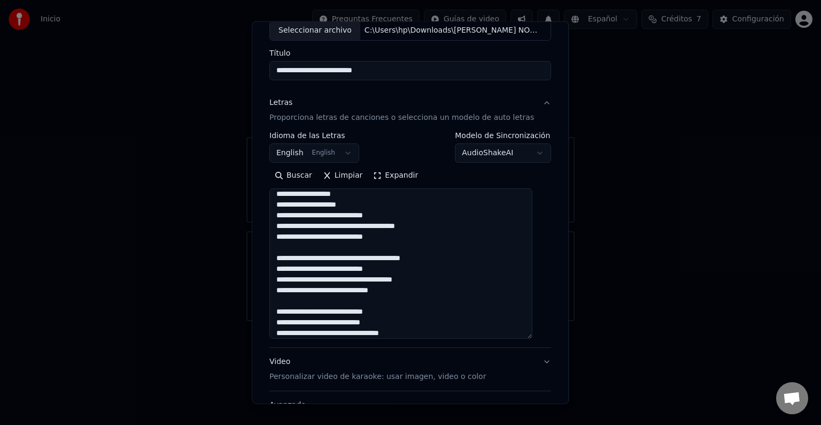
click at [388, 220] on textarea at bounding box center [401, 263] width 263 height 150
click at [354, 226] on textarea at bounding box center [401, 263] width 263 height 150
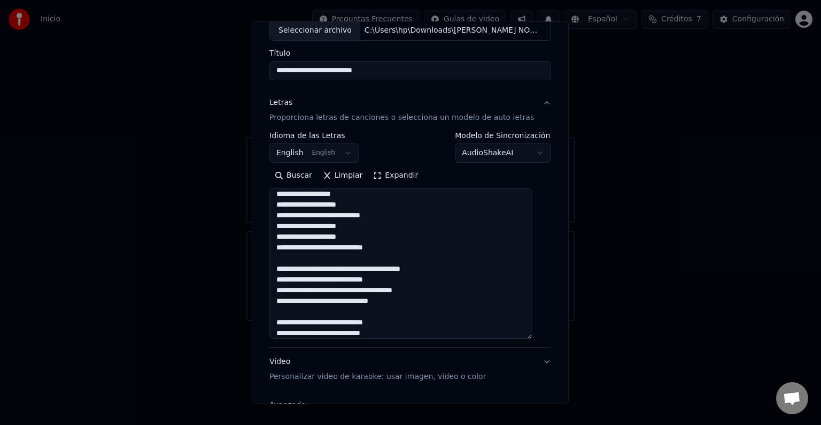
scroll to position [442, 0]
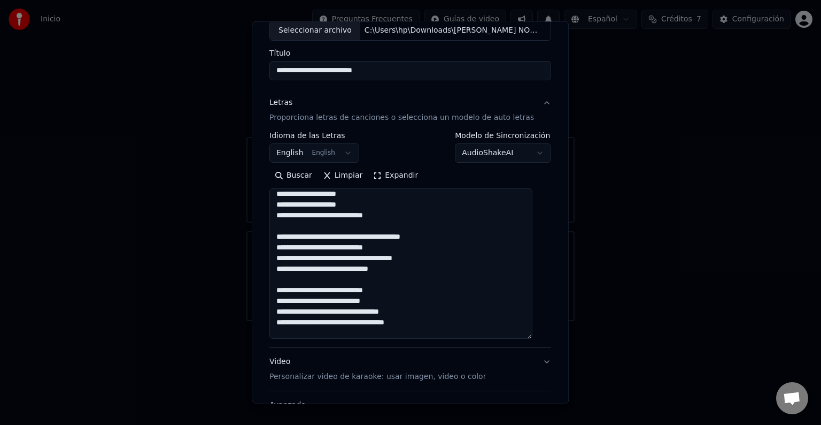
click at [358, 206] on textarea at bounding box center [401, 263] width 263 height 150
click at [359, 214] on textarea at bounding box center [401, 263] width 263 height 150
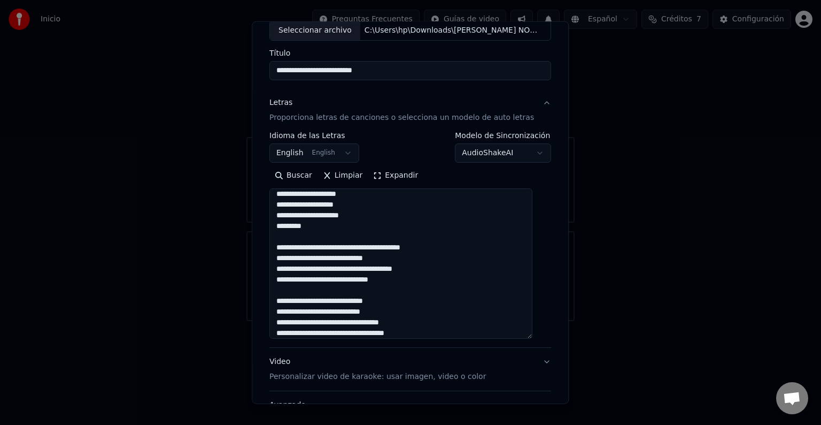
scroll to position [464, 0]
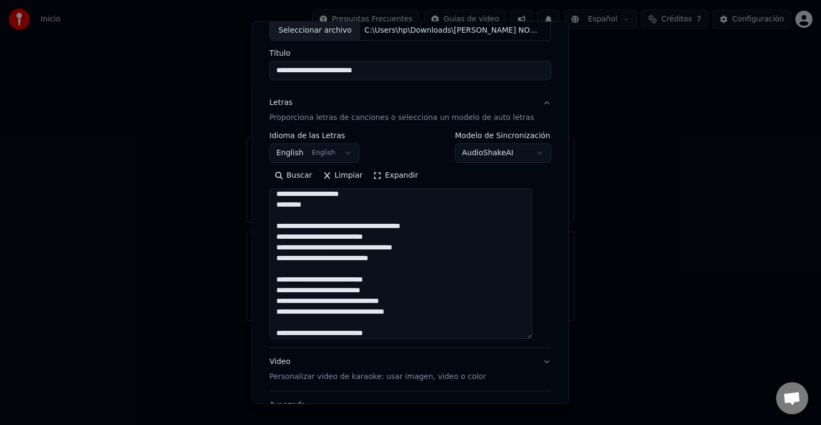
click at [325, 207] on textarea at bounding box center [401, 263] width 263 height 150
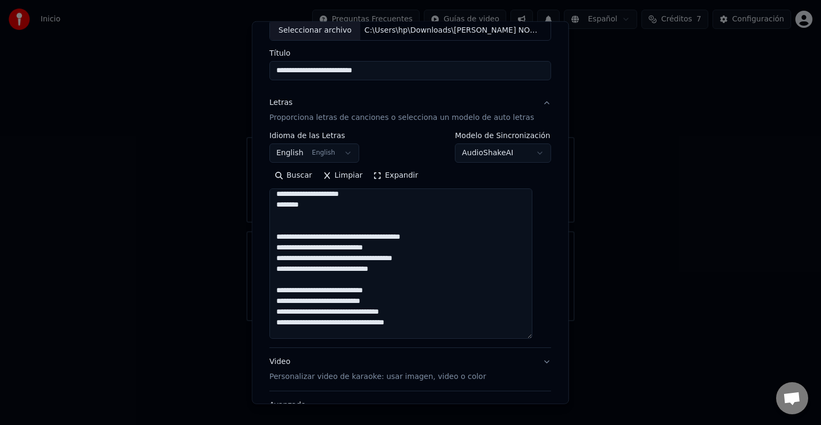
scroll to position [474, 0]
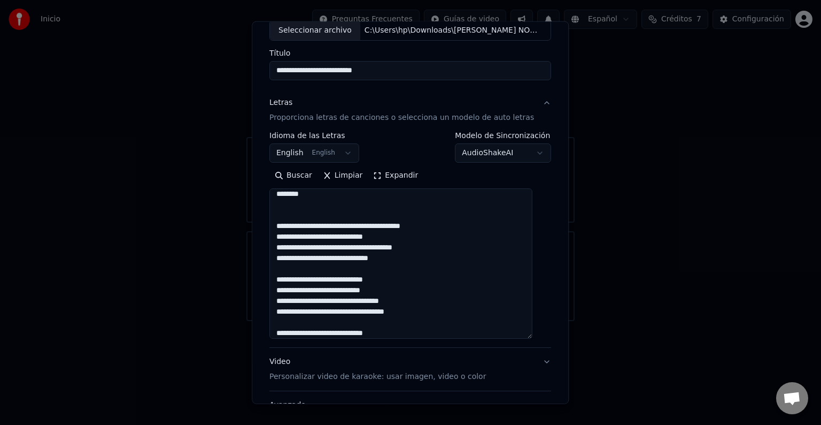
click at [366, 227] on textarea at bounding box center [401, 263] width 263 height 150
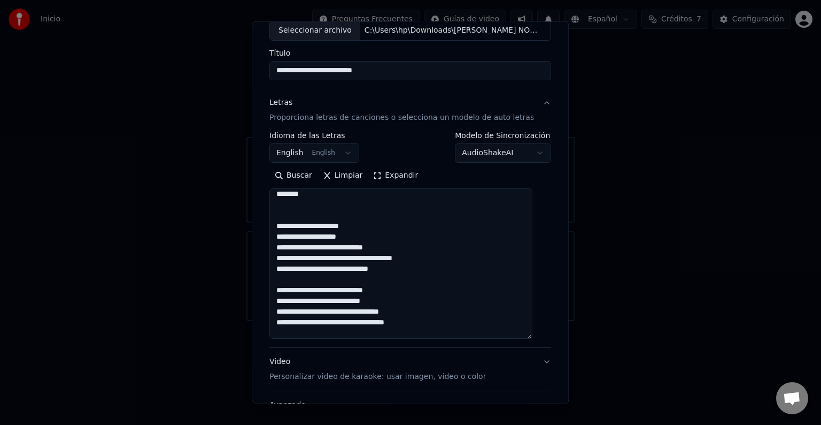
scroll to position [506, 0]
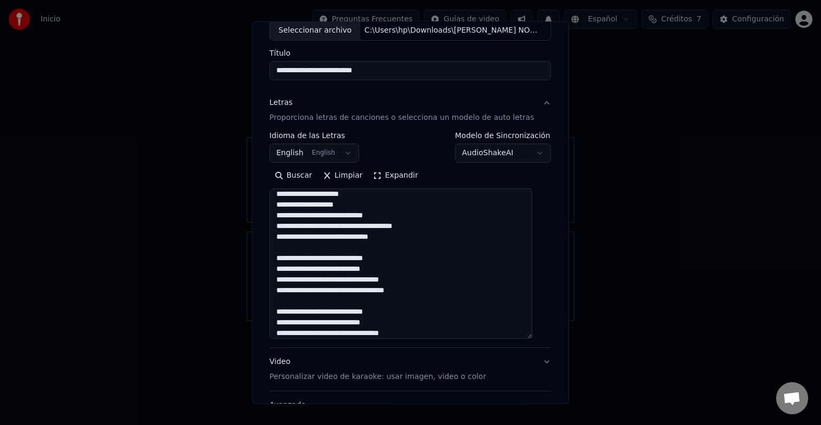
click at [351, 204] on textarea at bounding box center [401, 263] width 263 height 150
click at [353, 214] on textarea at bounding box center [401, 263] width 263 height 150
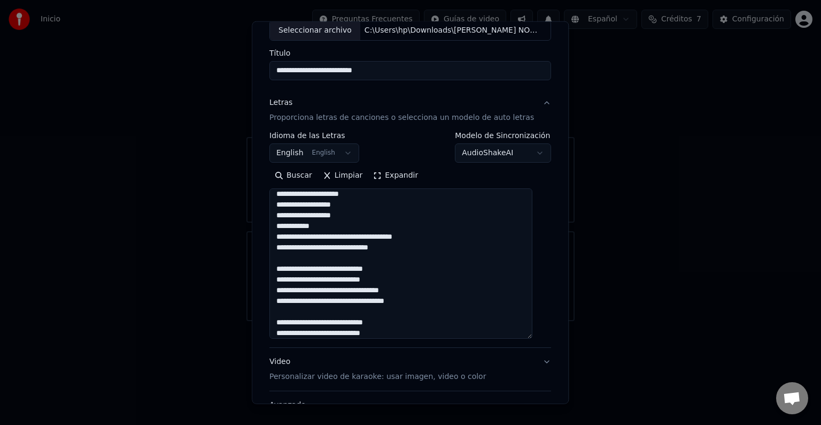
scroll to position [528, 0]
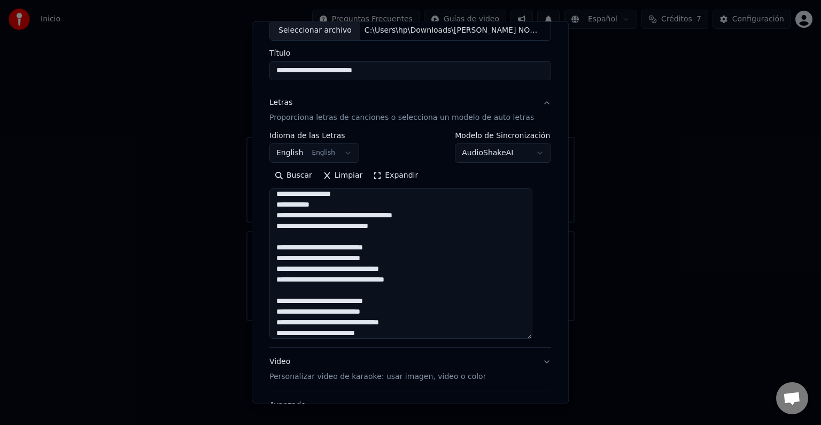
click at [333, 205] on textarea at bounding box center [401, 263] width 263 height 150
click at [352, 217] on textarea at bounding box center [401, 263] width 263 height 150
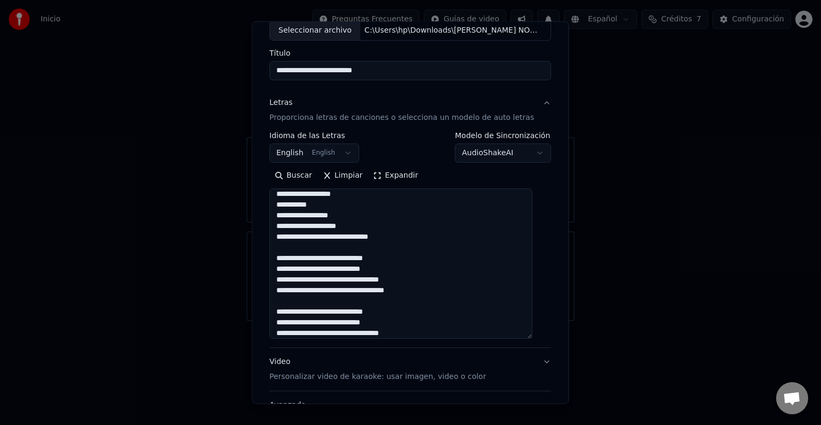
scroll to position [543, 0]
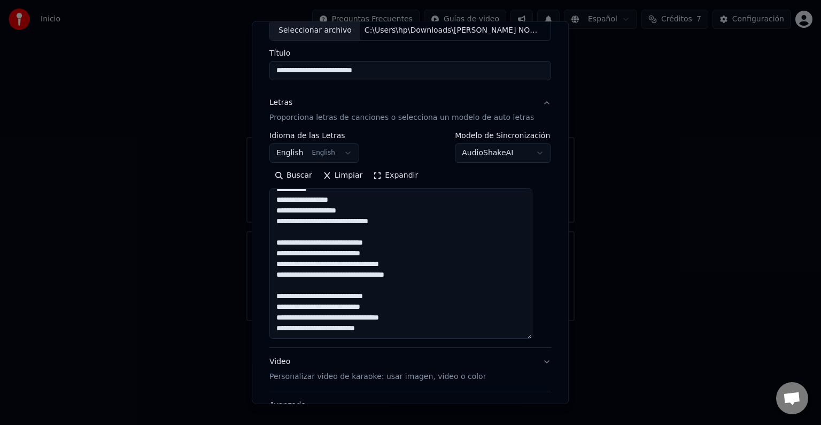
click at [362, 214] on textarea at bounding box center [401, 263] width 263 height 150
click at [356, 222] on textarea at bounding box center [401, 263] width 263 height 150
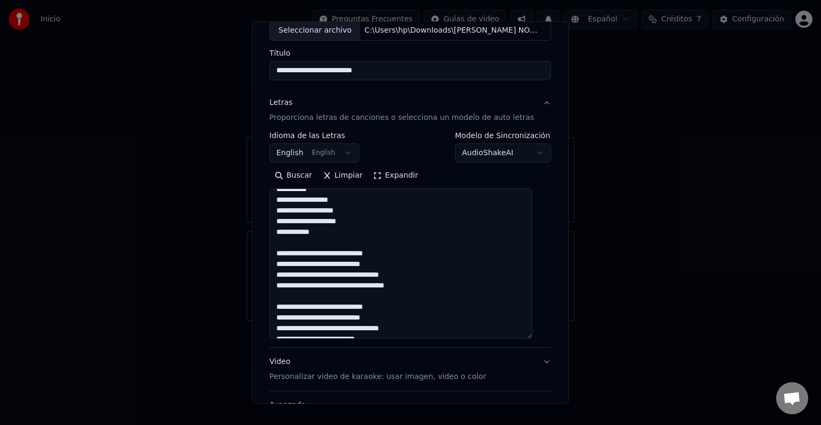
scroll to position [554, 0]
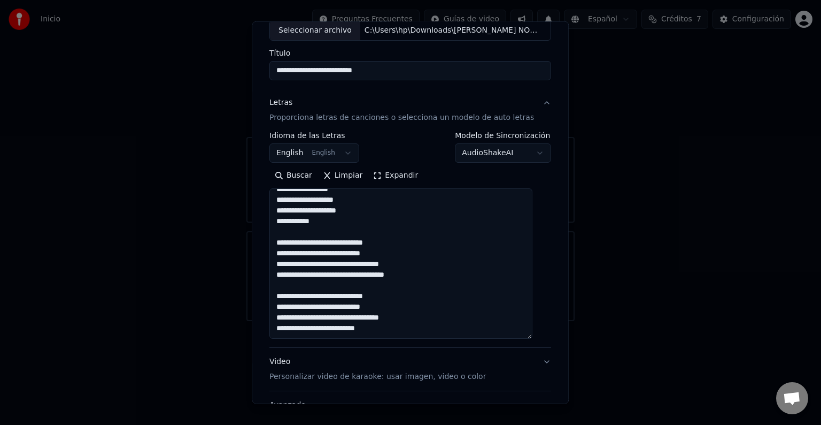
click at [332, 223] on textarea at bounding box center [401, 263] width 263 height 150
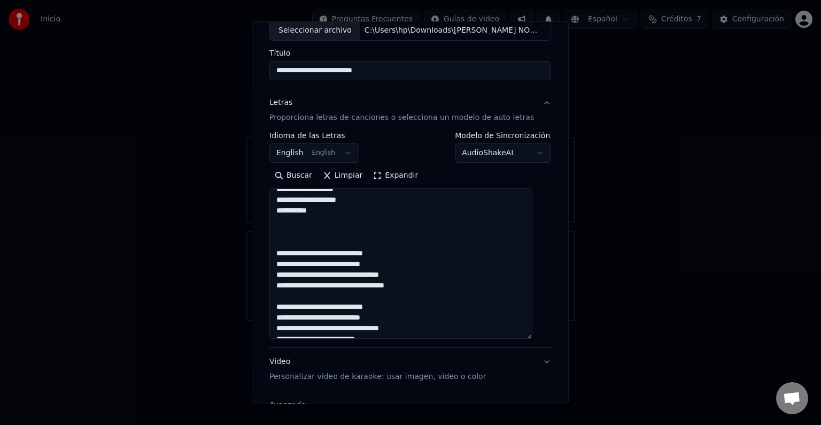
scroll to position [575, 0]
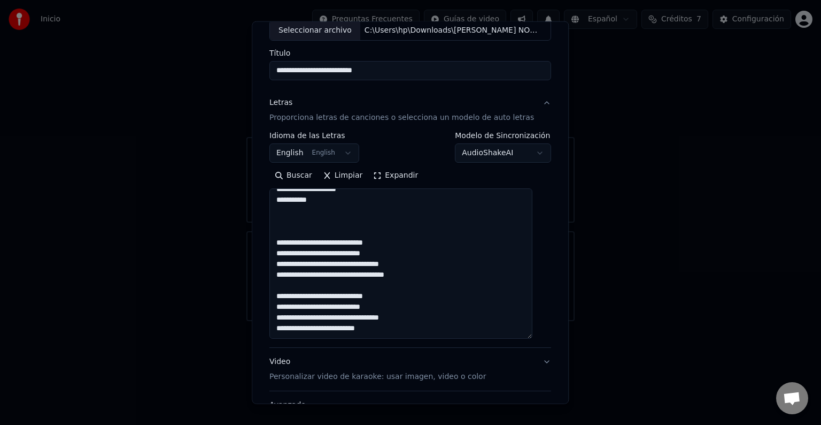
click at [332, 199] on textarea at bounding box center [401, 263] width 263 height 150
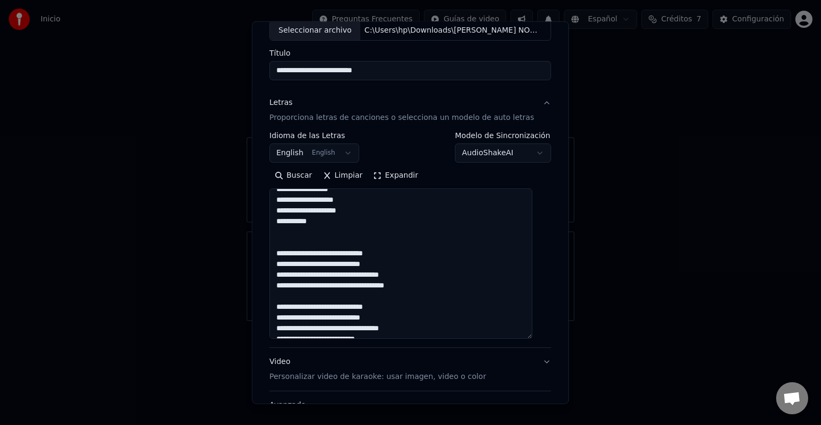
scroll to position [565, 0]
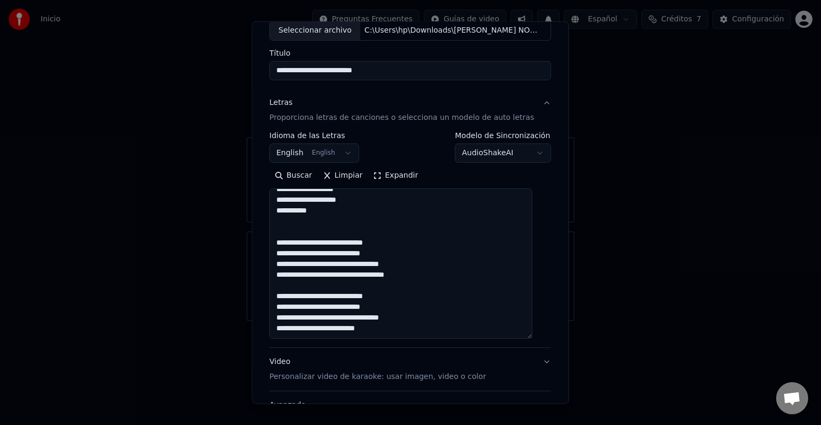
click at [340, 242] on textarea at bounding box center [401, 263] width 263 height 150
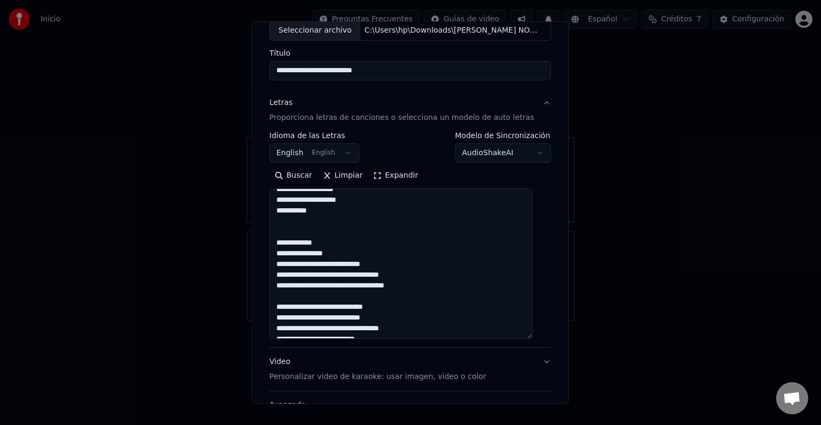
scroll to position [575, 0]
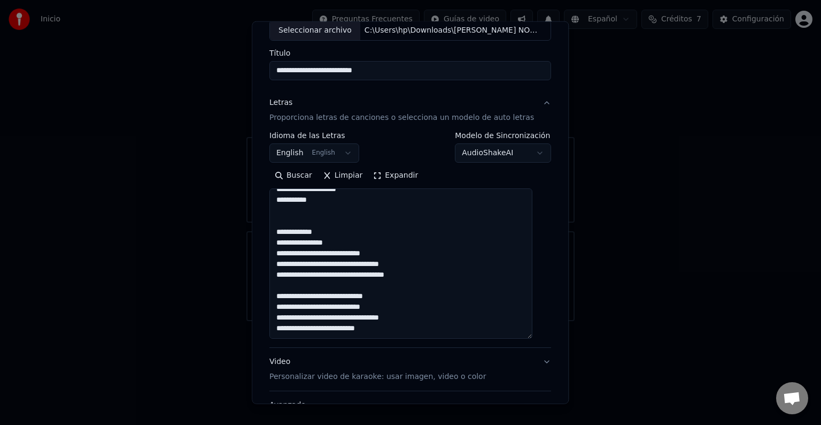
click at [351, 254] on textarea at bounding box center [401, 263] width 263 height 150
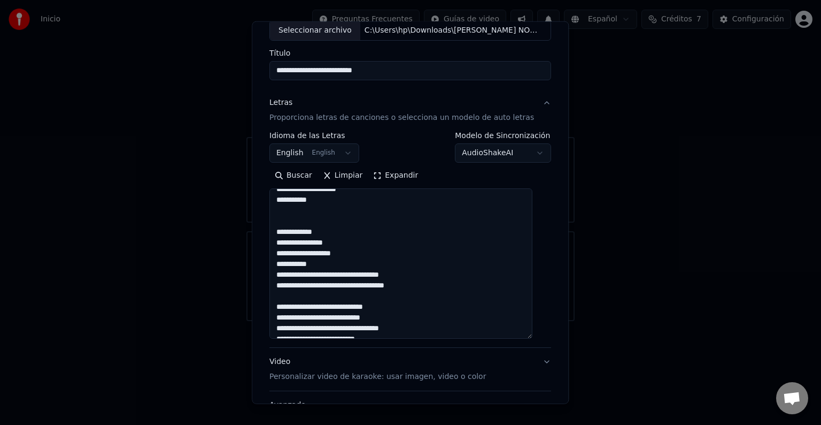
scroll to position [586, 0]
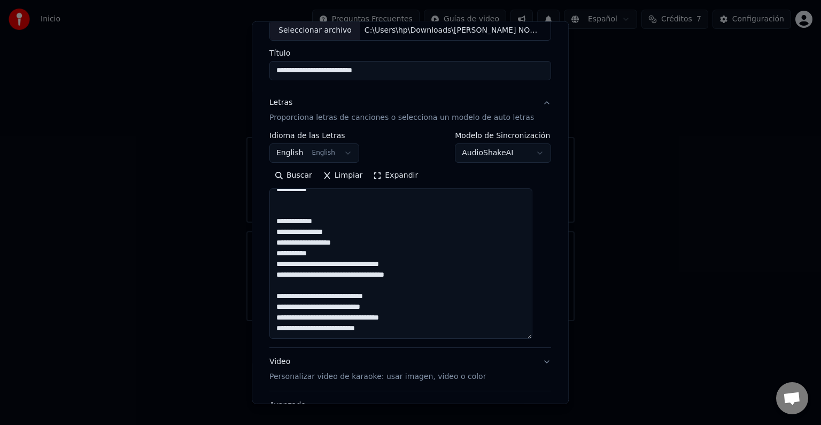
click at [336, 253] on textarea at bounding box center [401, 263] width 263 height 150
click at [351, 266] on textarea at bounding box center [401, 263] width 263 height 150
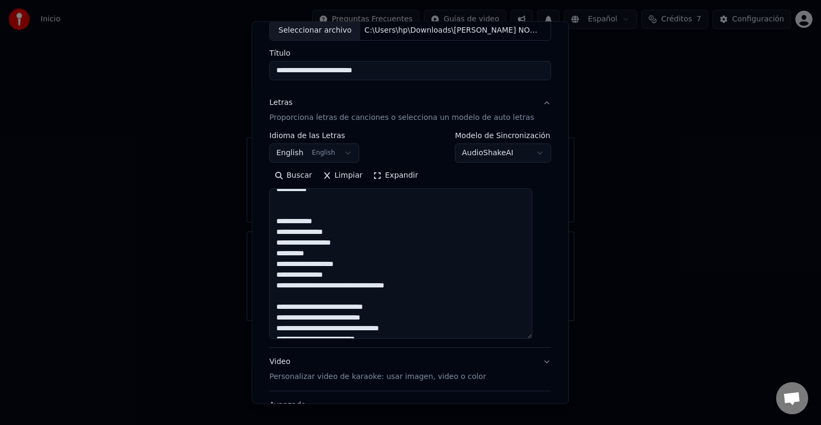
scroll to position [597, 0]
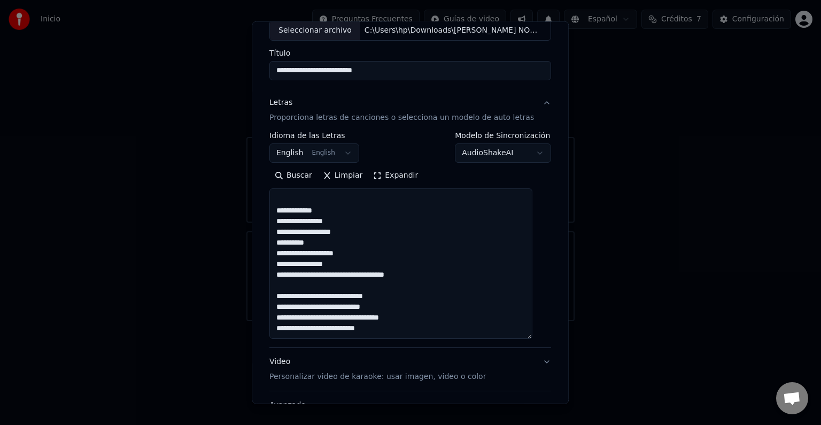
click at [352, 274] on textarea at bounding box center [401, 263] width 263 height 150
click at [385, 277] on textarea at bounding box center [401, 263] width 263 height 150
click at [326, 278] on textarea at bounding box center [401, 263] width 263 height 150
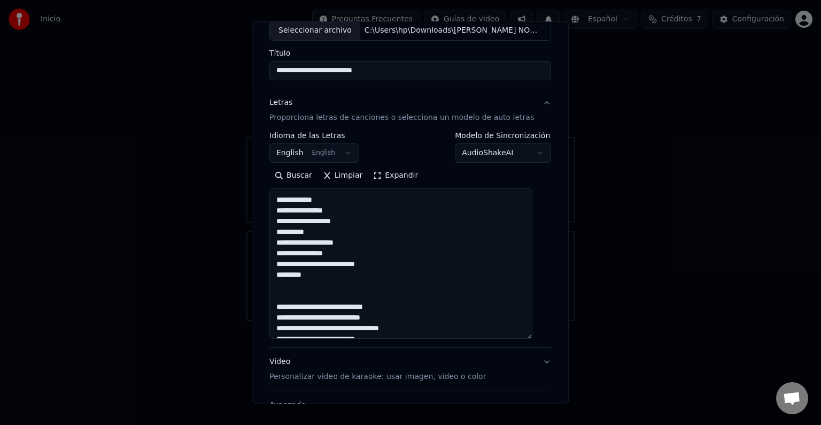
scroll to position [618, 0]
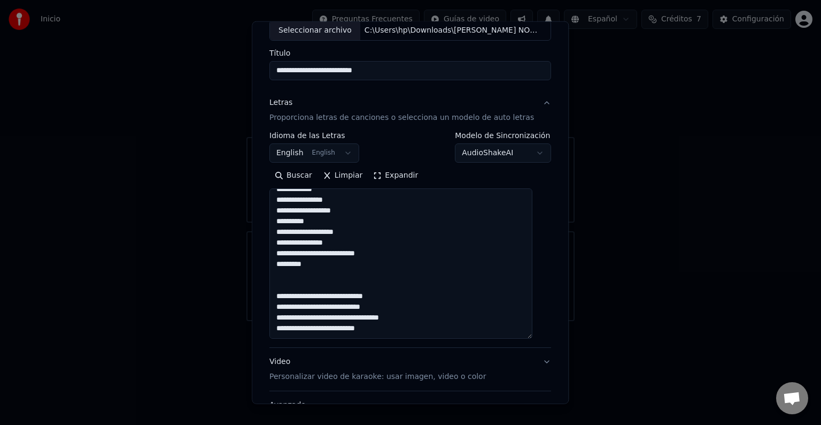
click at [325, 271] on textarea at bounding box center [401, 263] width 263 height 150
click at [317, 264] on textarea at bounding box center [401, 263] width 263 height 150
click at [314, 263] on textarea at bounding box center [401, 263] width 263 height 150
click at [345, 267] on textarea at bounding box center [401, 263] width 263 height 150
click at [337, 295] on textarea at bounding box center [401, 263] width 263 height 150
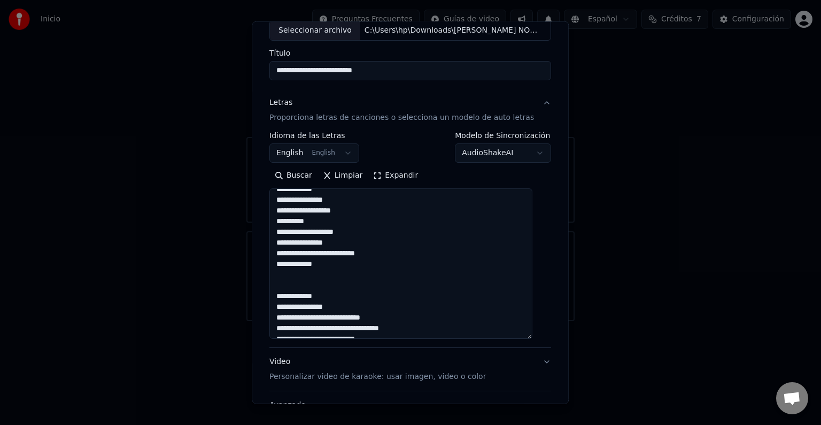
scroll to position [629, 0]
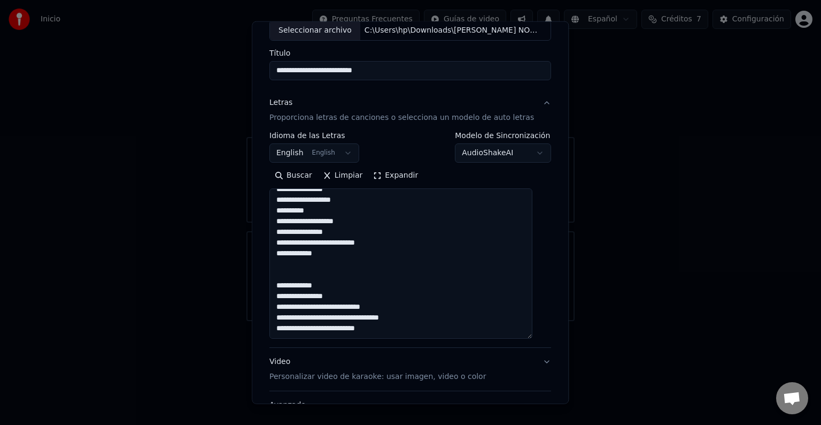
click at [343, 297] on textarea at bounding box center [401, 263] width 263 height 150
click at [350, 308] on textarea at bounding box center [401, 263] width 263 height 150
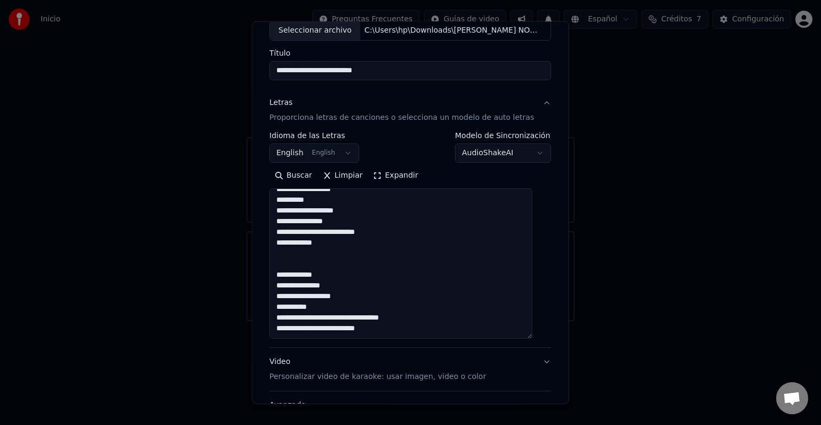
click at [334, 304] on textarea at bounding box center [401, 263] width 263 height 150
click at [353, 317] on textarea at bounding box center [401, 263] width 263 height 150
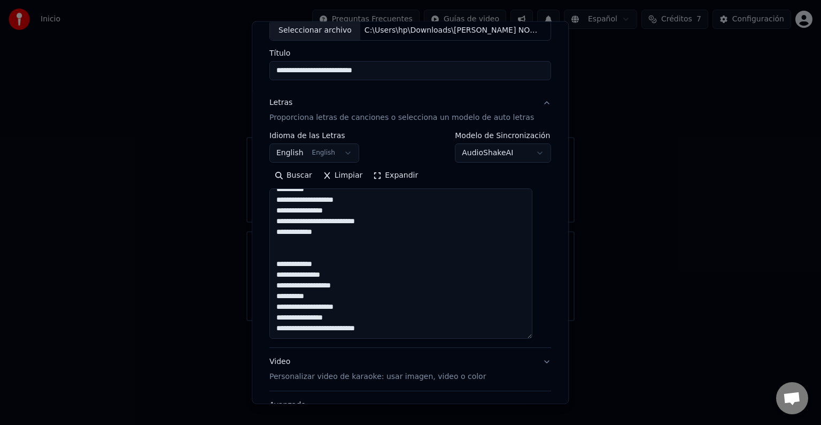
click at [355, 328] on textarea at bounding box center [401, 263] width 263 height 150
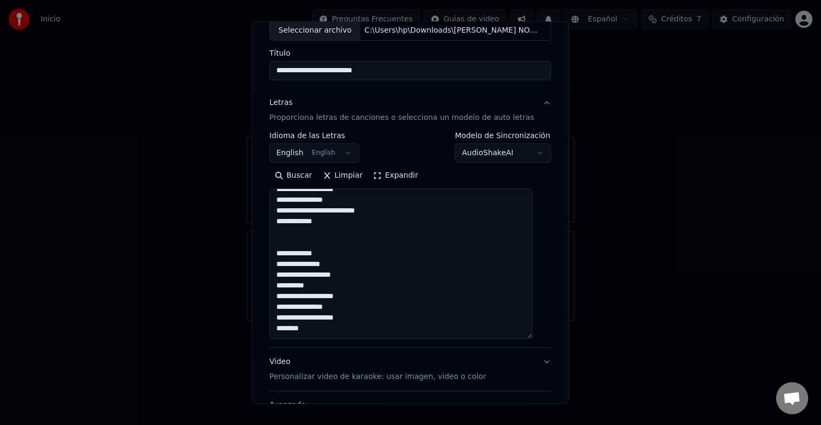
drag, startPoint x: 282, startPoint y: 252, endPoint x: 330, endPoint y: 331, distance: 92.4
click at [330, 331] on textarea at bounding box center [401, 263] width 263 height 150
click at [331, 334] on textarea at bounding box center [401, 263] width 263 height 150
paste textarea "**********"
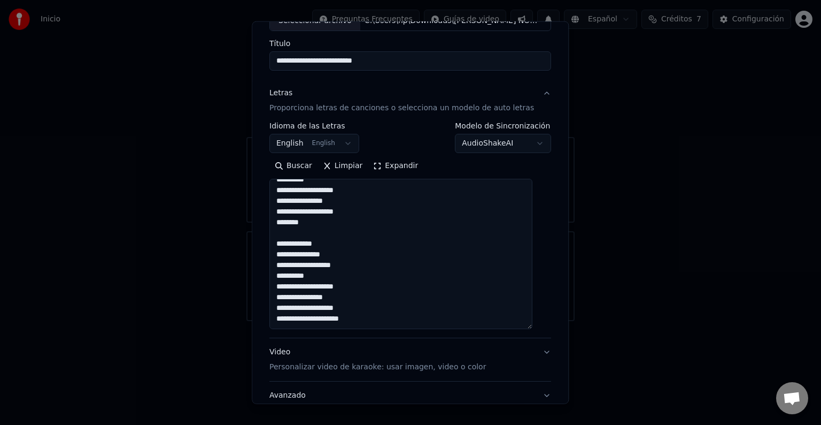
scroll to position [81, 0]
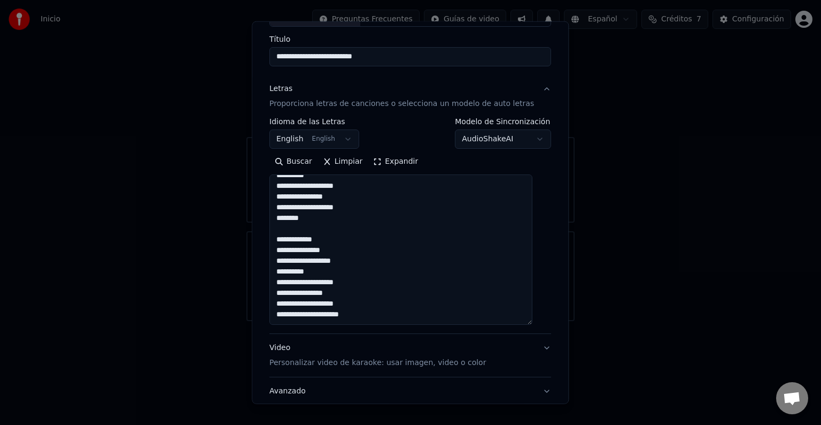
click at [368, 316] on textarea at bounding box center [401, 249] width 263 height 150
type textarea "**********"
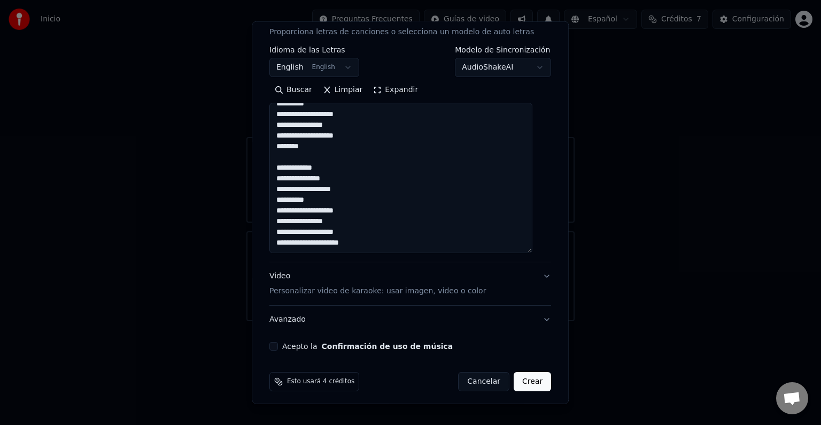
scroll to position [157, 0]
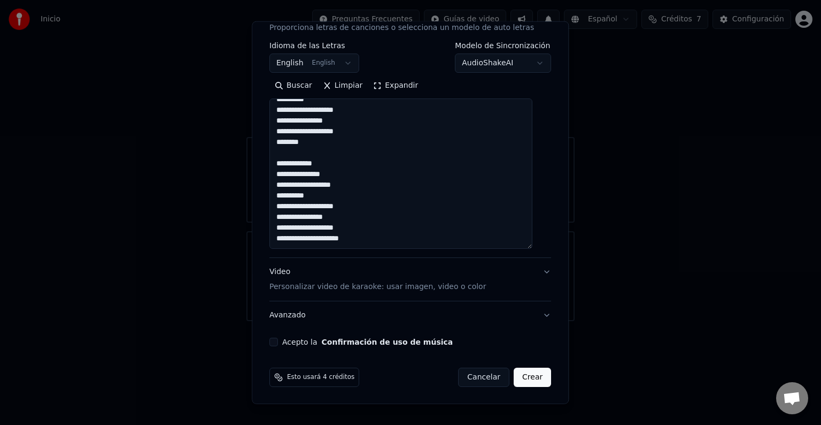
click at [278, 342] on button "Acepto la Confirmación de uso de música" at bounding box center [274, 341] width 9 height 9
click at [441, 288] on p "Personalizar video de karaoke: usar imagen, video o color" at bounding box center [378, 286] width 217 height 11
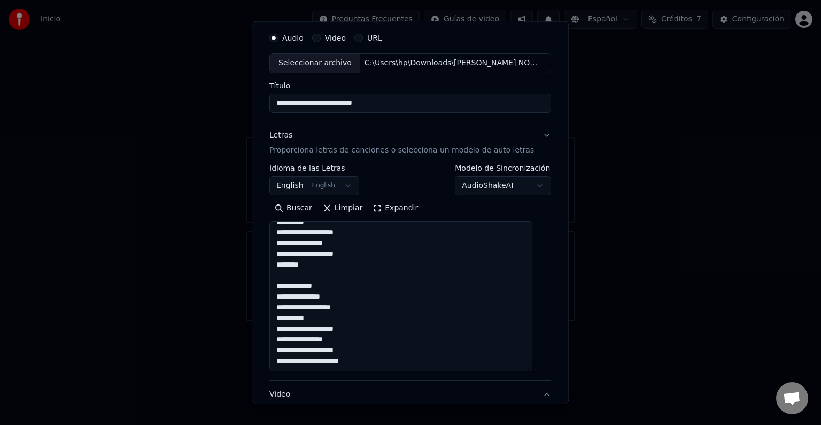
scroll to position [12, 0]
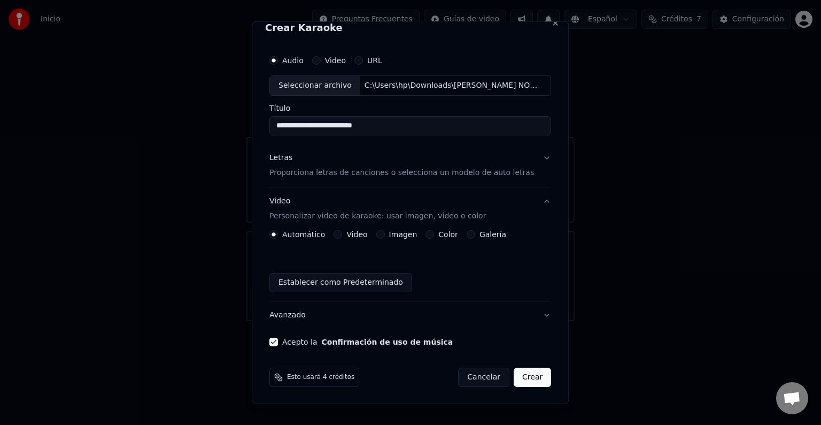
click at [486, 233] on label "Galería" at bounding box center [493, 233] width 27 height 7
click at [475, 233] on button "Galería" at bounding box center [471, 234] width 9 height 9
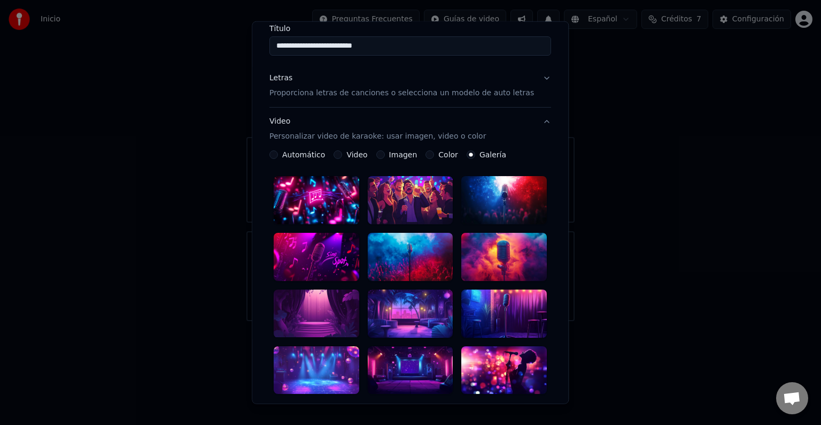
scroll to position [92, 0]
click at [325, 200] on div at bounding box center [317, 199] width 86 height 48
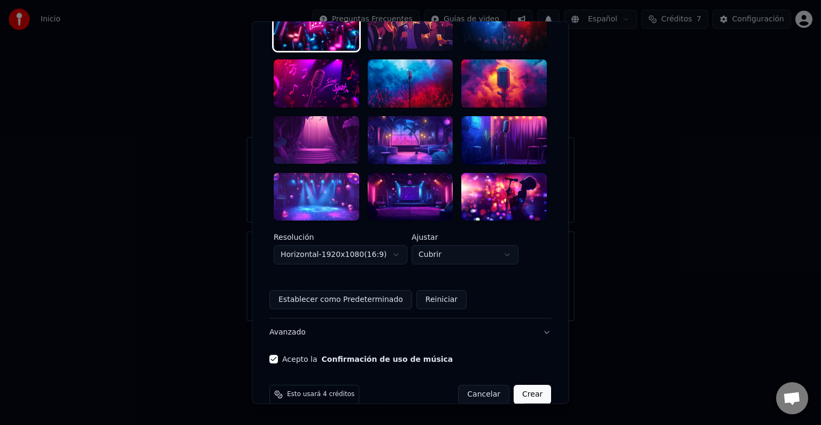
scroll to position [268, 0]
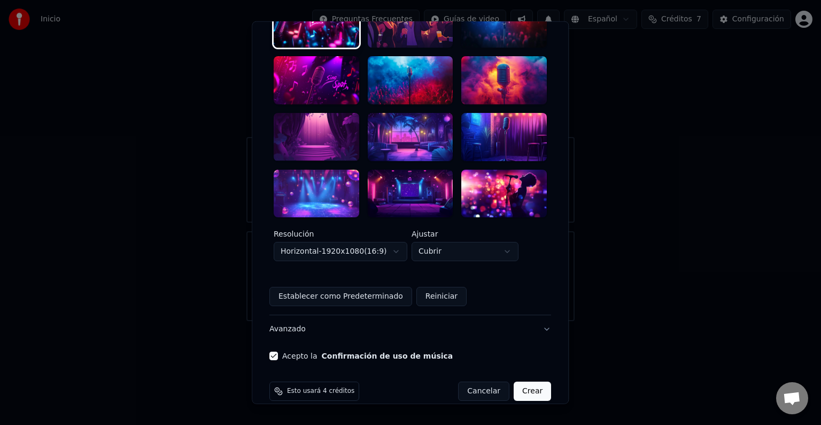
click at [525, 381] on button "Crear" at bounding box center [532, 390] width 37 height 19
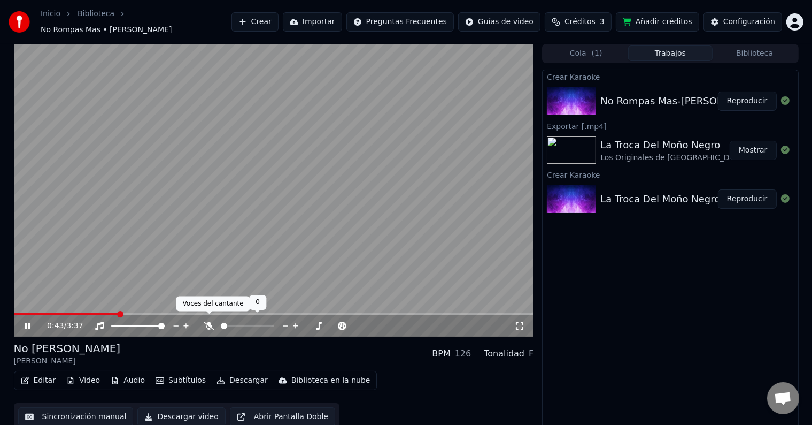
click at [204, 321] on icon at bounding box center [209, 325] width 11 height 9
click at [14, 317] on span at bounding box center [17, 314] width 6 height 6
click at [27, 321] on icon at bounding box center [34, 325] width 25 height 9
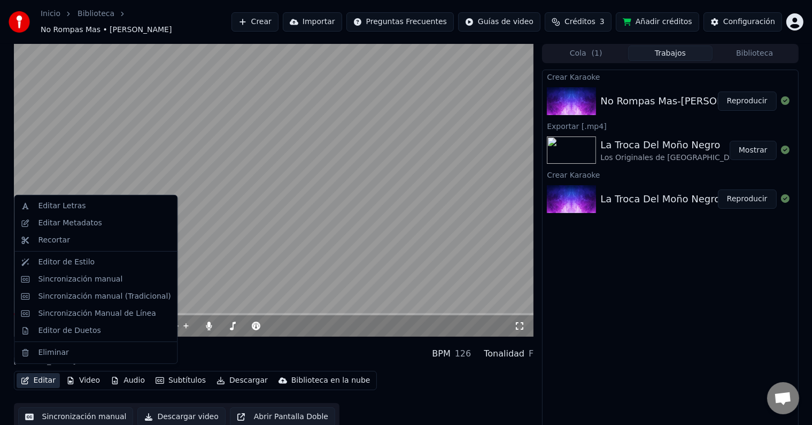
click at [34, 377] on button "Editar" at bounding box center [38, 380] width 43 height 15
click at [72, 222] on div "Editar Metadatos" at bounding box center [70, 223] width 64 height 11
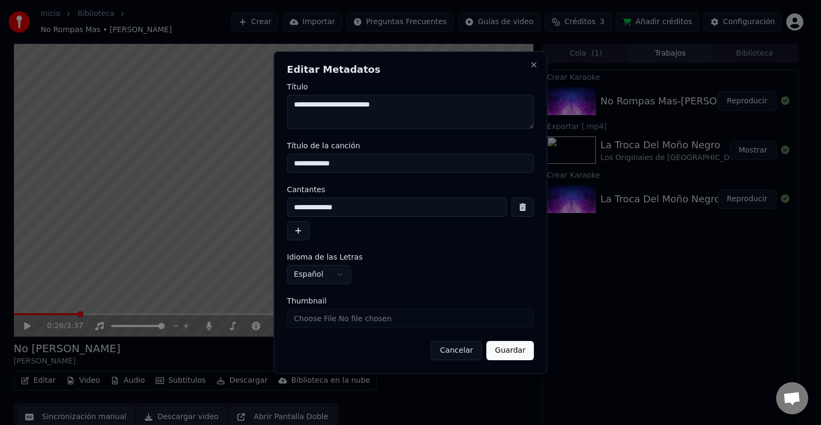
click at [423, 319] on input "Thumbnail" at bounding box center [410, 318] width 247 height 19
click at [456, 348] on button "Cancelar" at bounding box center [456, 350] width 51 height 19
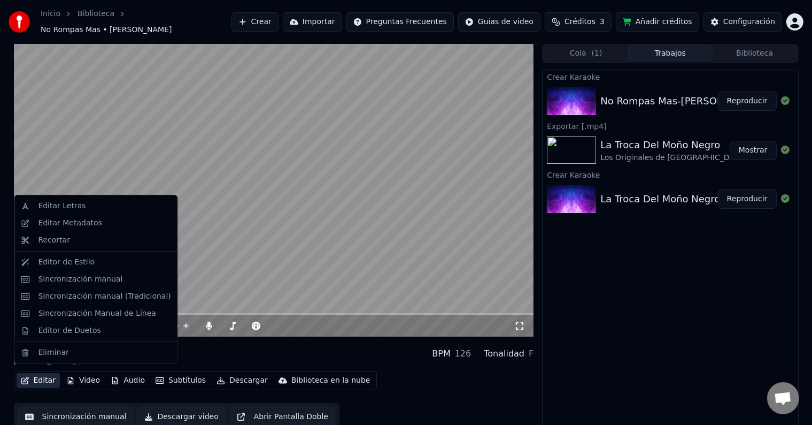
click at [43, 377] on button "Editar" at bounding box center [38, 380] width 43 height 15
click at [58, 331] on div "Editor de Duetos" at bounding box center [69, 330] width 63 height 11
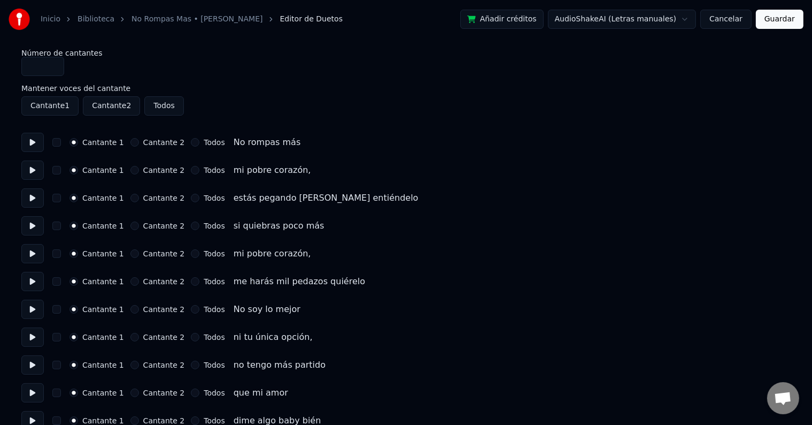
click at [736, 22] on button "Cancelar" at bounding box center [726, 19] width 51 height 19
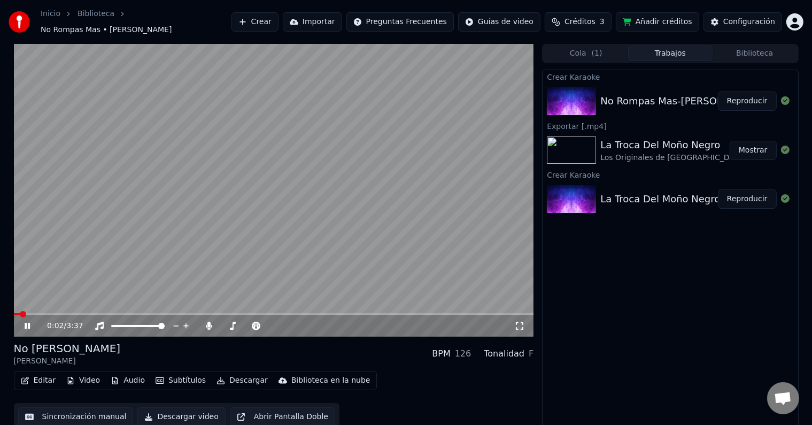
click at [28, 322] on icon at bounding box center [27, 325] width 5 height 6
click at [629, 105] on div "No Rompas Mas-[PERSON_NAME] Reproducir" at bounding box center [670, 101] width 255 height 36
click at [691, 53] on button "Trabajos" at bounding box center [670, 53] width 84 height 16
click at [744, 18] on div "Configuración" at bounding box center [750, 22] width 52 height 11
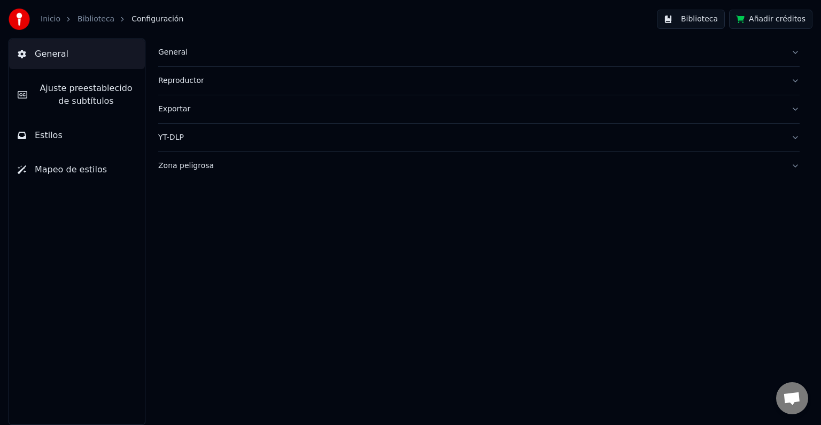
click at [52, 24] on link "Inicio" at bounding box center [51, 19] width 20 height 11
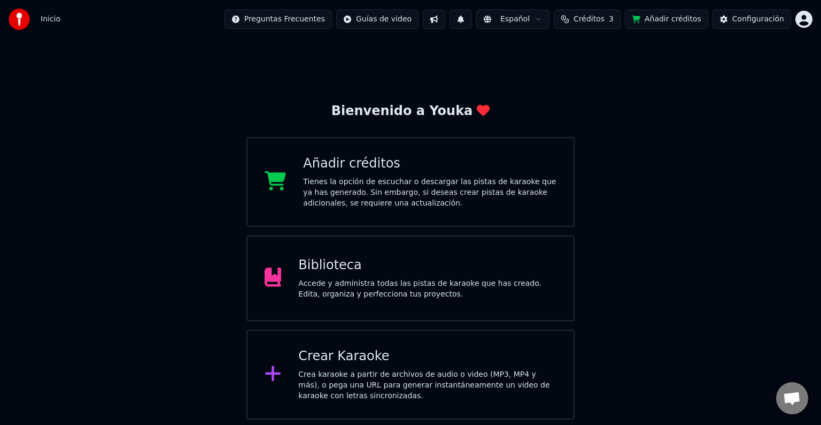
click at [382, 275] on div "Biblioteca Accede y administra todas las pistas de karaoke que has creado. Edit…" at bounding box center [427, 278] width 258 height 43
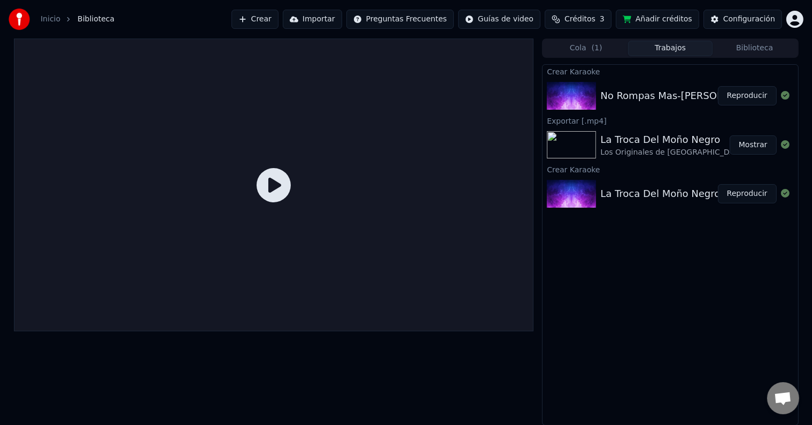
click at [752, 97] on button "Reproducir" at bounding box center [747, 95] width 59 height 19
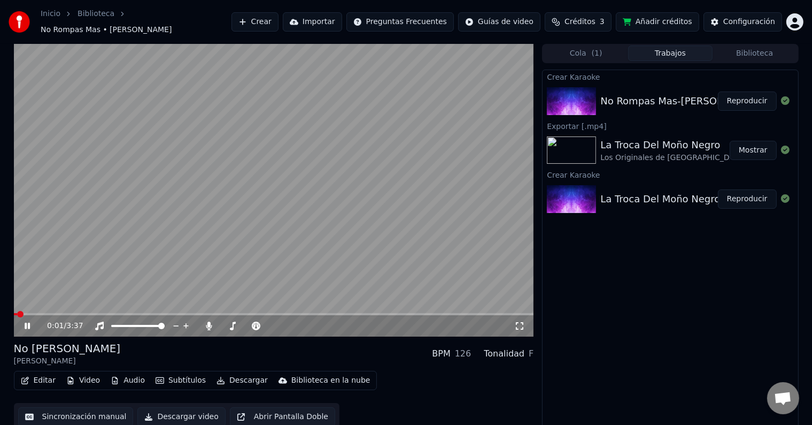
click at [28, 322] on icon at bounding box center [27, 325] width 5 height 6
click at [291, 412] on button "Abrir Pantalla Doble" at bounding box center [282, 416] width 105 height 19
click at [213, 253] on video at bounding box center [274, 190] width 520 height 293
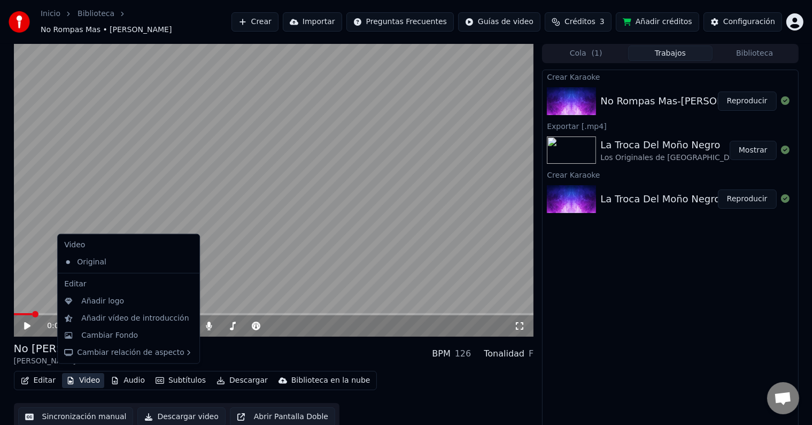
click at [83, 373] on button "Video" at bounding box center [83, 380] width 42 height 15
click at [106, 264] on div "Original" at bounding box center [120, 261] width 121 height 17
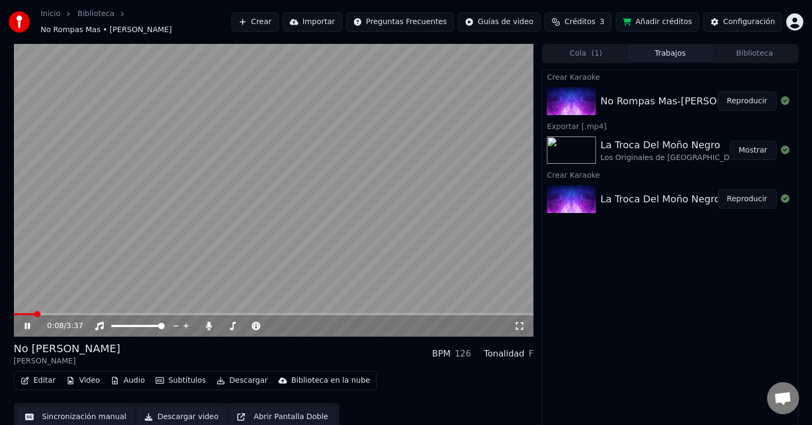
click at [26, 322] on icon at bounding box center [27, 325] width 5 height 6
click at [51, 374] on button "Editar" at bounding box center [38, 380] width 43 height 15
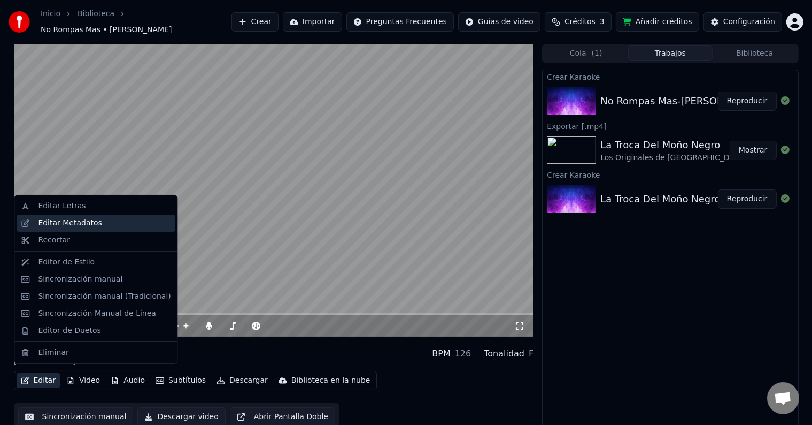
click at [65, 225] on div "Editar Metadatos" at bounding box center [70, 223] width 64 height 11
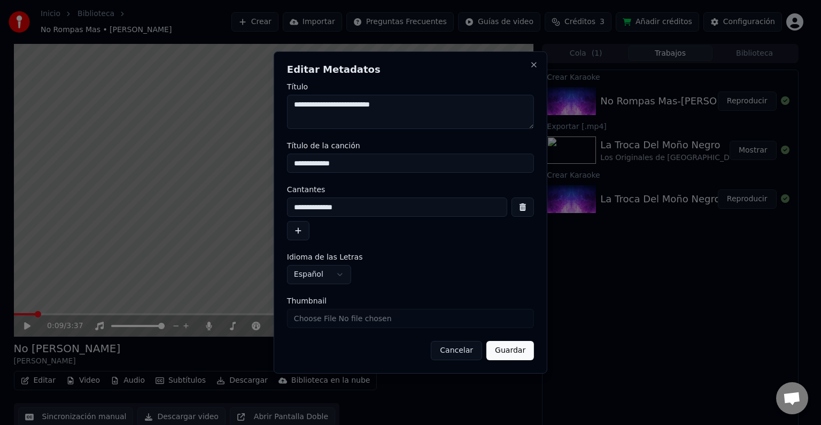
click at [304, 226] on button "button" at bounding box center [298, 230] width 22 height 19
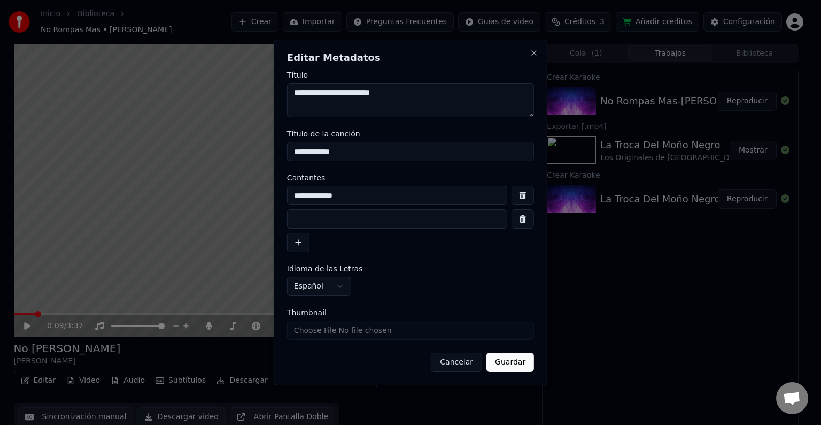
click at [519, 221] on button "button" at bounding box center [523, 218] width 22 height 19
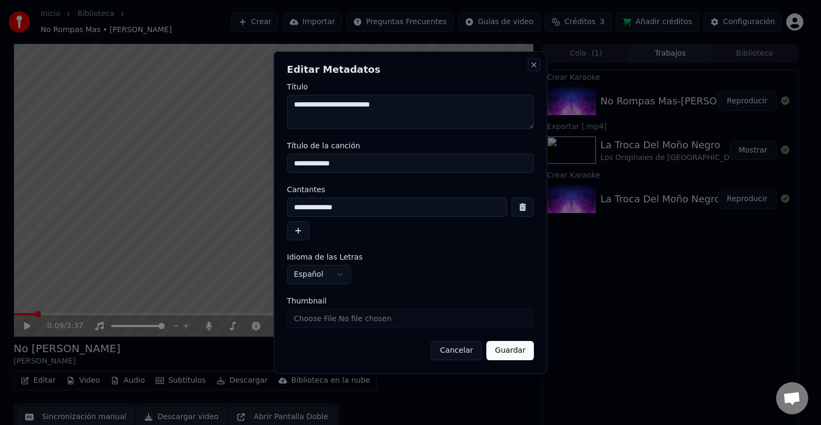
click at [534, 66] on button "Close" at bounding box center [534, 64] width 9 height 9
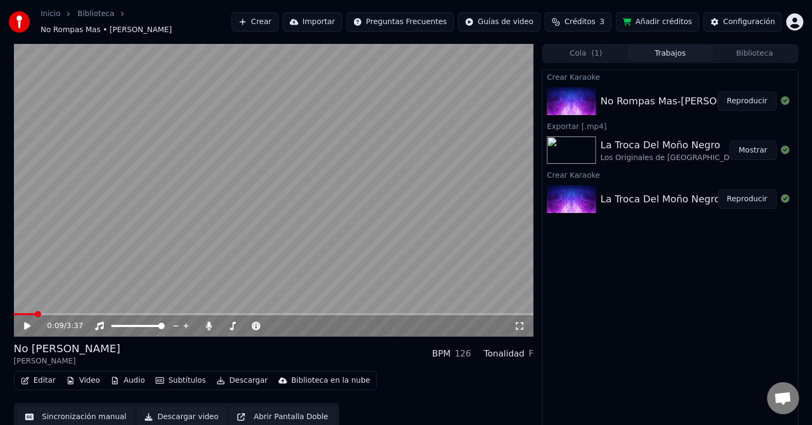
click at [609, 299] on div "Crear Karaoke No Rompas Mas-[PERSON_NAME] Reproducir Exportar [.mp4] La Troca D…" at bounding box center [670, 250] width 256 height 361
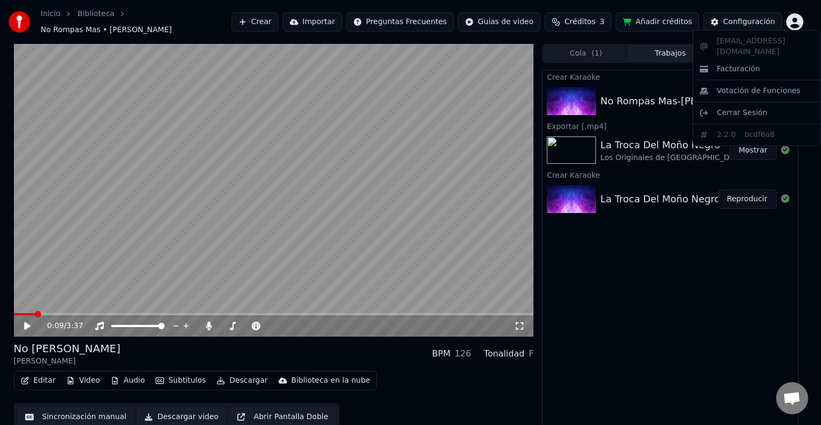
click at [799, 24] on html "Inicio Biblioteca No [PERSON_NAME] • [PERSON_NAME] [PERSON_NAME] Importar Pregu…" at bounding box center [410, 212] width 821 height 425
click at [734, 107] on span "Cerrar Sesión" at bounding box center [742, 112] width 51 height 11
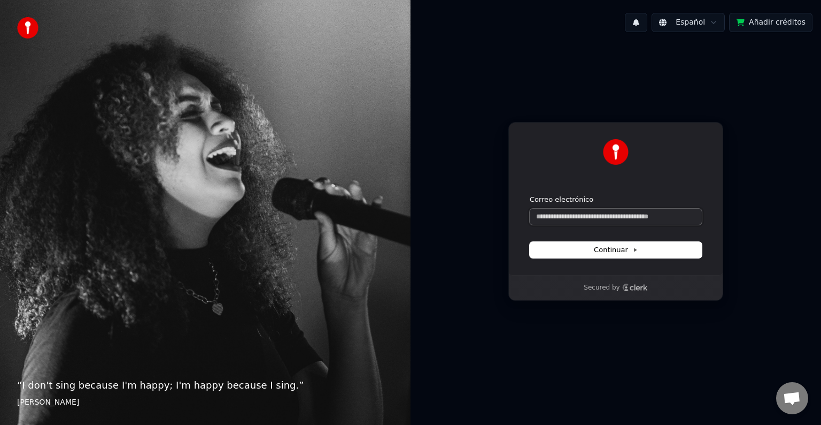
click at [589, 216] on input "Correo electrónico" at bounding box center [616, 217] width 172 height 16
click at [559, 217] on input "Correo electrónico" at bounding box center [616, 217] width 172 height 16
paste input "**********"
click at [616, 250] on span "Continuar" at bounding box center [616, 250] width 44 height 10
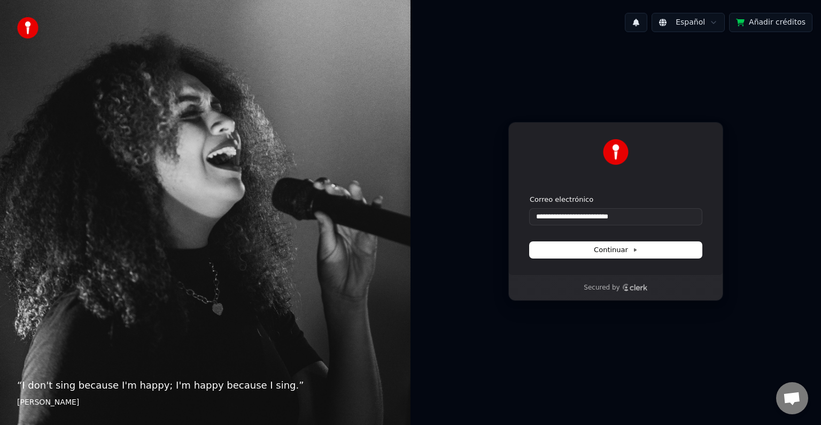
type input "**********"
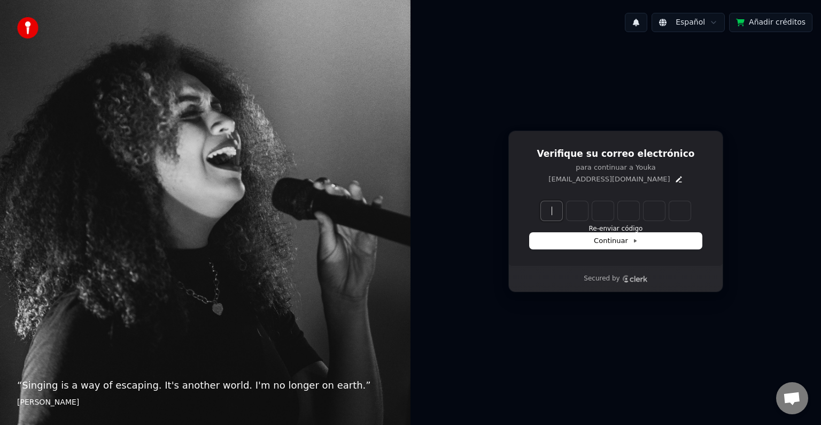
click at [557, 217] on input "Enter verification code" at bounding box center [626, 210] width 171 height 19
type input "******"
